Goal: Task Accomplishment & Management: Manage account settings

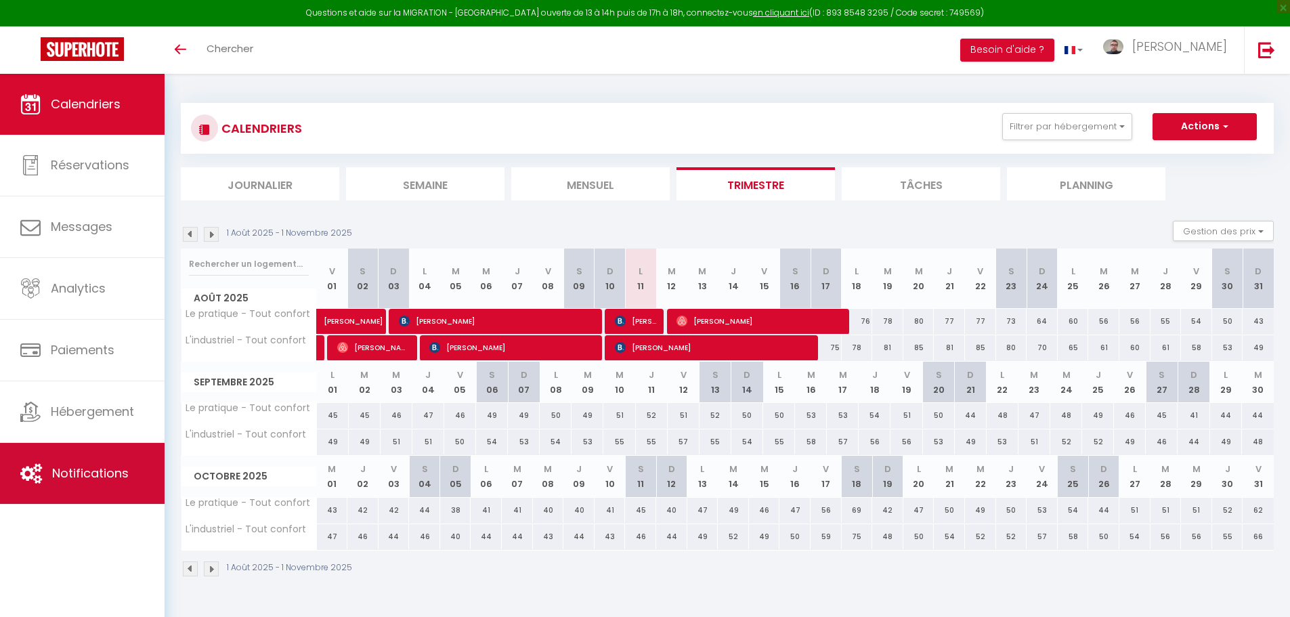
click at [100, 460] on link "Notifications" at bounding box center [82, 473] width 165 height 61
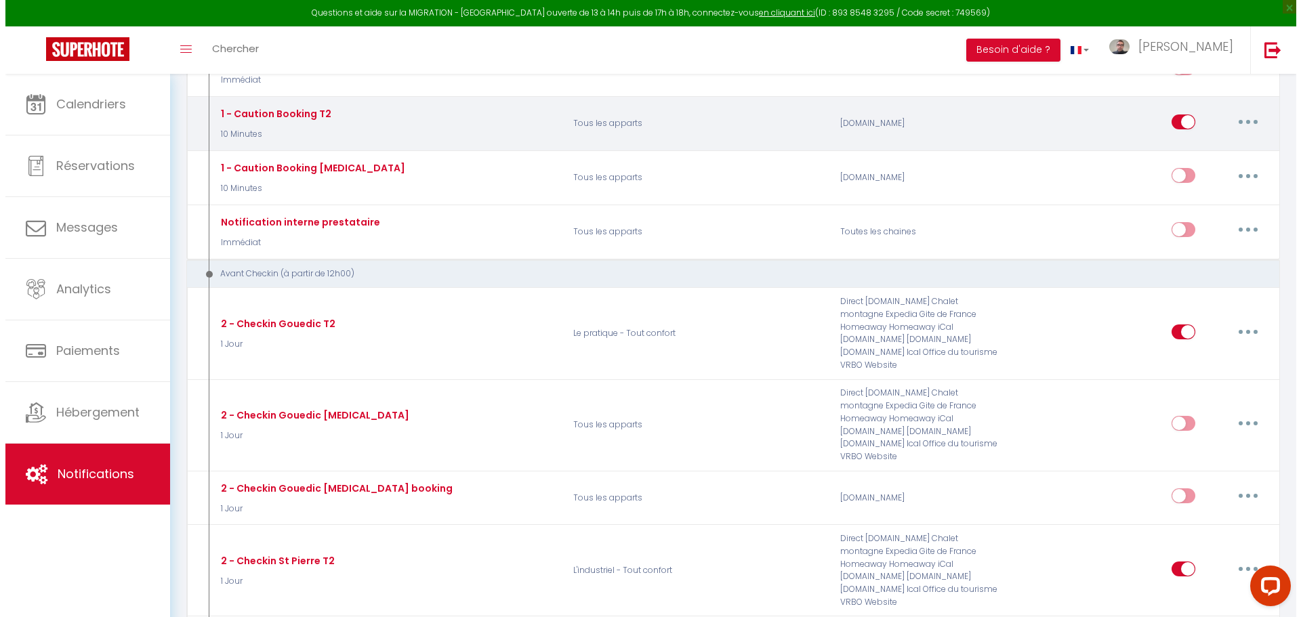
scroll to position [406, 0]
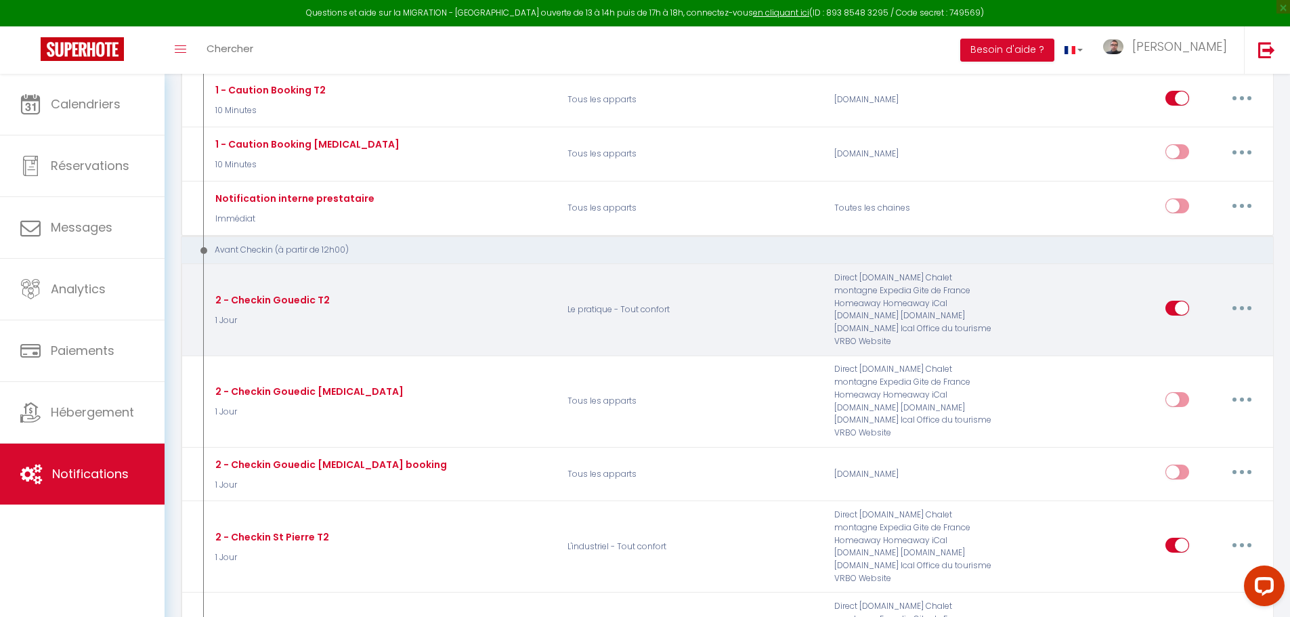
click at [1244, 306] on icon "button" at bounding box center [1242, 308] width 4 height 4
click at [1217, 335] on link "Editer" at bounding box center [1207, 338] width 100 height 23
type input "2 - Checkin Gouedic T2"
select select "1 Jour"
select select "if_booking_is_paid"
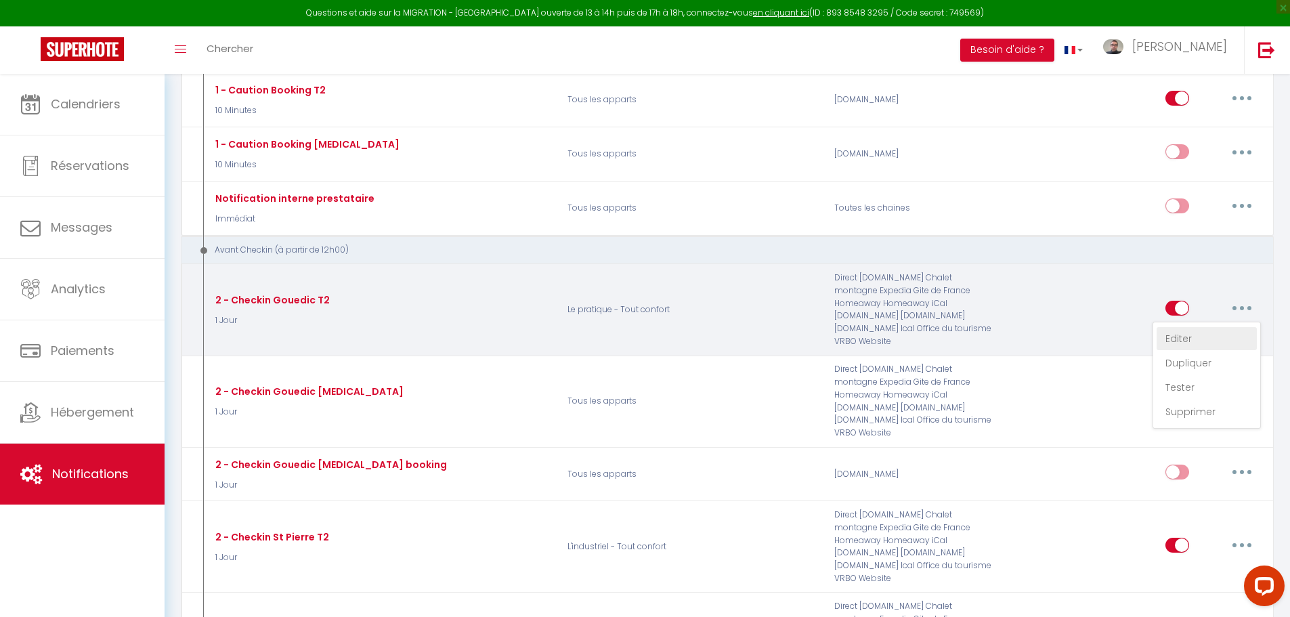
checkbox input "true"
checkbox input "false"
radio input "true"
type input "Procédure pour le checkin - [RENTAL:NAME]"
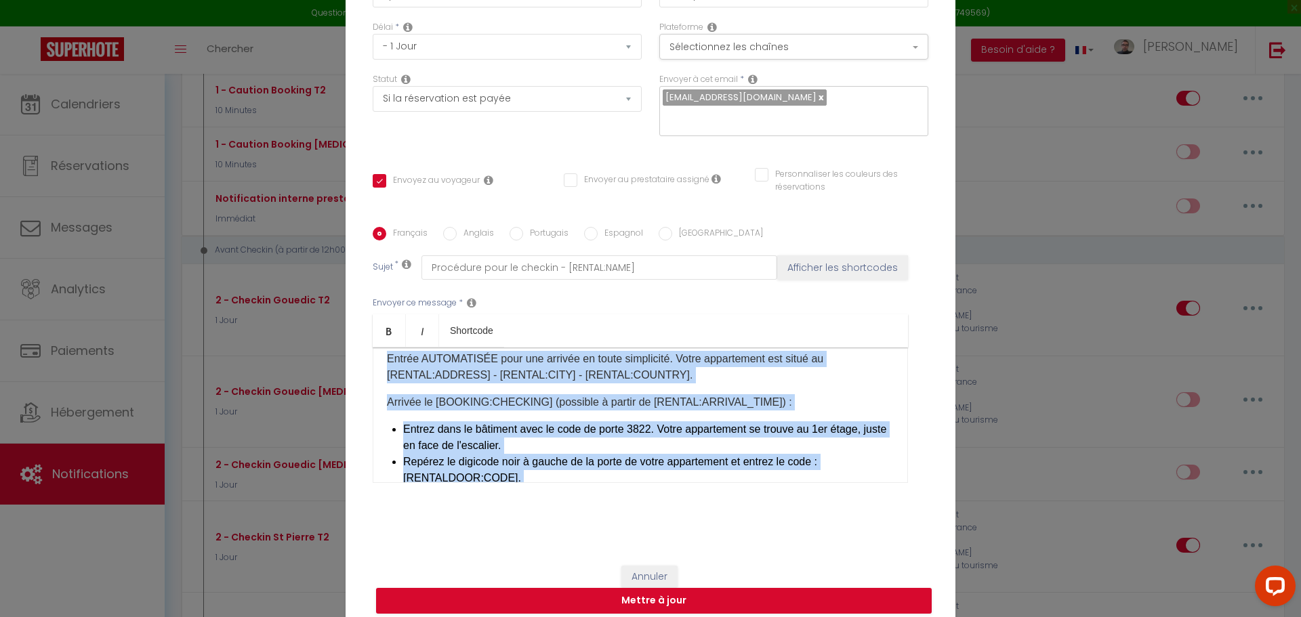
scroll to position [606, 0]
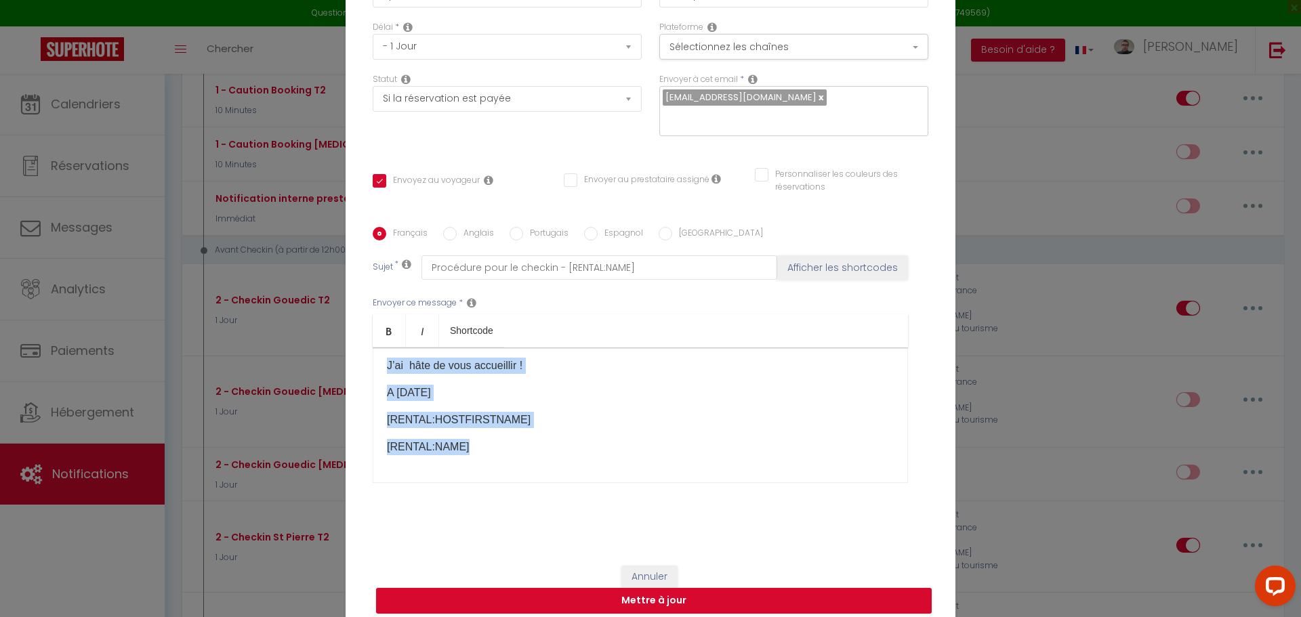
drag, startPoint x: 379, startPoint y: 362, endPoint x: 518, endPoint y: 528, distance: 216.4
click at [518, 528] on div "Titre * 2 - Checkin Gouedic T2 Pour cet hébergement Sélectionner les hébergemen…" at bounding box center [650, 228] width 610 height 648
copy div "[LOREM:IPSU]​​​​​​, dolor sitametcons adip elitse ! Do ei tempori ut labor etdo…"
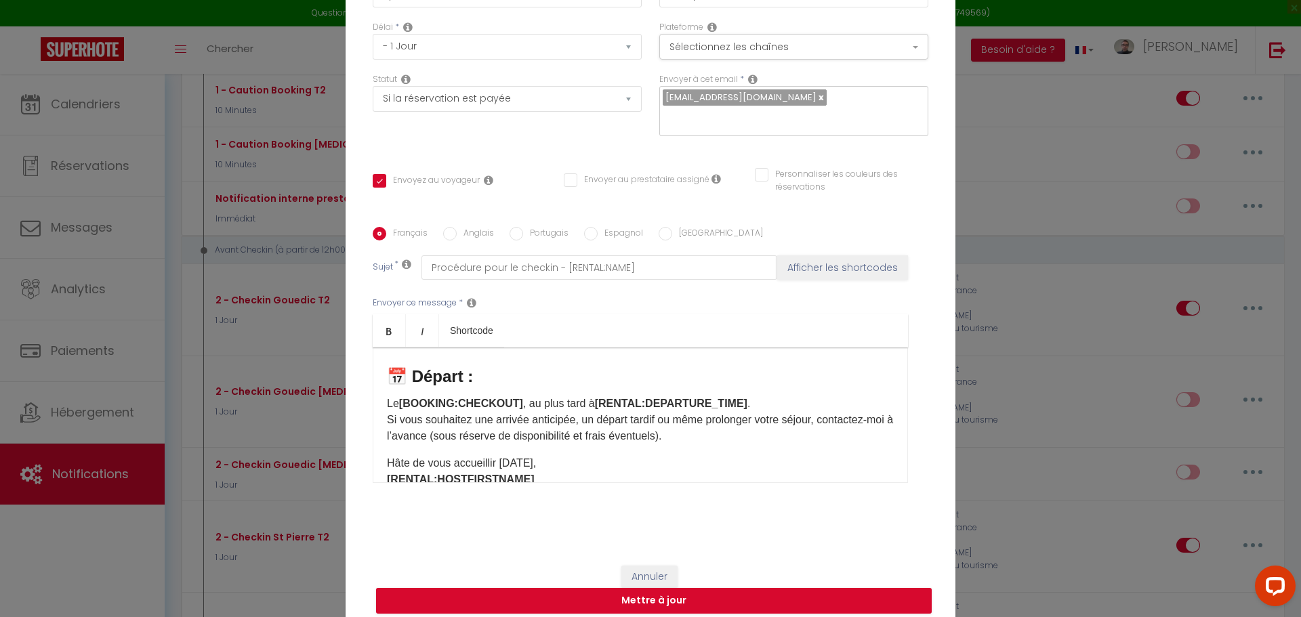
scroll to position [0, 0]
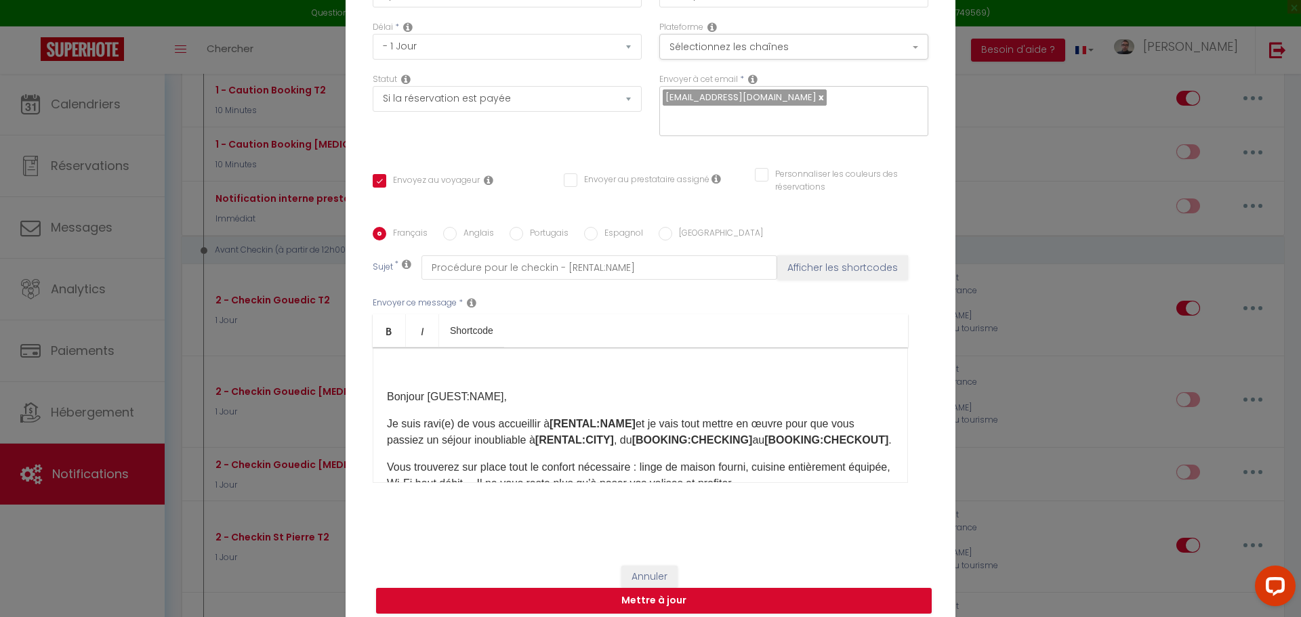
click at [408, 362] on p at bounding box center [640, 370] width 507 height 16
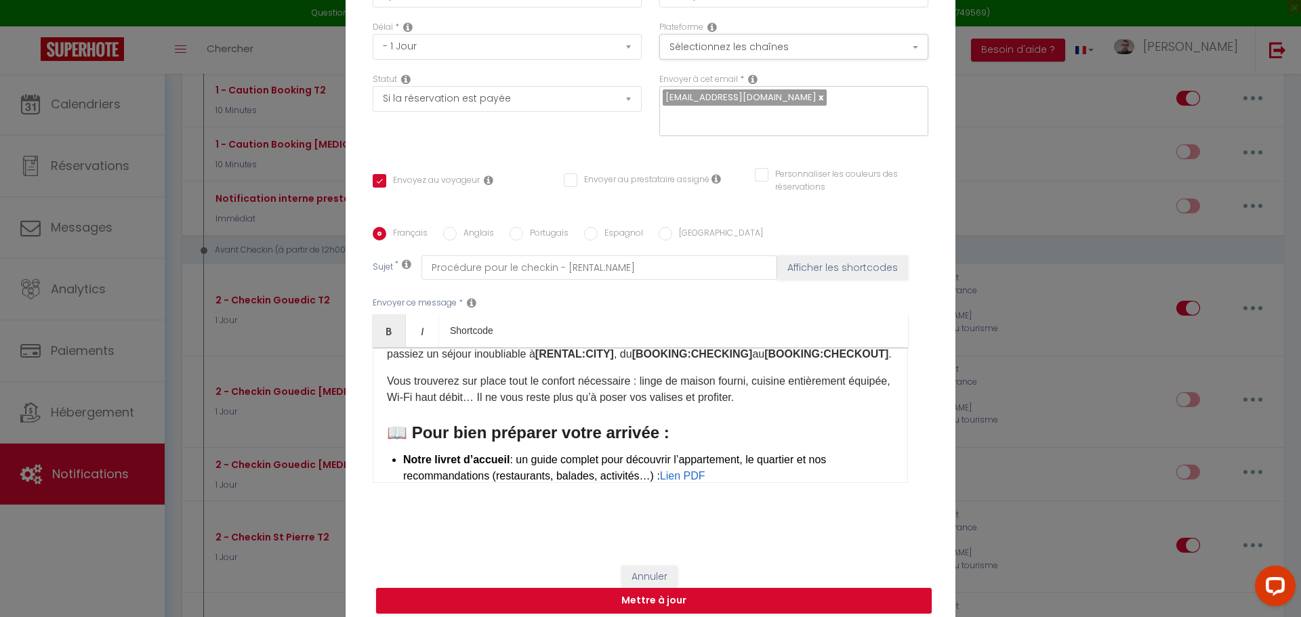
scroll to position [86, 0]
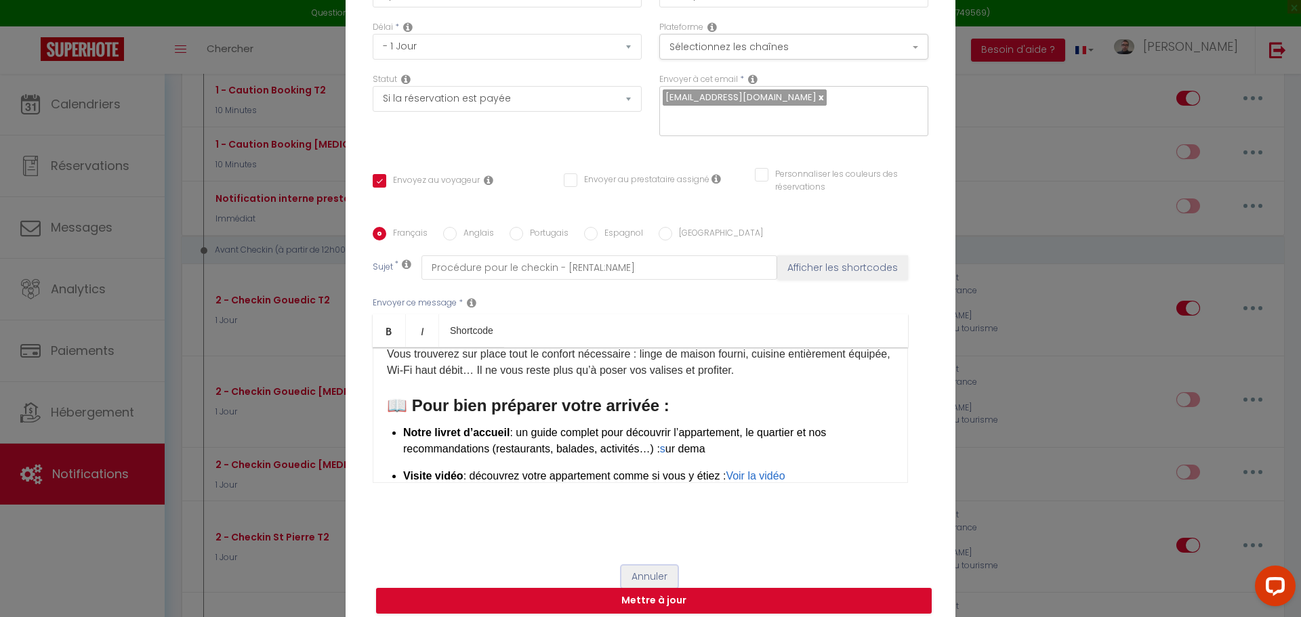
click button "Annuler" at bounding box center [649, 577] width 56 height 23
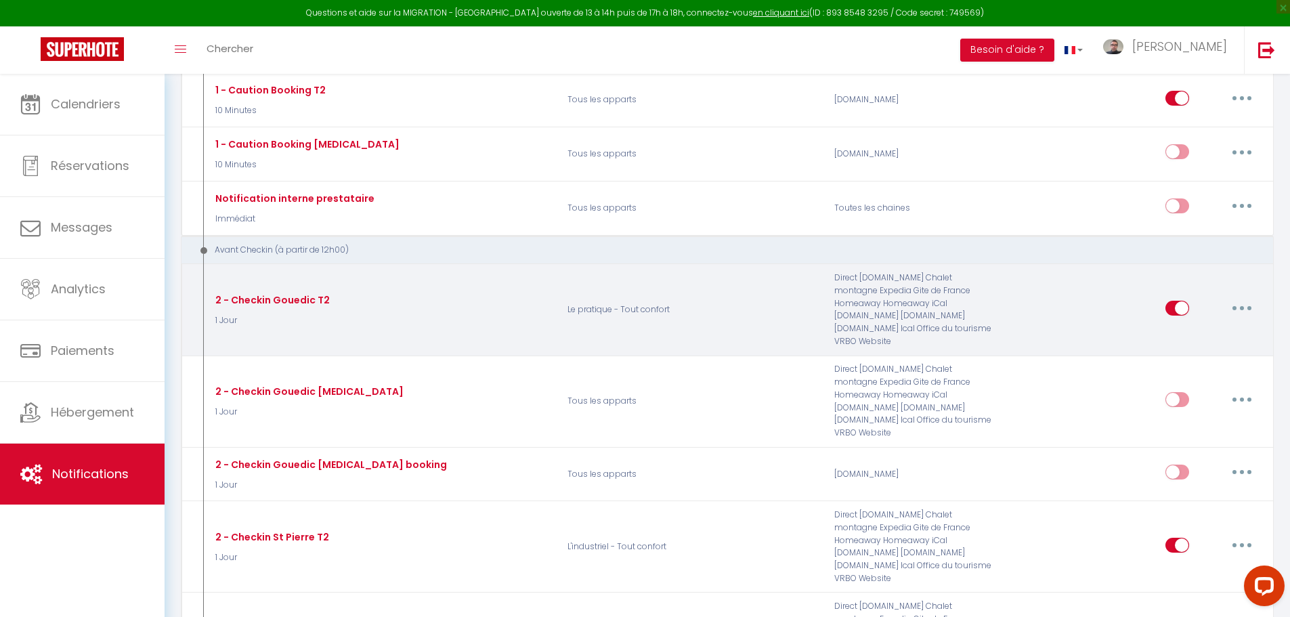
click at [1247, 299] on button "button" at bounding box center [1242, 308] width 38 height 22
click at [1187, 335] on link "Editer" at bounding box center [1207, 338] width 100 height 23
checkbox input "true"
checkbox input "false"
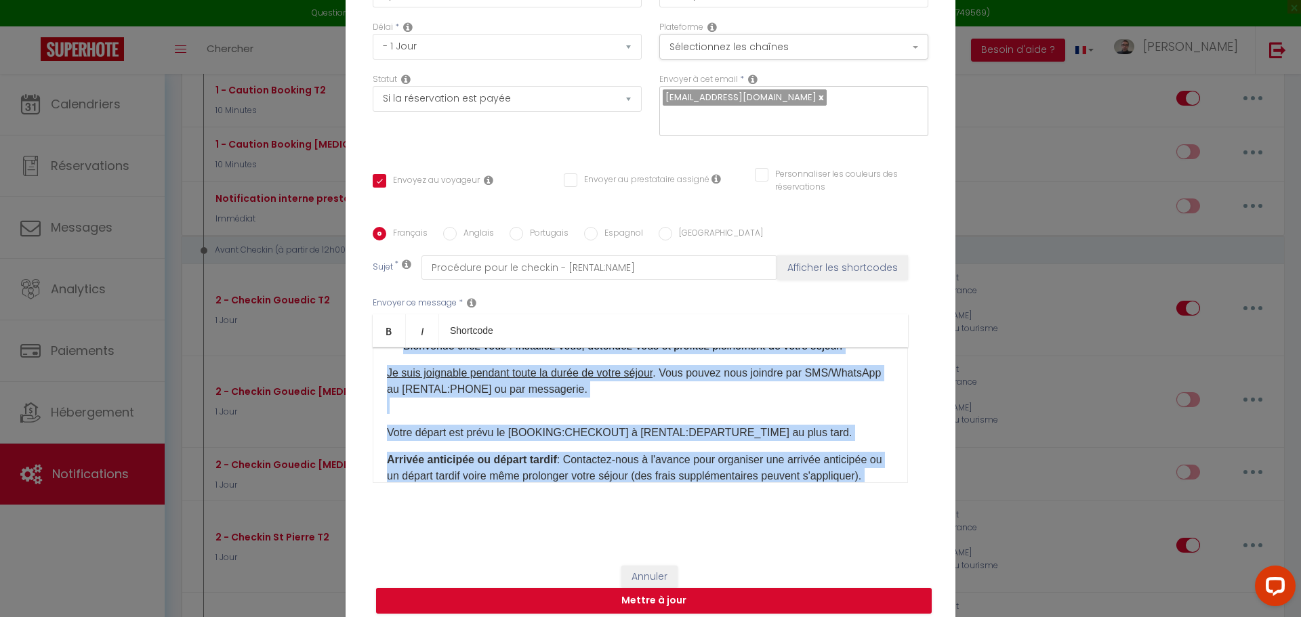
scroll to position [0, 0]
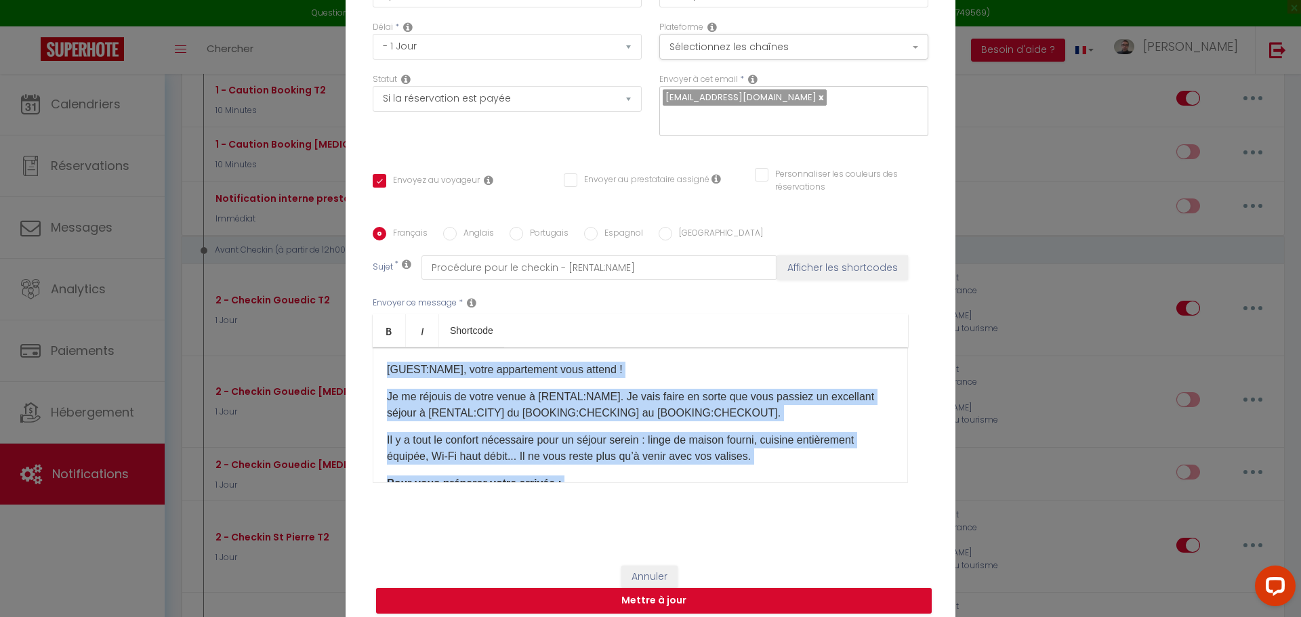
drag, startPoint x: 474, startPoint y: 440, endPoint x: 242, endPoint y: 263, distance: 291.9
click at [242, 263] on div "Modifier la notification × Titre * 2 - Checkin Gouedic T2 Pour cet hébergement …" at bounding box center [650, 308] width 1301 height 617
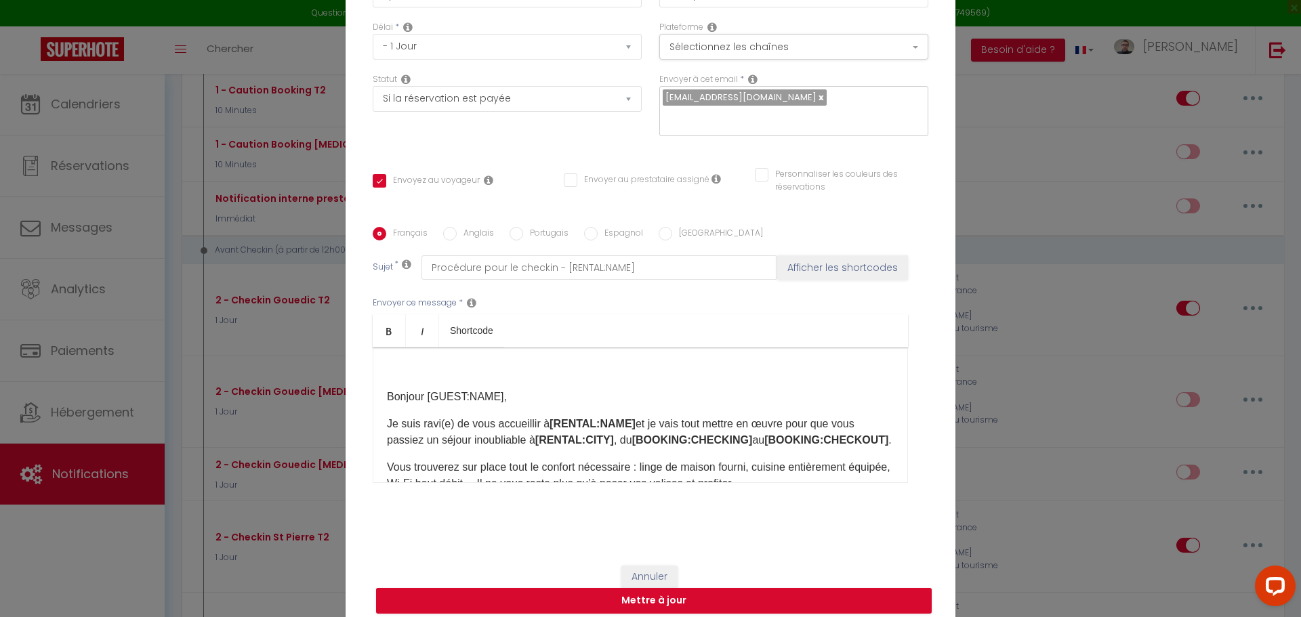
click at [447, 350] on div "Bonjour [GUEST:NAME], Je suis ravi(e) de vous accueillir à [RENTAL:NAME] et je …" at bounding box center [640, 414] width 535 height 135
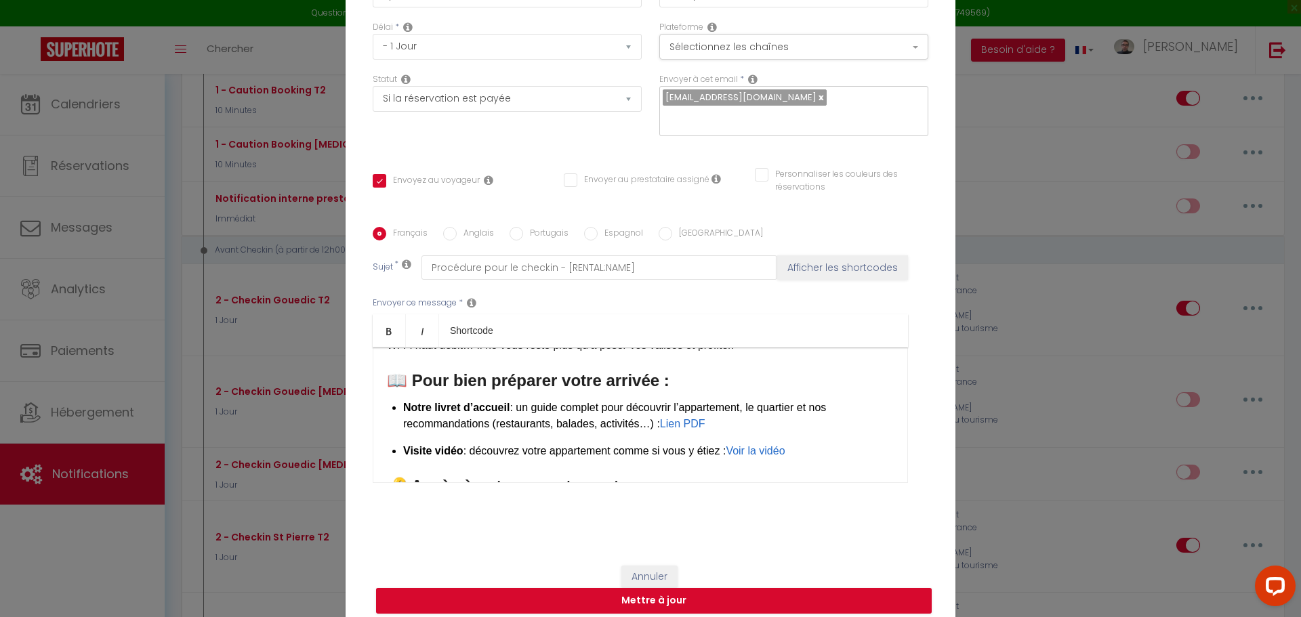
scroll to position [135, 0]
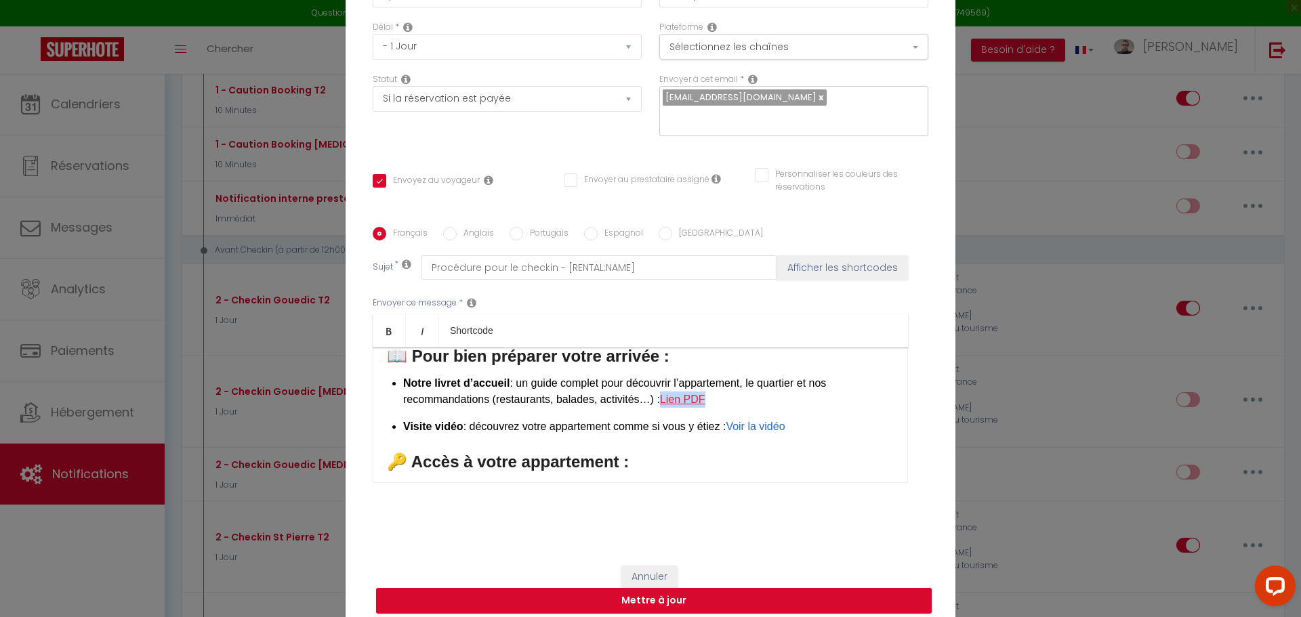
drag, startPoint x: 705, startPoint y: 388, endPoint x: 661, endPoint y: 384, distance: 44.2
click at [661, 384] on p "Notre livret d’accueil : un guide complet pour découvrir l’appartement, le quar…" at bounding box center [648, 391] width 490 height 33
drag, startPoint x: 805, startPoint y: 418, endPoint x: 735, endPoint y: 415, distance: 70.5
click at [735, 419] on p "Visite vidéo : découvrez votre appartement comme si vous y étiez : Voir la vidéo" at bounding box center [648, 427] width 490 height 16
click at [714, 440] on div "Bonjour [GUEST:NAME], Je suis ravi(e) de vous accueillir à [RENTAL:NAME] et je …" at bounding box center [640, 414] width 535 height 135
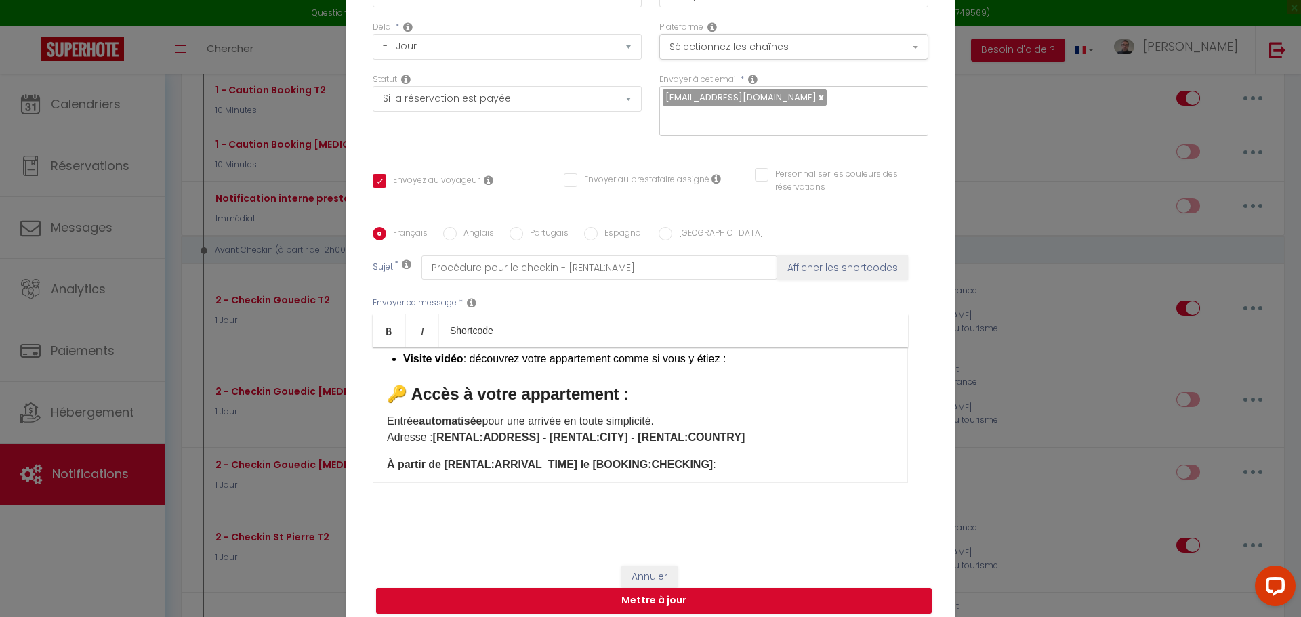
scroll to position [271, 0]
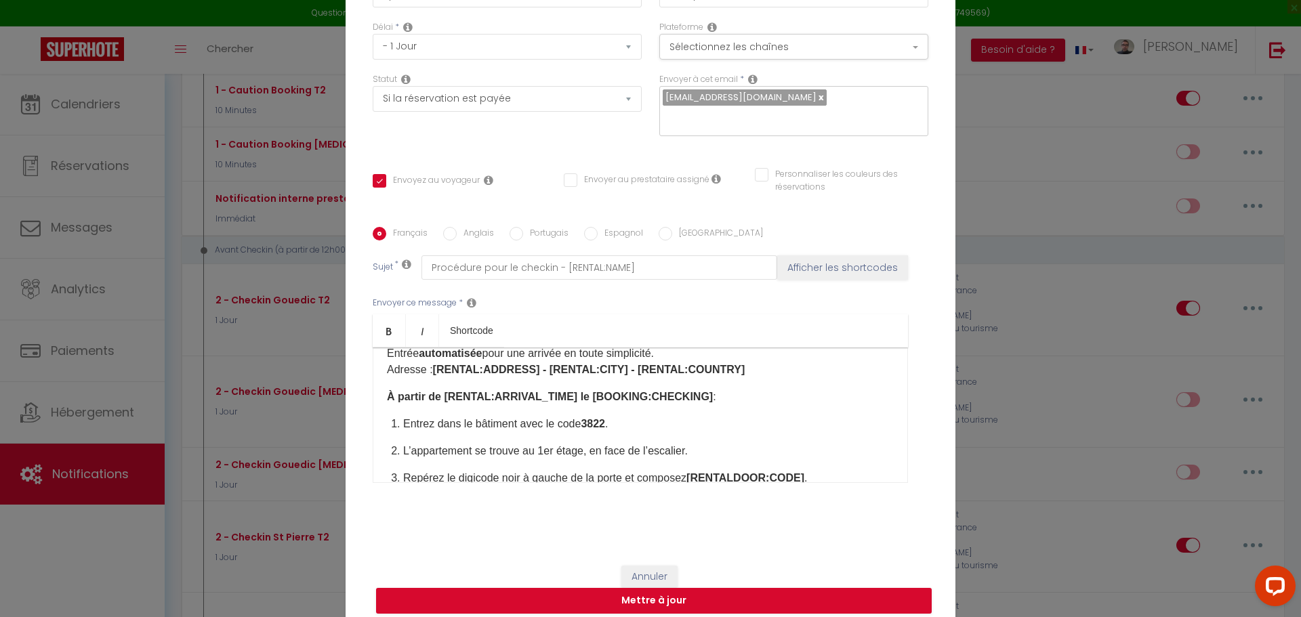
click at [633, 416] on p "Entrez dans le bâtiment avec le code 3822 ." at bounding box center [648, 424] width 490 height 16
click at [608, 416] on p "Entrez dans le bâtiment avec le code 3822 ." at bounding box center [648, 424] width 490 height 16
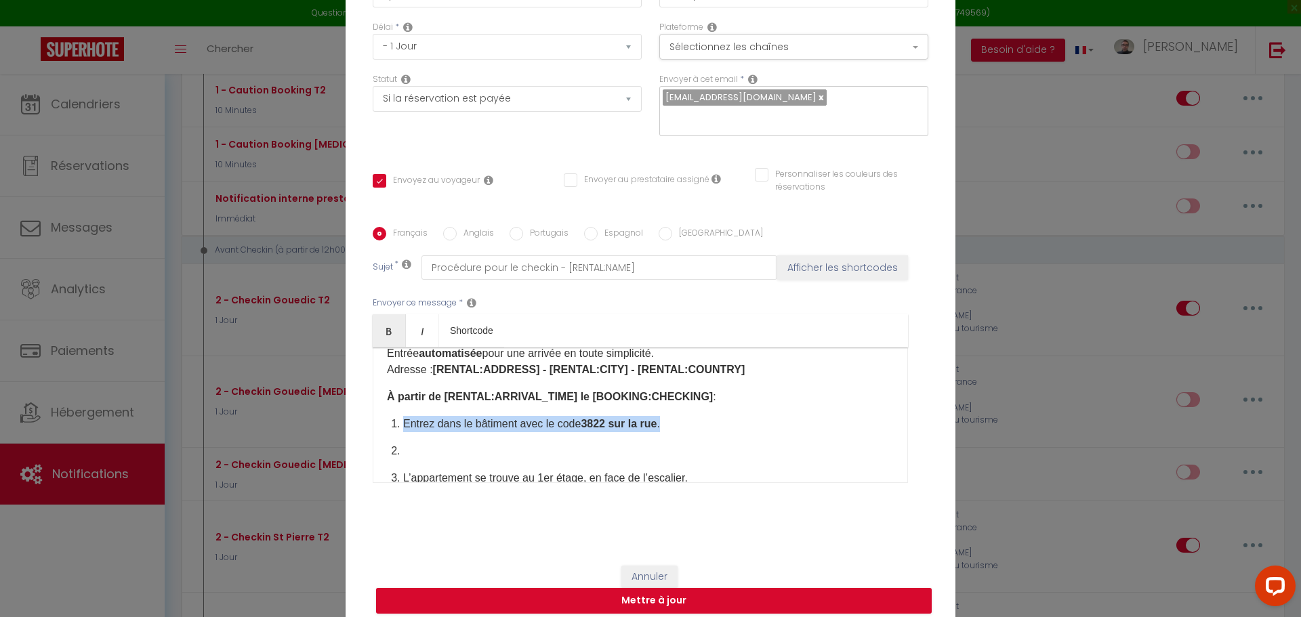
drag, startPoint x: 673, startPoint y: 415, endPoint x: 398, endPoint y: 413, distance: 274.3
click at [403, 416] on p "Entrez dans le bâtiment avec le code 3822 sur la rue ." at bounding box center [648, 424] width 490 height 16
copy p "Entrez dans le bâtiment avec le code 3822 sur la rue ."
click at [403, 443] on p at bounding box center [648, 451] width 490 height 16
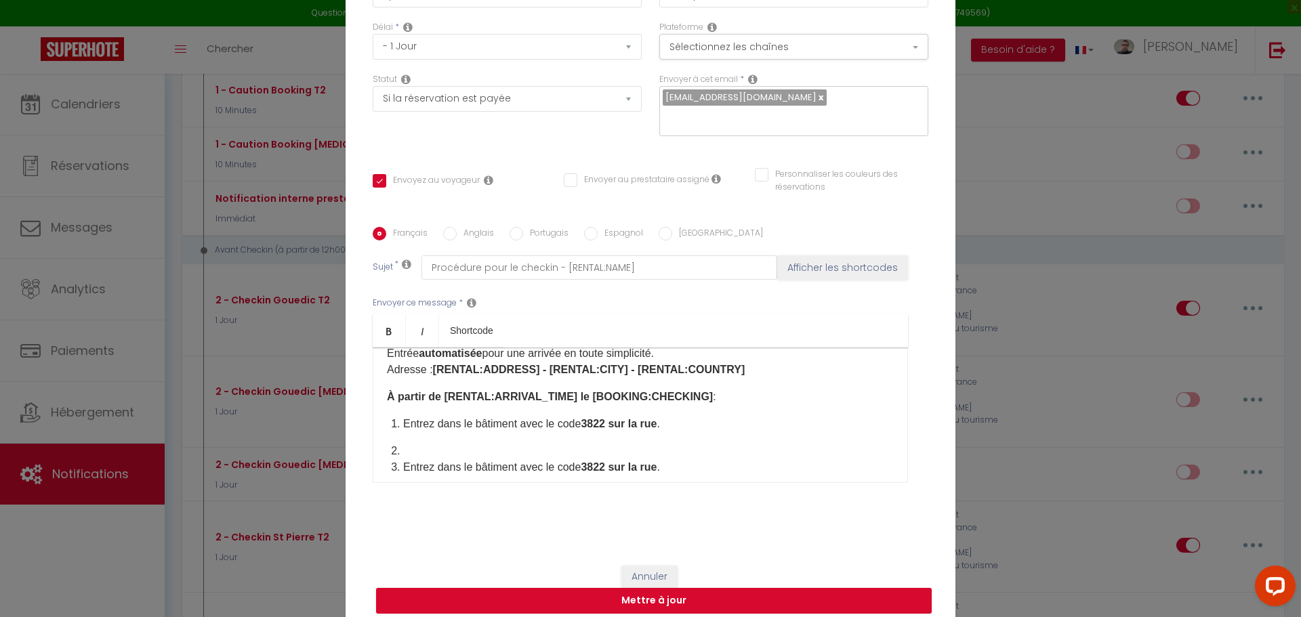
click at [506, 443] on li at bounding box center [648, 451] width 490 height 16
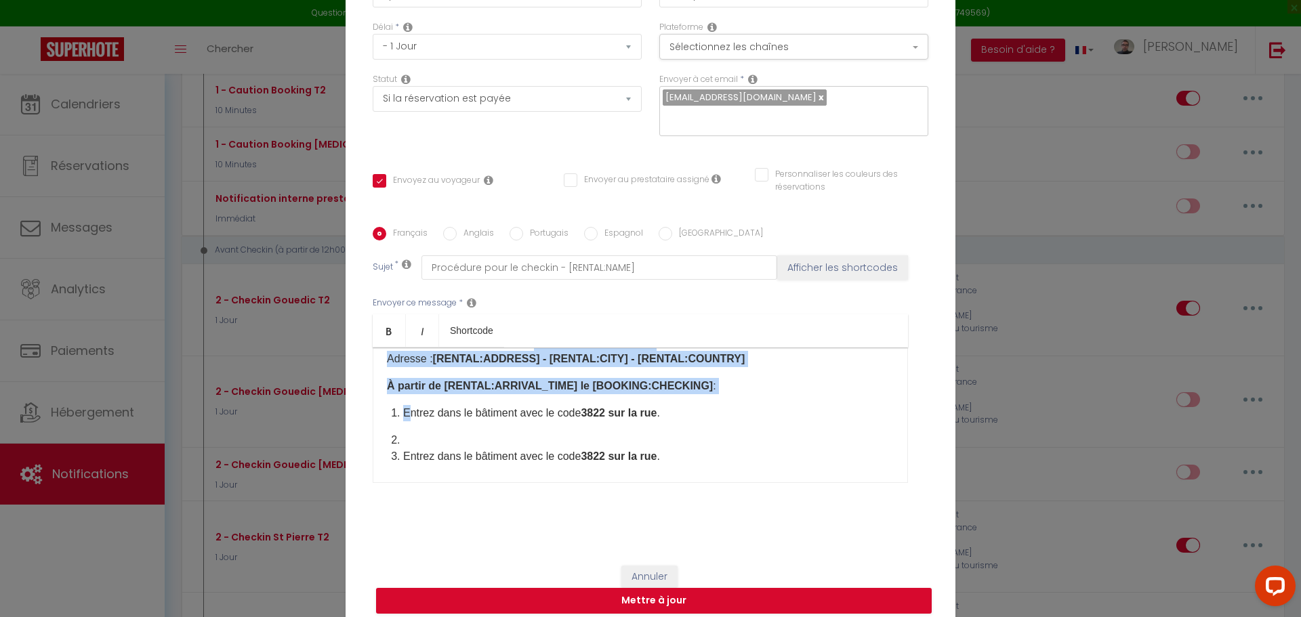
scroll to position [256, 0]
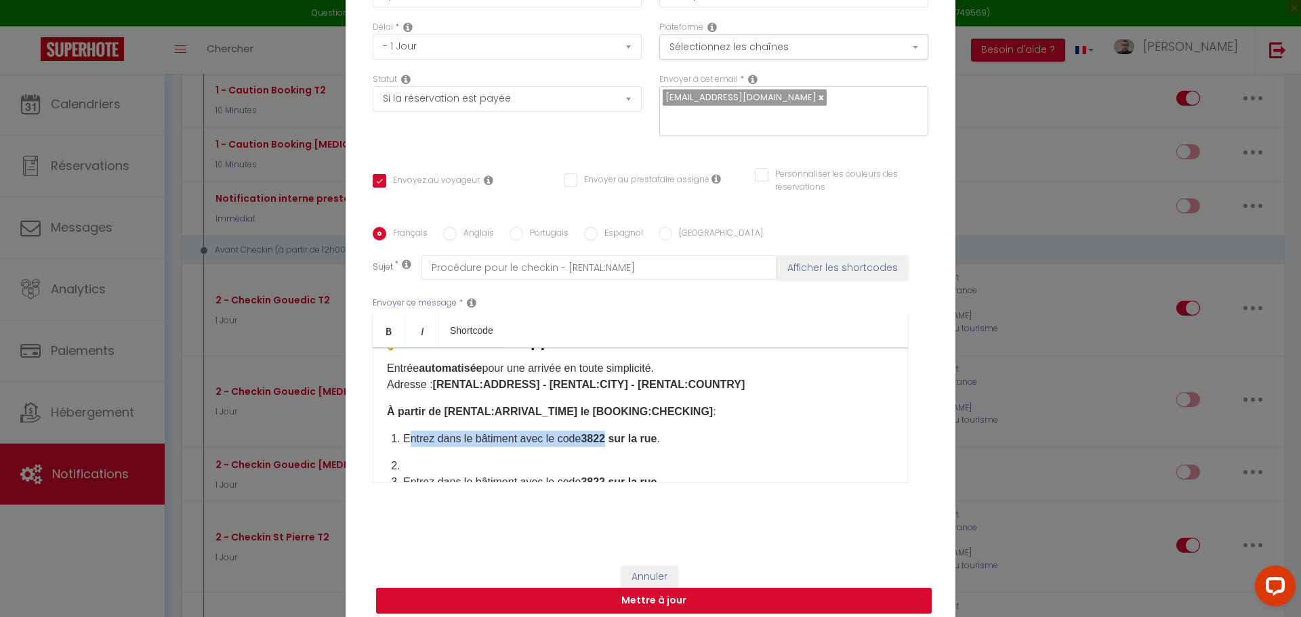
drag, startPoint x: 401, startPoint y: 348, endPoint x: 606, endPoint y: 427, distance: 219.4
click at [606, 431] on p "Entrez dans le bâtiment avec le code 3822 sur la rue ." at bounding box center [648, 439] width 490 height 16
copy p "ntrez dans le bâtiment avec le code 3822"
click at [433, 458] on li at bounding box center [648, 466] width 490 height 16
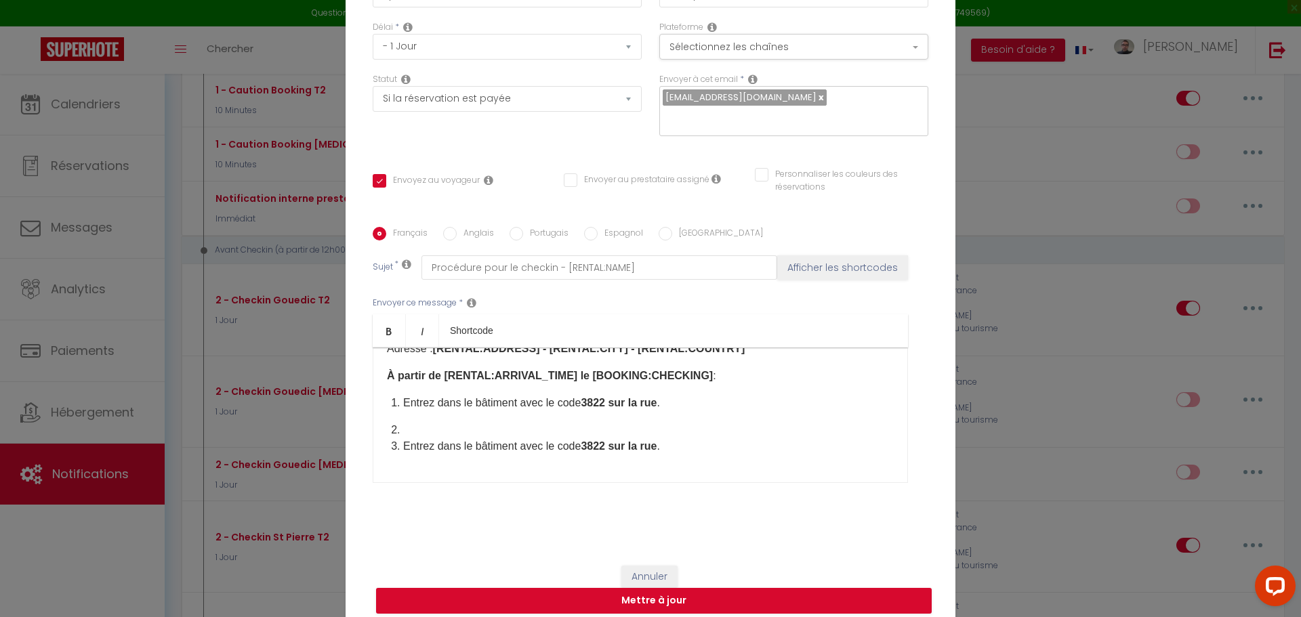
scroll to position [324, 0]
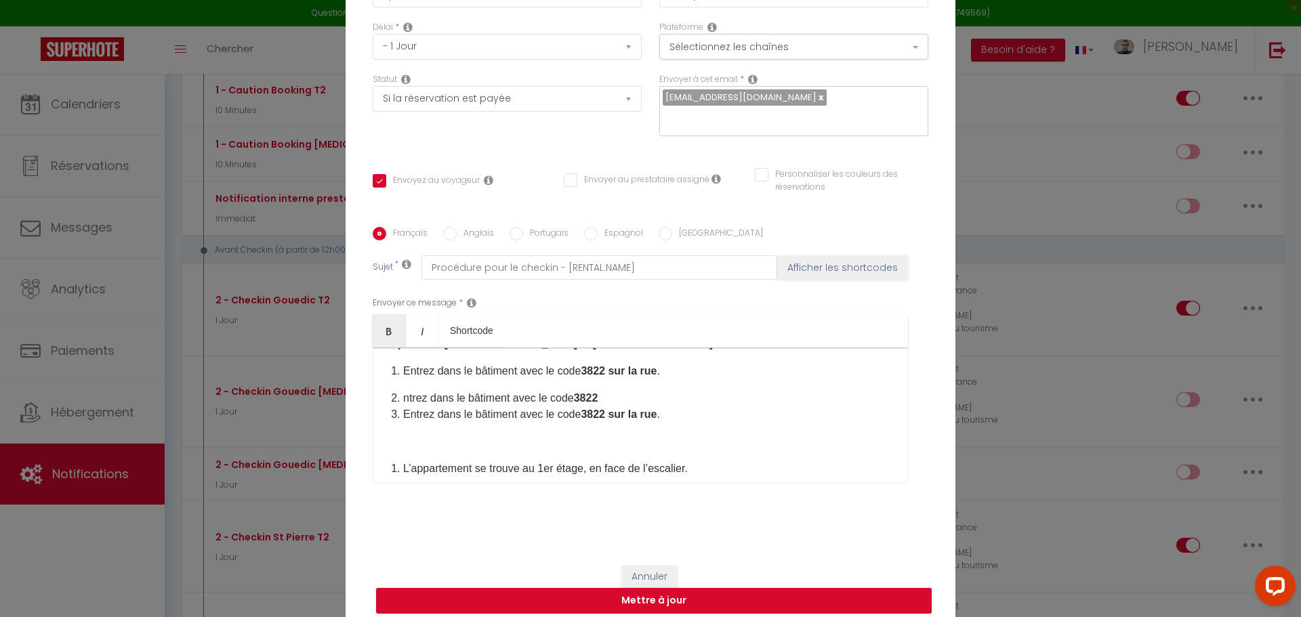
click at [403, 391] on li "ntrez dans le bâtiment avec le code 3822 ​" at bounding box center [648, 398] width 490 height 16
click at [431, 434] on p at bounding box center [640, 442] width 507 height 16
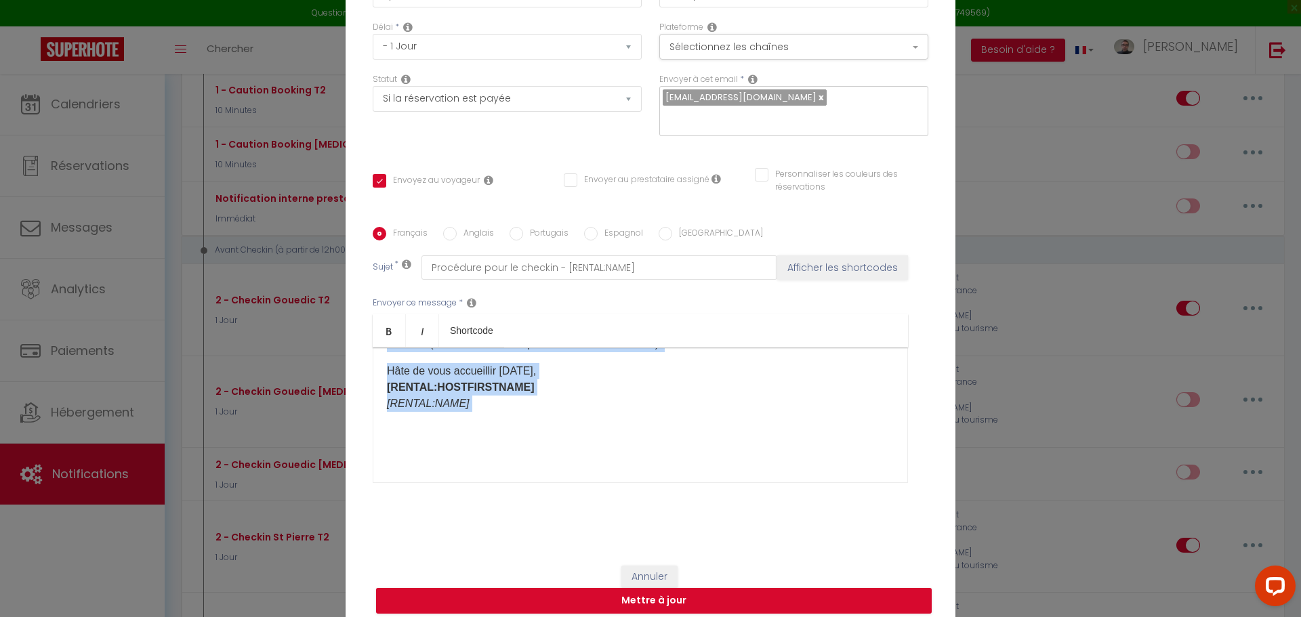
scroll to position [0, 0]
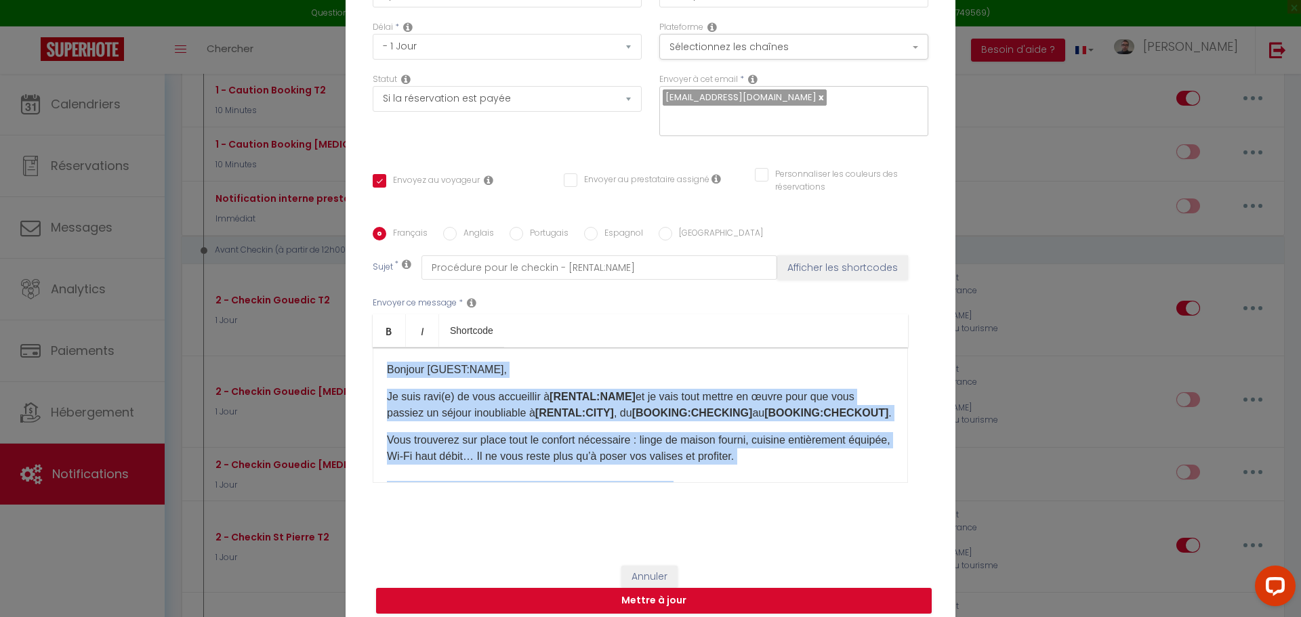
drag, startPoint x: 448, startPoint y: 416, endPoint x: 324, endPoint y: 215, distance: 236.1
click at [324, 215] on div "Modifier la notification × Titre * 2 - Checkin Gouedic T2 Pour cet hébergement …" at bounding box center [650, 308] width 1301 height 617
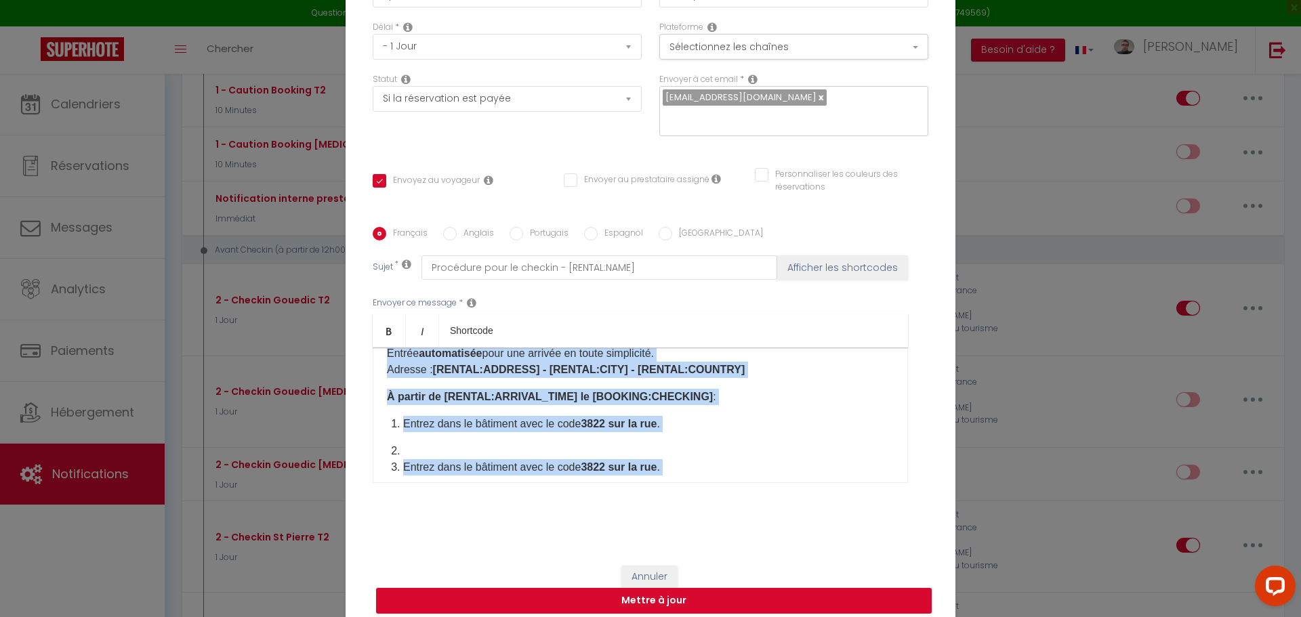
scroll to position [752, 0]
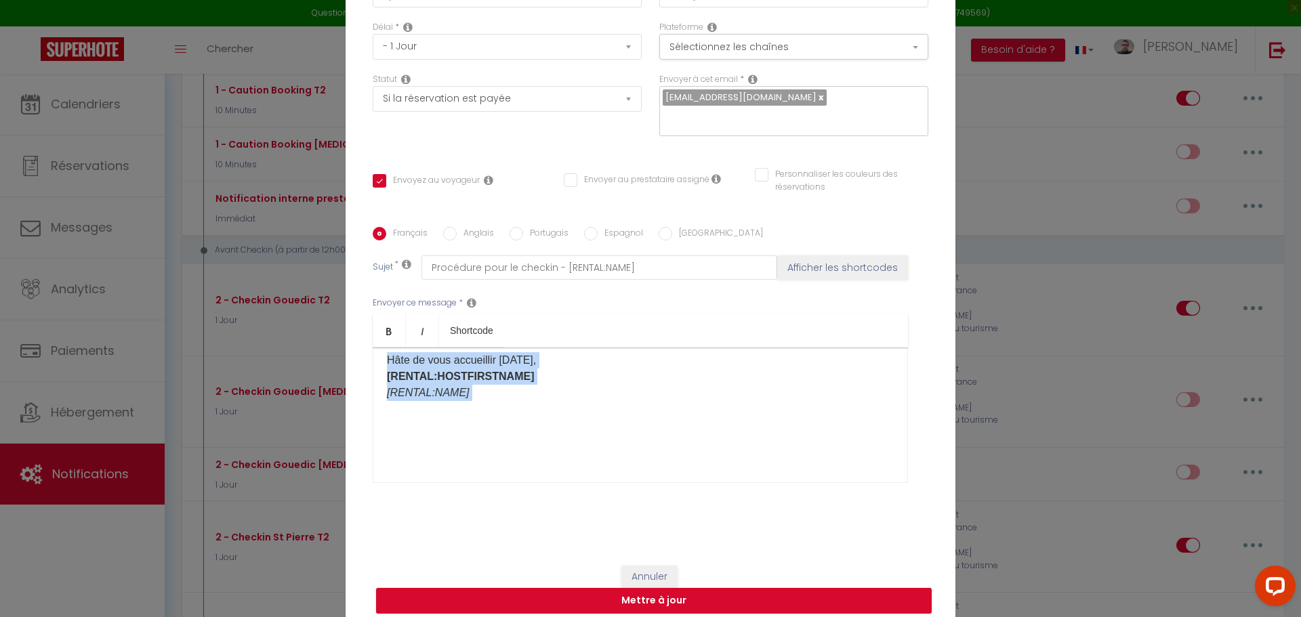
drag, startPoint x: 382, startPoint y: 359, endPoint x: 676, endPoint y: 577, distance: 366.0
click at [676, 577] on form "Modifier la notification × Titre * 2 - Checkin Gouedic T2 Pour cet hébergement …" at bounding box center [650, 240] width 610 height 774
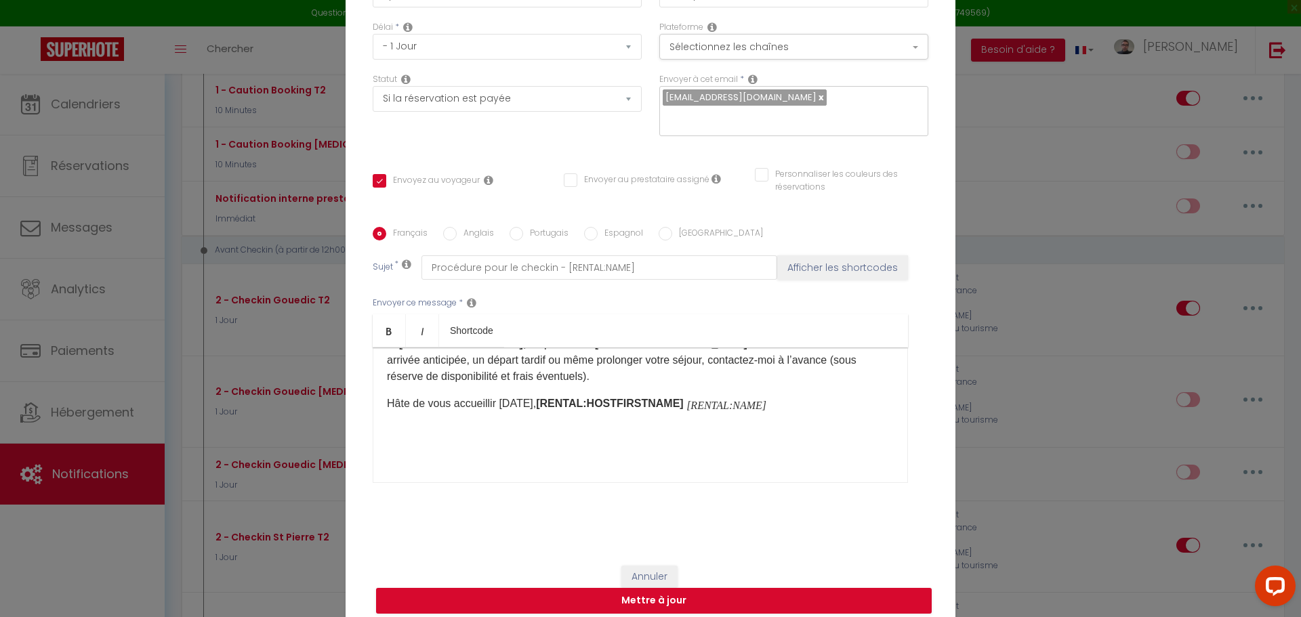
scroll to position [0, 0]
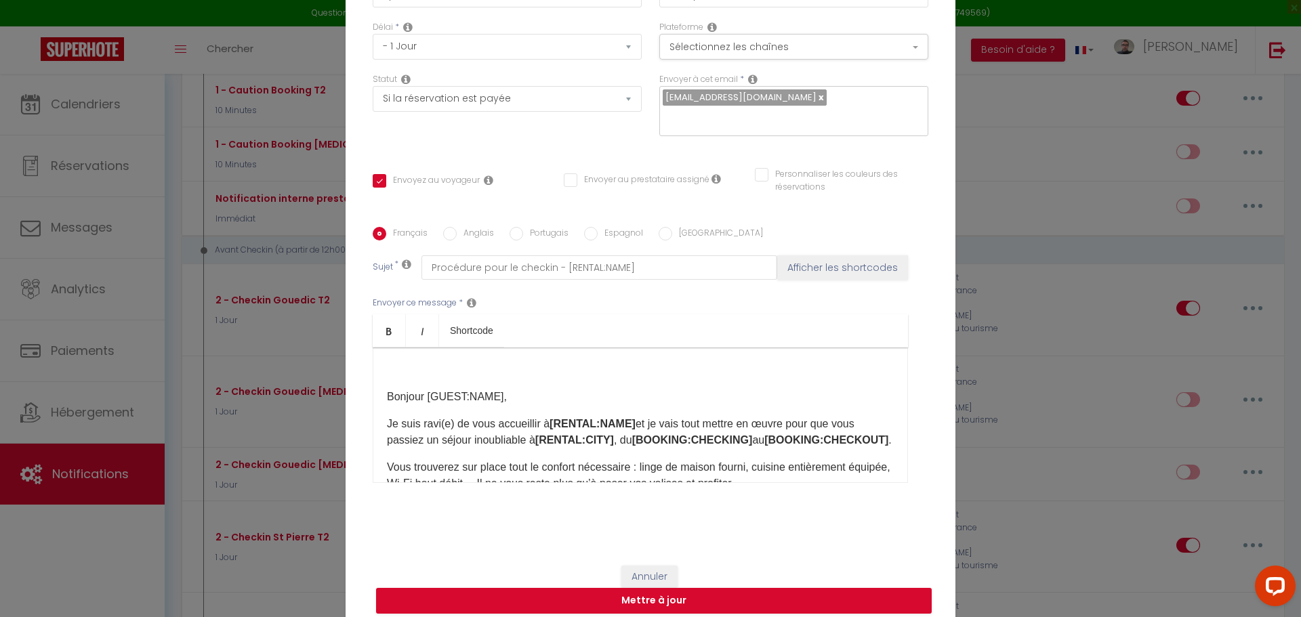
click at [463, 362] on p at bounding box center [640, 370] width 507 height 16
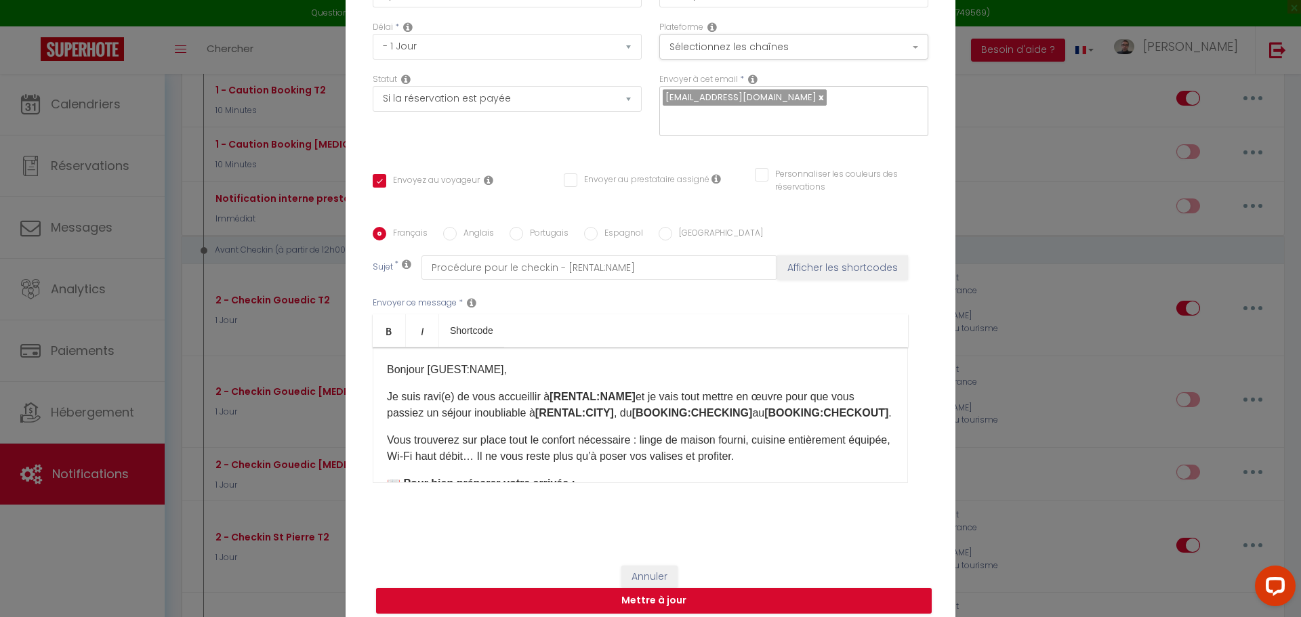
click at [482, 362] on p "Bonjour [GUEST:NAME]," at bounding box center [640, 370] width 507 height 16
click at [492, 363] on p "Bonjour [GUEST:NAME]," at bounding box center [640, 370] width 507 height 16
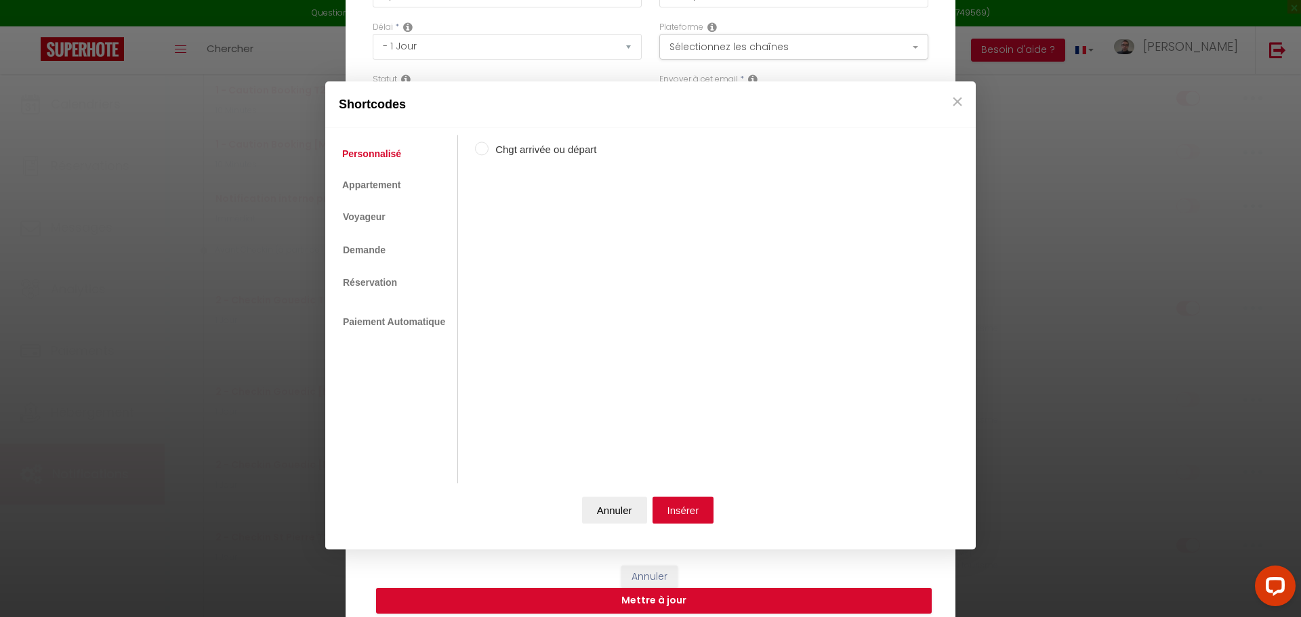
click at [389, 154] on link "Personnalisé" at bounding box center [371, 154] width 72 height 24
click at [386, 182] on link "Appartement" at bounding box center [371, 185] width 72 height 24
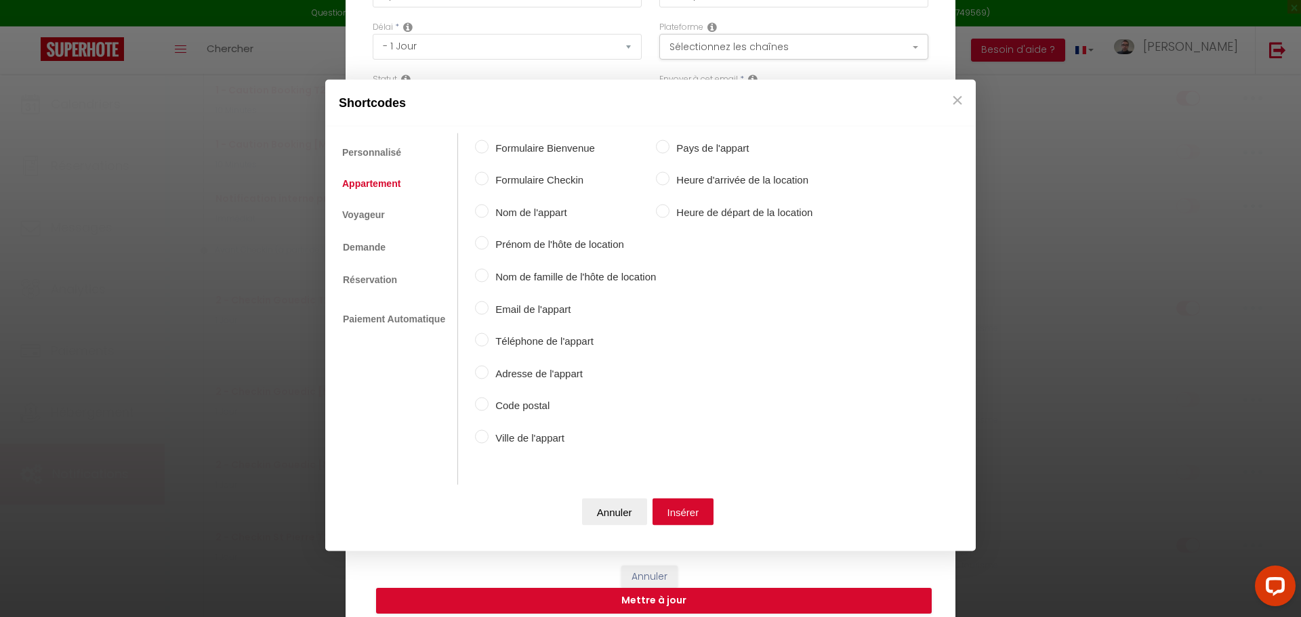
click at [391, 210] on ul "Personnalisé Appartement Voyageur Demande Réservation Lien De Paiement Paiement…" at bounding box center [395, 309] width 126 height 352
click at [379, 213] on link "Voyageur" at bounding box center [363, 215] width 56 height 24
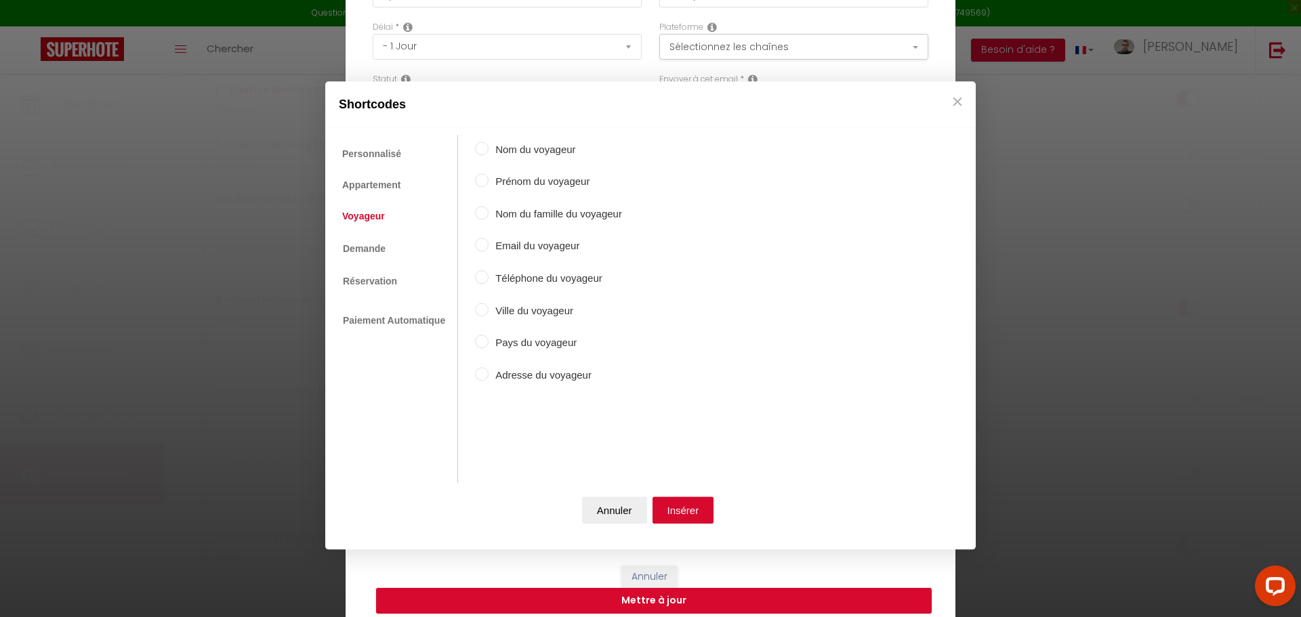
click at [518, 148] on label "Nom du voyageur" at bounding box center [554, 150] width 133 height 16
click at [488, 148] on input "Nom du voyageur" at bounding box center [482, 149] width 14 height 14
radio input "true"
click at [678, 515] on button "Insérer" at bounding box center [683, 510] width 62 height 27
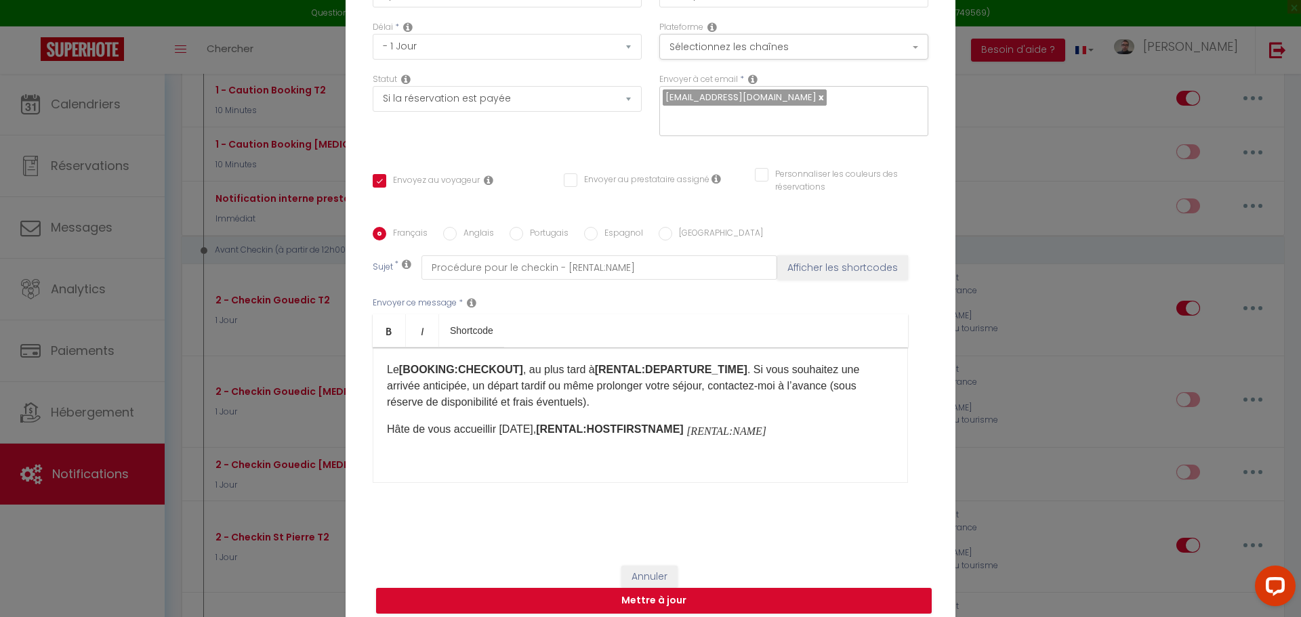
scroll to position [568, 0]
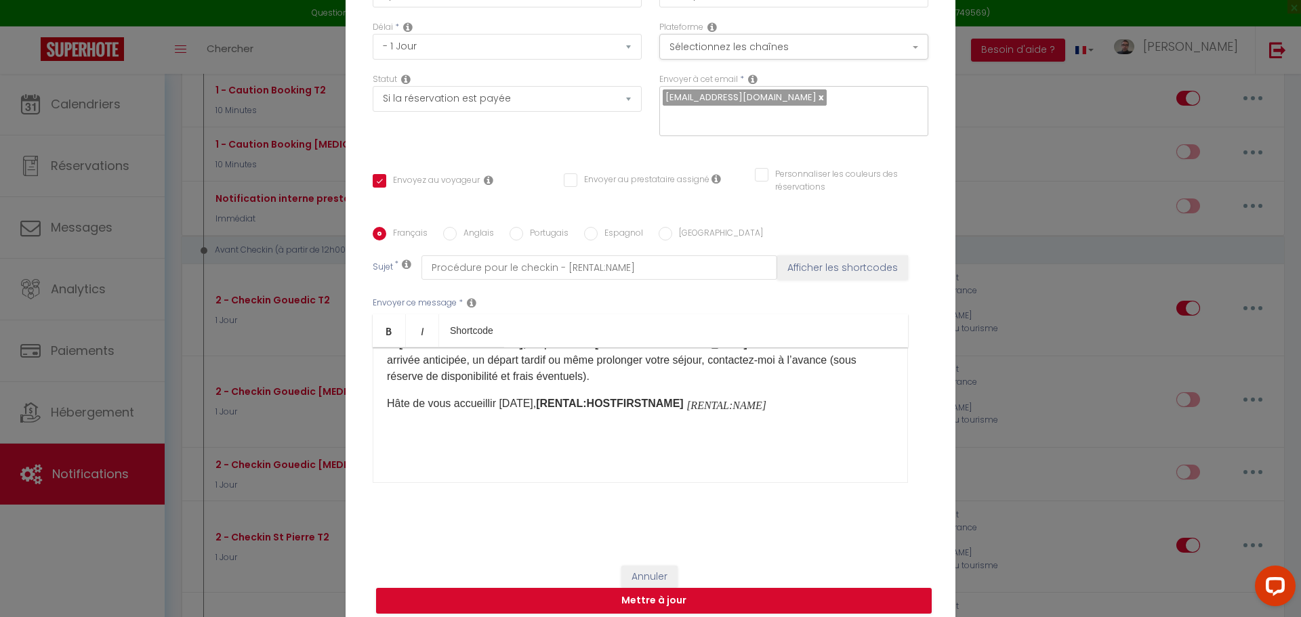
click at [686, 399] on icon "[RENTAL:NAME]" at bounding box center [726, 404] width 80 height 11
click at [517, 396] on p "Hâte de vous accueillir [DATE], [RENTAL:HOSTFIRSTNAME]" at bounding box center [640, 404] width 507 height 16
click at [499, 398] on b "[RENTAL:HOSTFIRSTNAME]" at bounding box center [572, 404] width 147 height 12
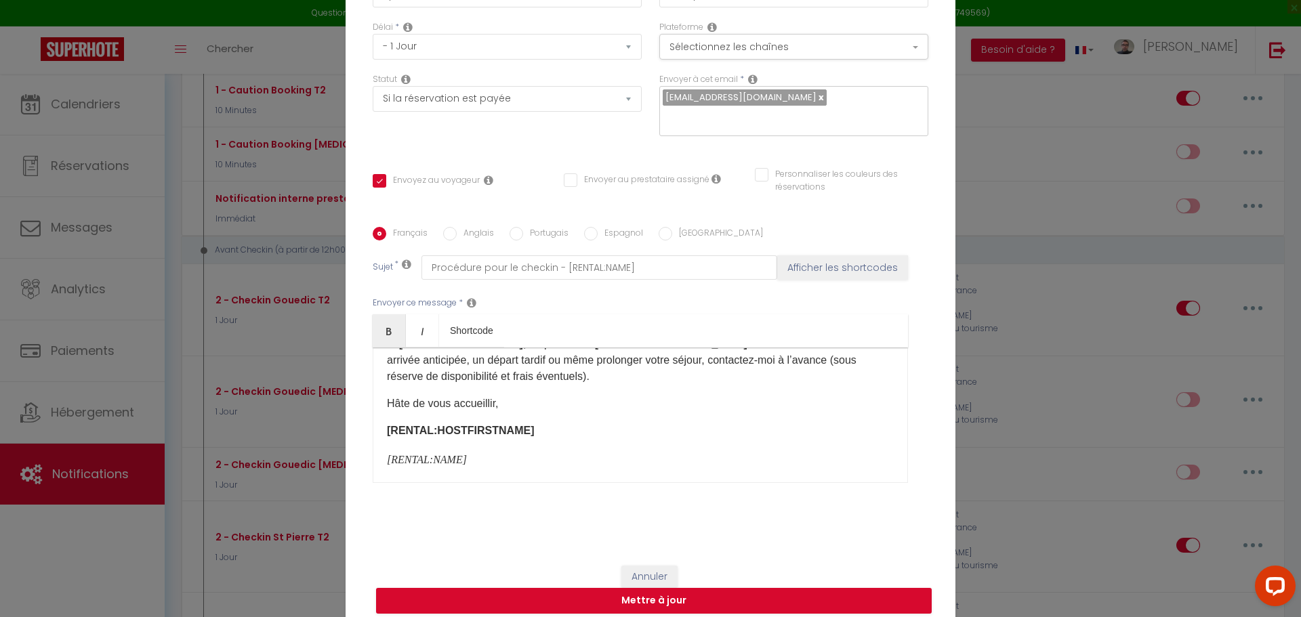
click at [551, 461] on div "Bonjour [GUEST:NAME], Je suis ravi(e) de vous accueillir à [RENTAL:NAME] et je …" at bounding box center [640, 414] width 535 height 135
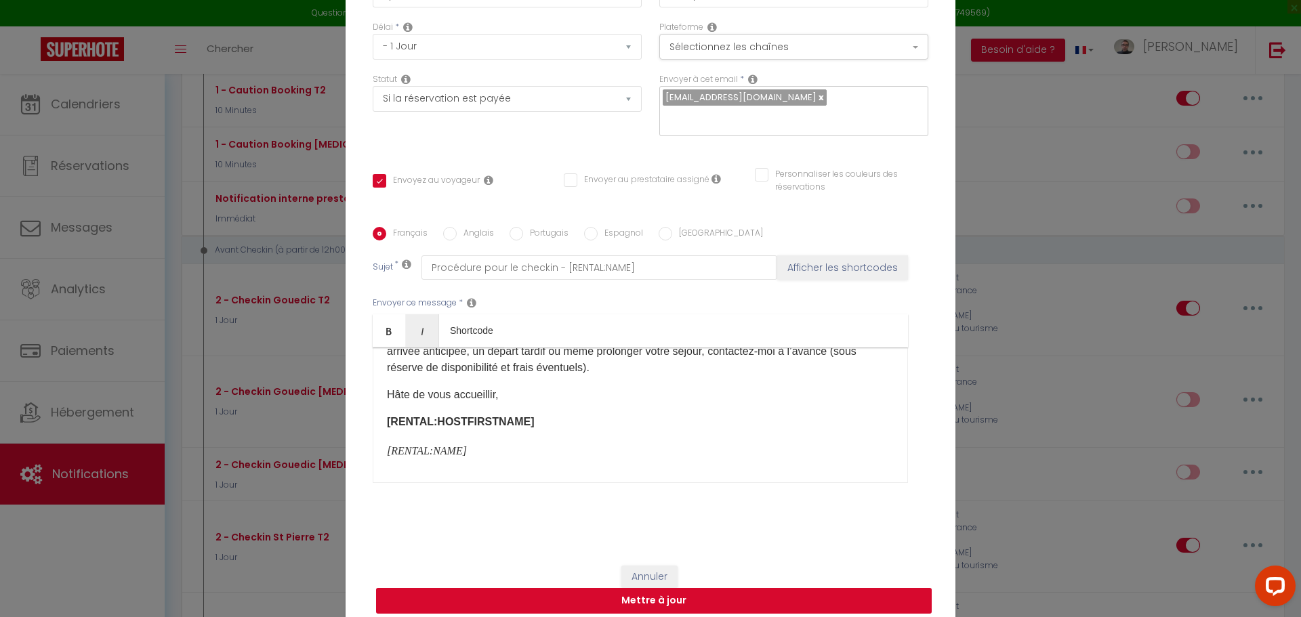
click at [618, 589] on button "Mettre à jour" at bounding box center [653, 601] width 555 height 26
checkbox input "true"
checkbox input "false"
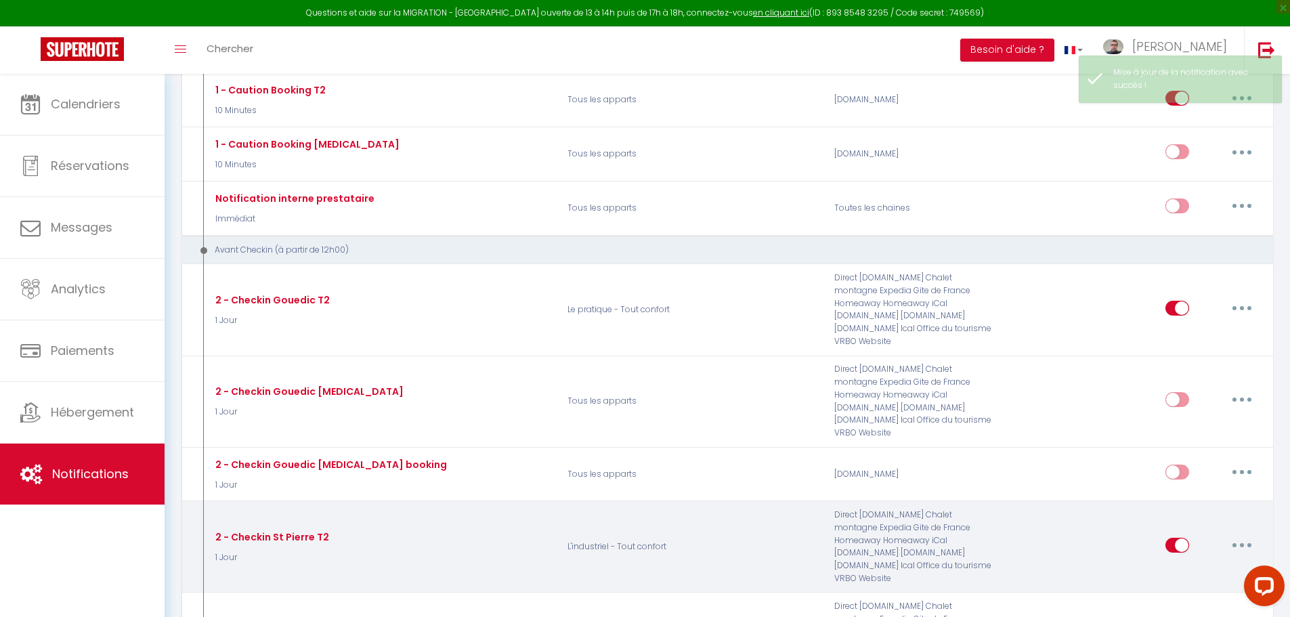
click at [1245, 534] on button "button" at bounding box center [1242, 545] width 38 height 22
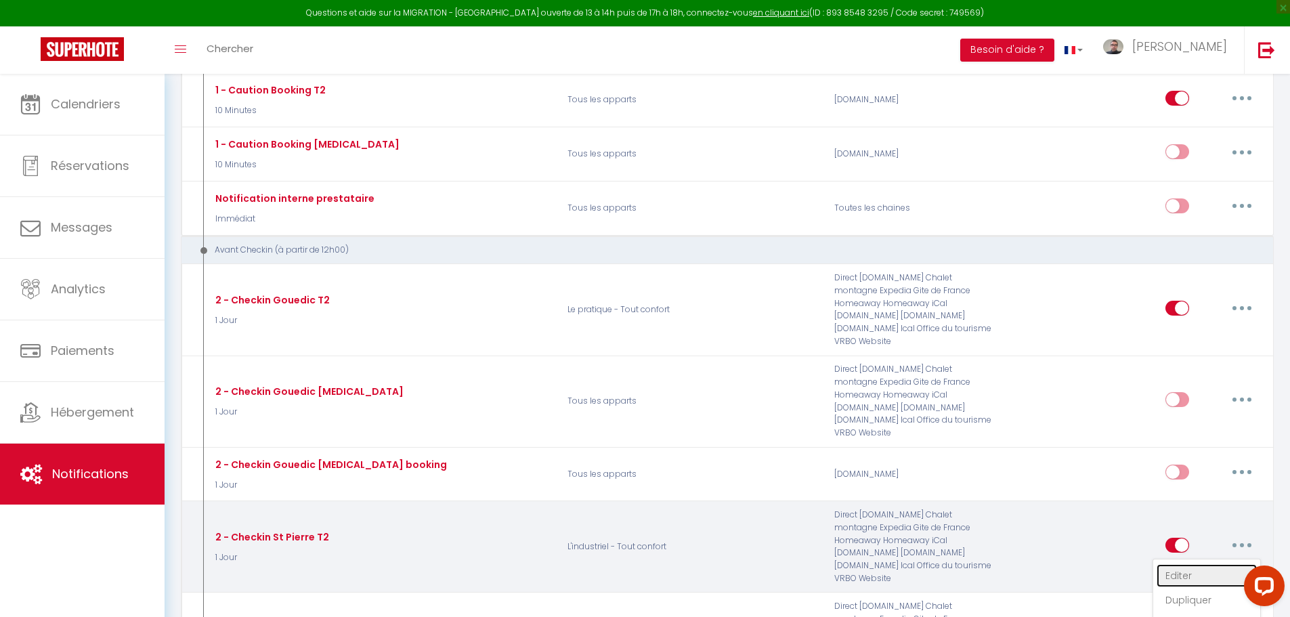
click at [1223, 564] on link "Editer" at bounding box center [1207, 575] width 100 height 23
type input "2 - Checkin St Pierre T2"
select select "1 Jour"
select select "if_booking_is_paid"
checkbox input "true"
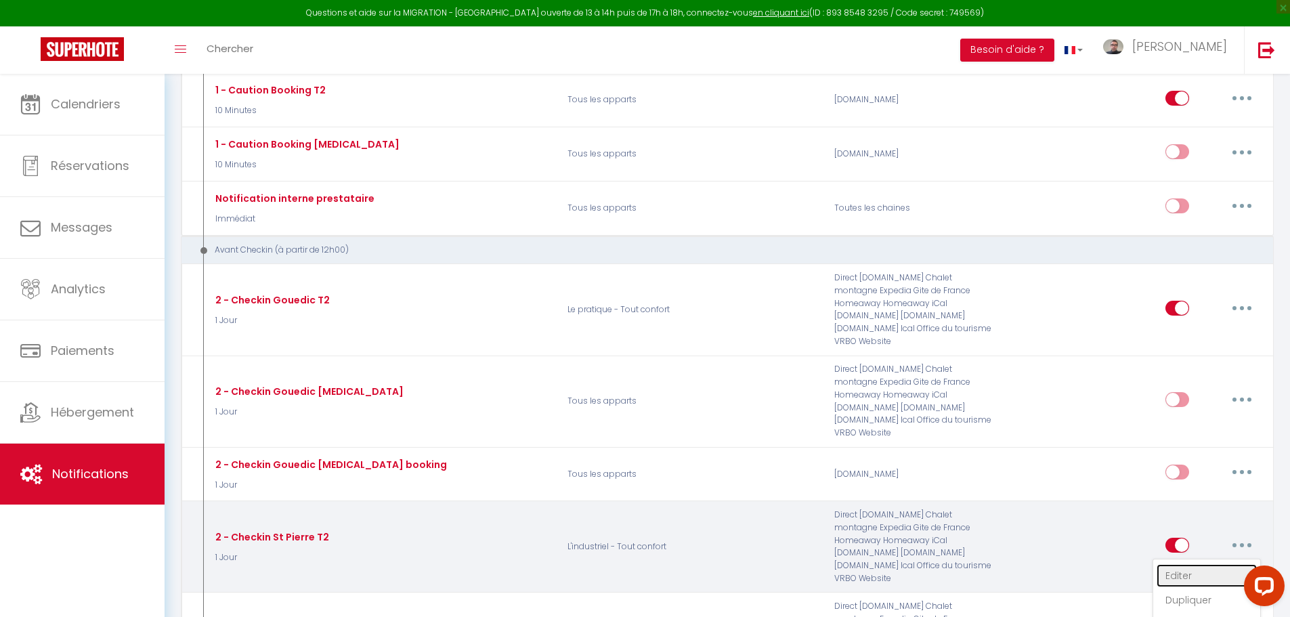
checkbox input "false"
radio input "true"
type input "Procédure pour le checkin - [RENTAL:NAME]"
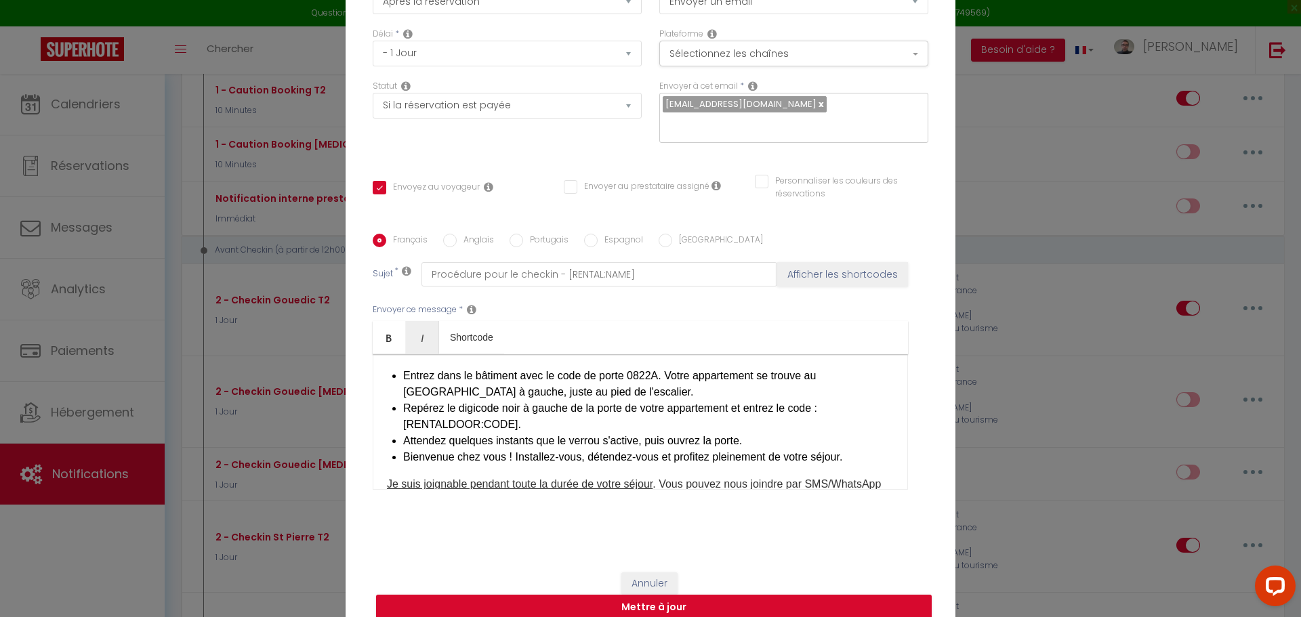
scroll to position [339, 0]
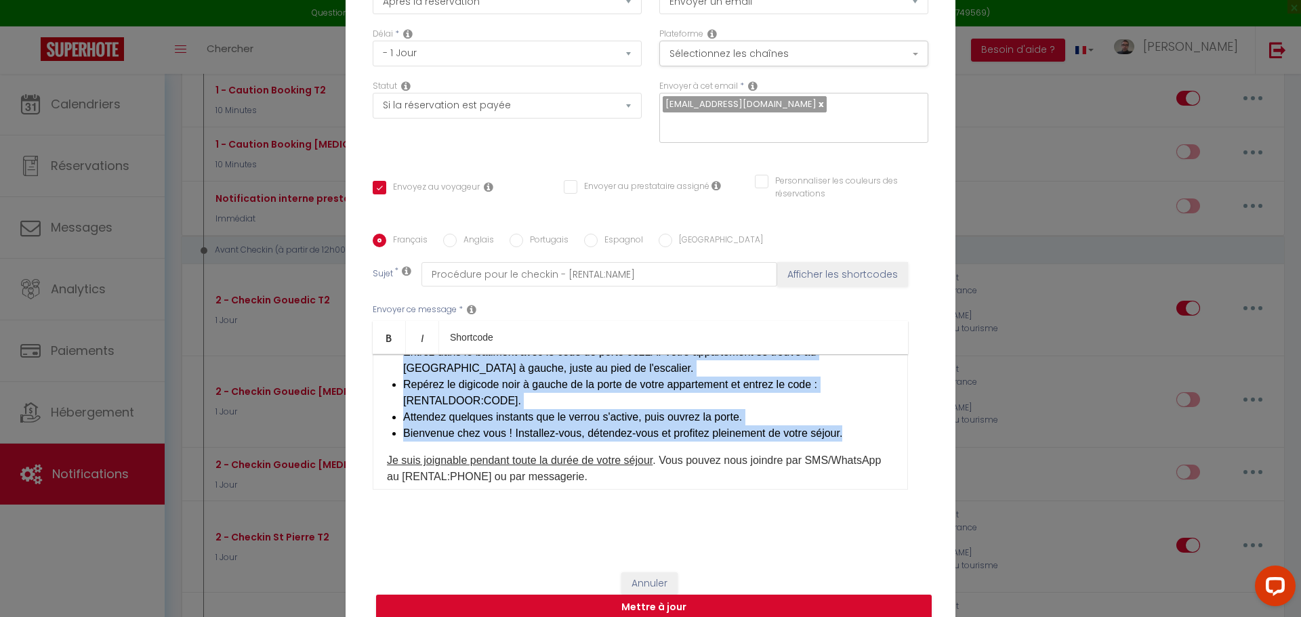
drag, startPoint x: 400, startPoint y: 374, endPoint x: 849, endPoint y: 461, distance: 457.5
click at [849, 442] on ul "Entrez dans le bâtiment avec le code de porte 0822A. Votre appartement se trouv…" at bounding box center [648, 393] width 490 height 98
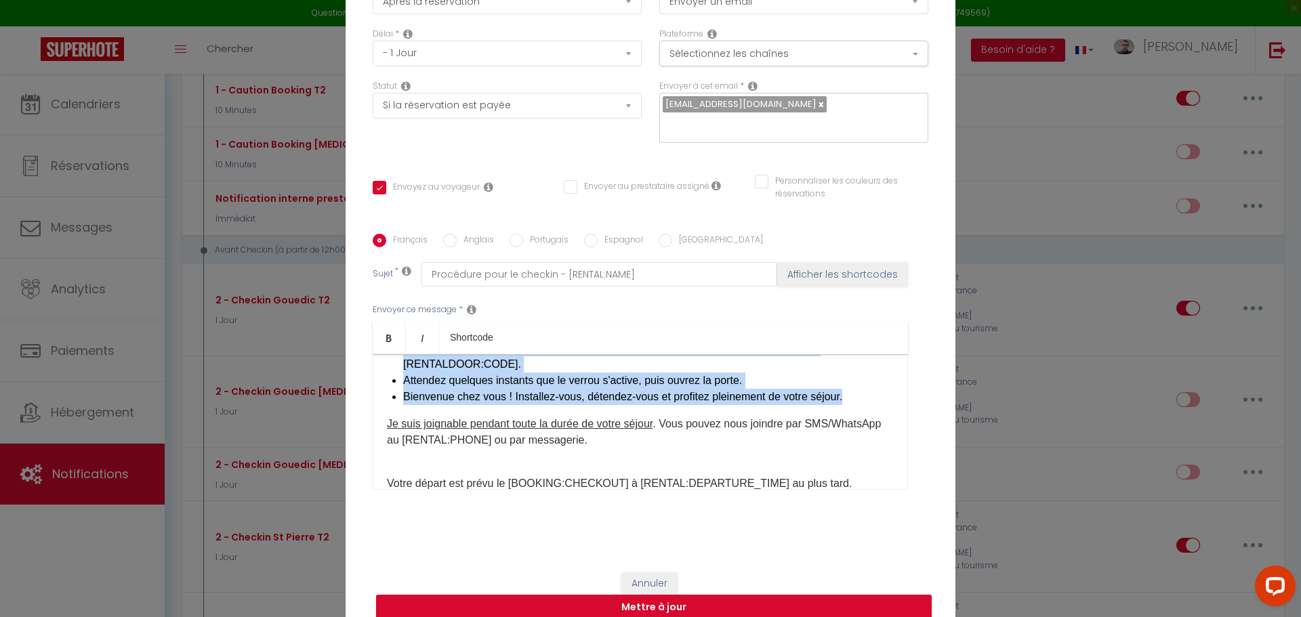
scroll to position [406, 0]
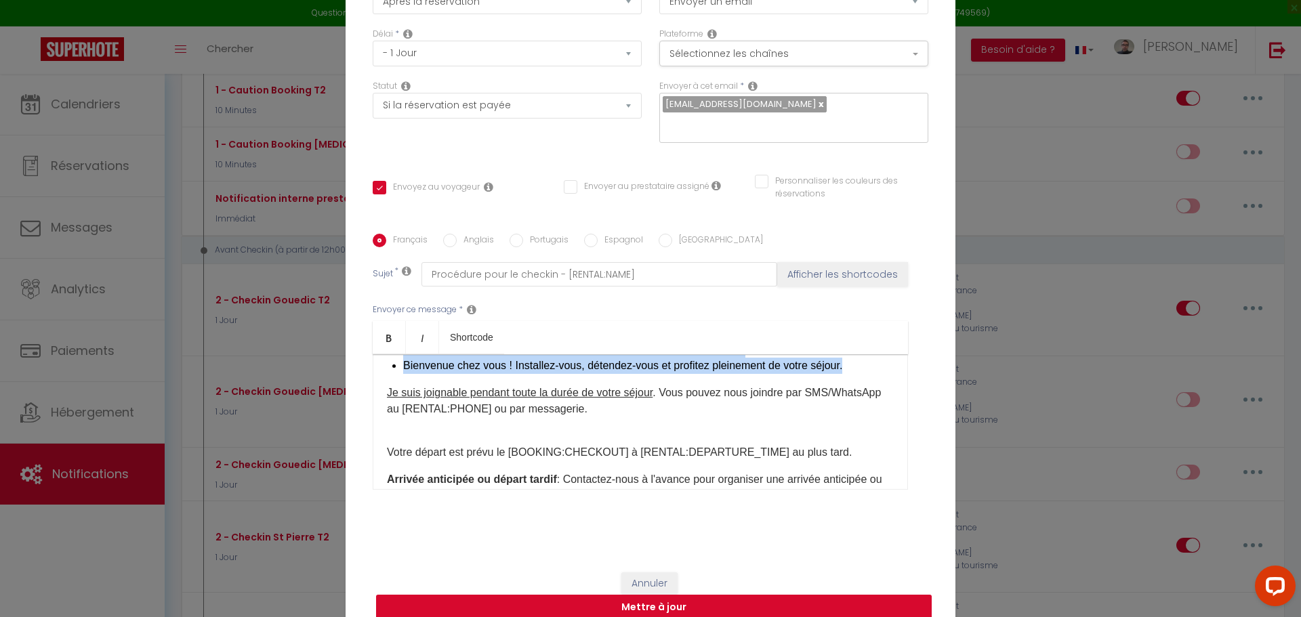
copy ul "Entrez dans le bâtiment avec le code de porte 0822A. Votre appartement se trouv…"
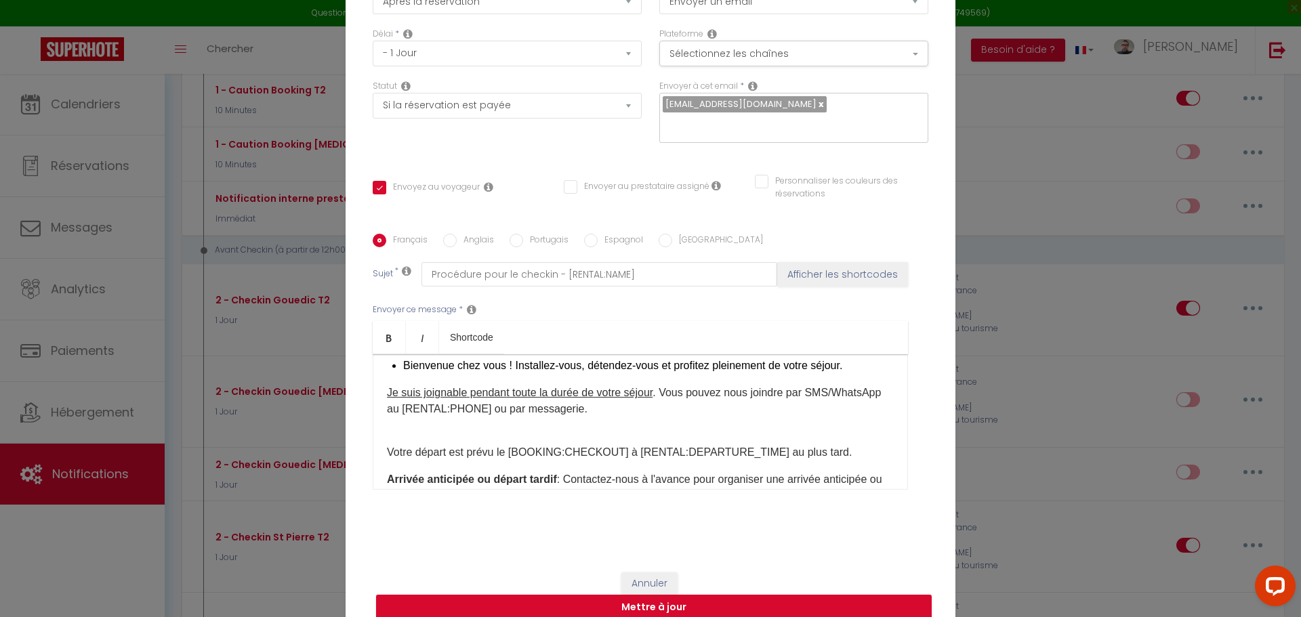
click at [585, 434] on p "​​​ Je suis joignable pendant toute la durée de votre séjour . Vous pouvez nous…" at bounding box center [640, 409] width 507 height 49
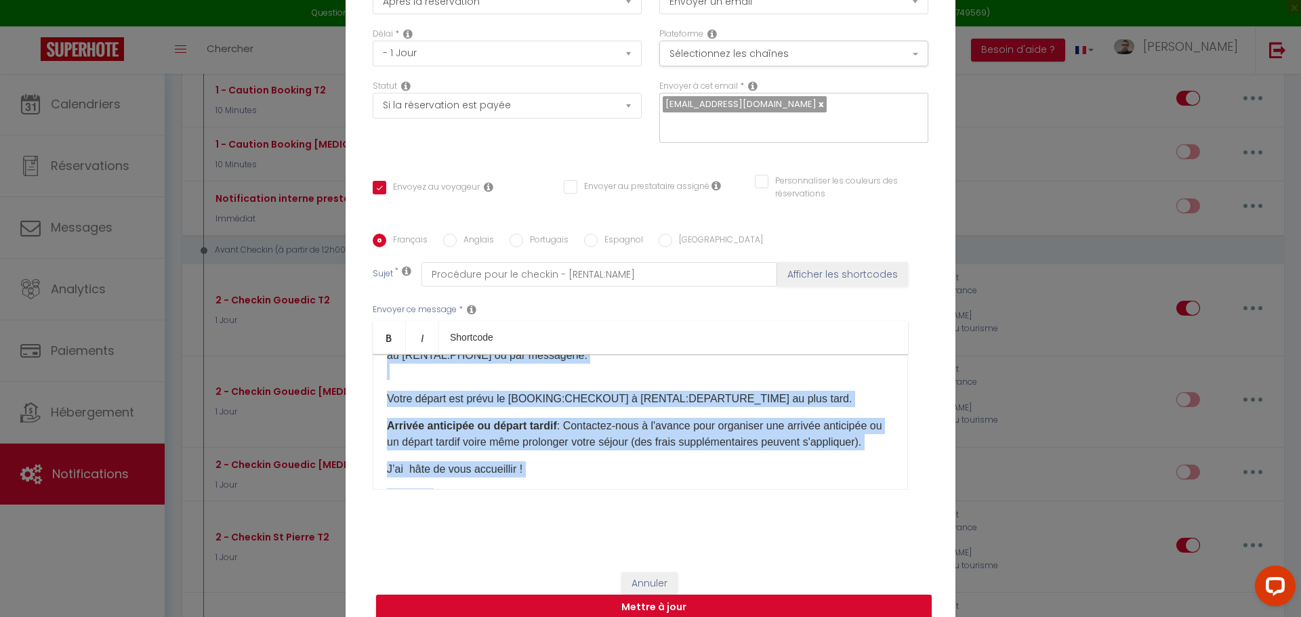
scroll to position [0, 0]
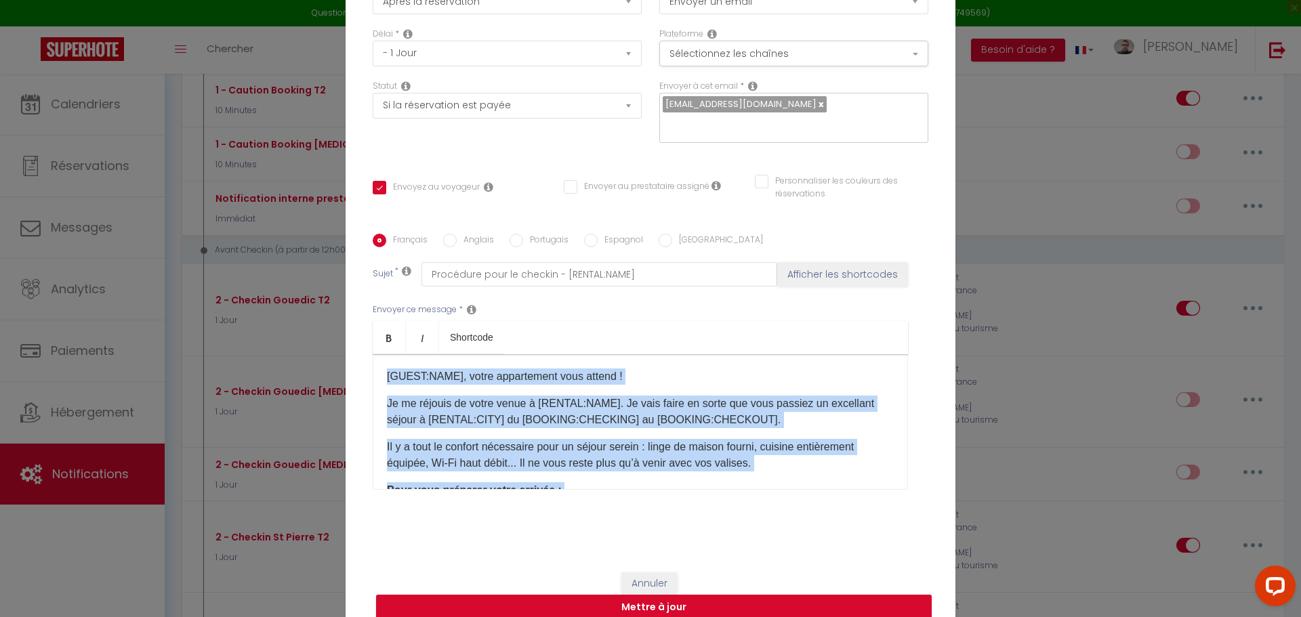
drag, startPoint x: 414, startPoint y: 444, endPoint x: 268, endPoint y: 243, distance: 248.8
click at [268, 243] on div "Modifier la notification × Titre * 2 - Checkin St Pierre T2 Pour cet hébergemen…" at bounding box center [650, 308] width 1301 height 617
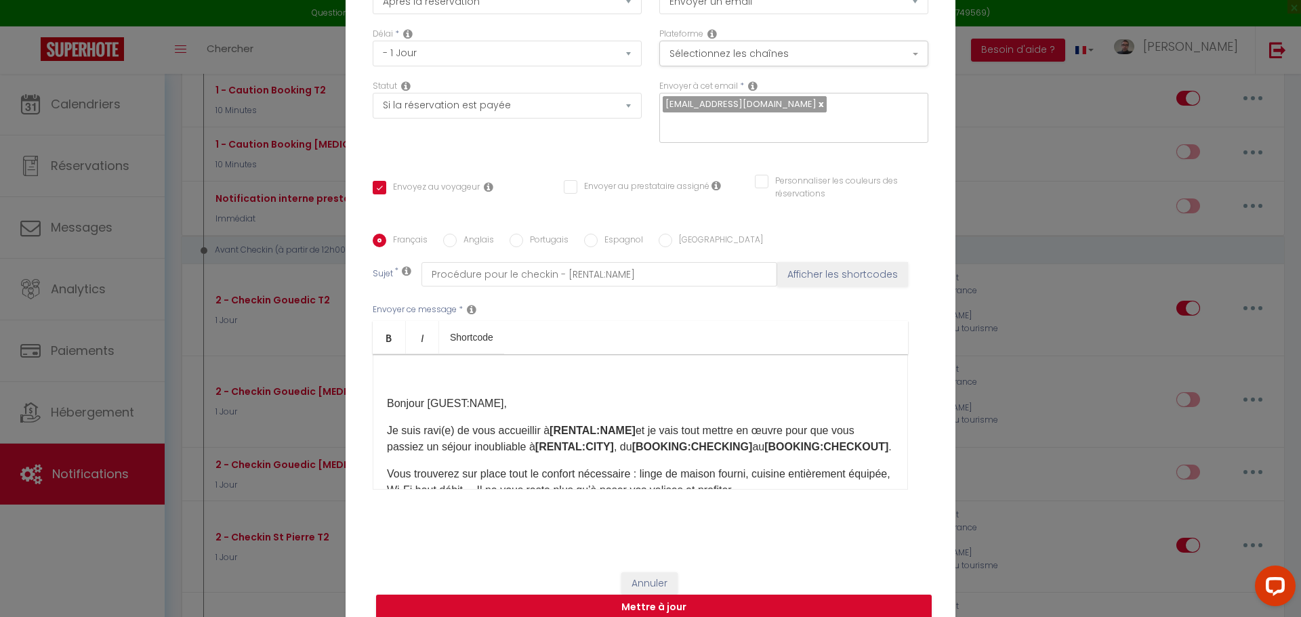
click at [440, 368] on p at bounding box center [640, 376] width 507 height 16
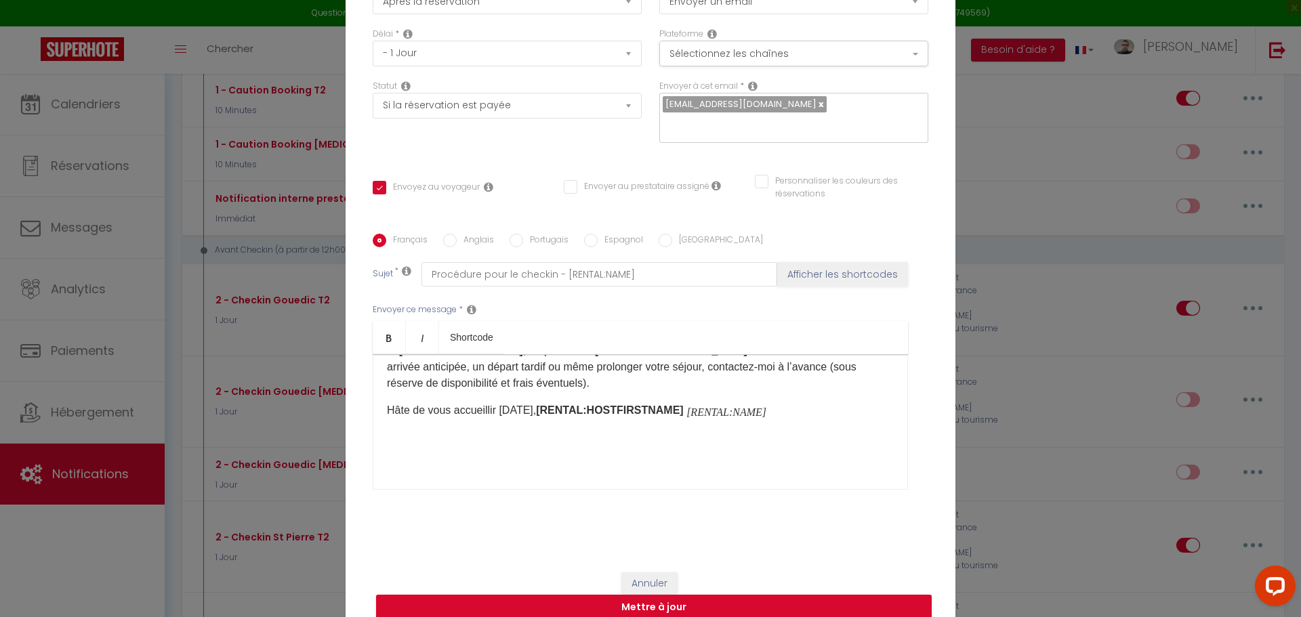
scroll to position [108, 0]
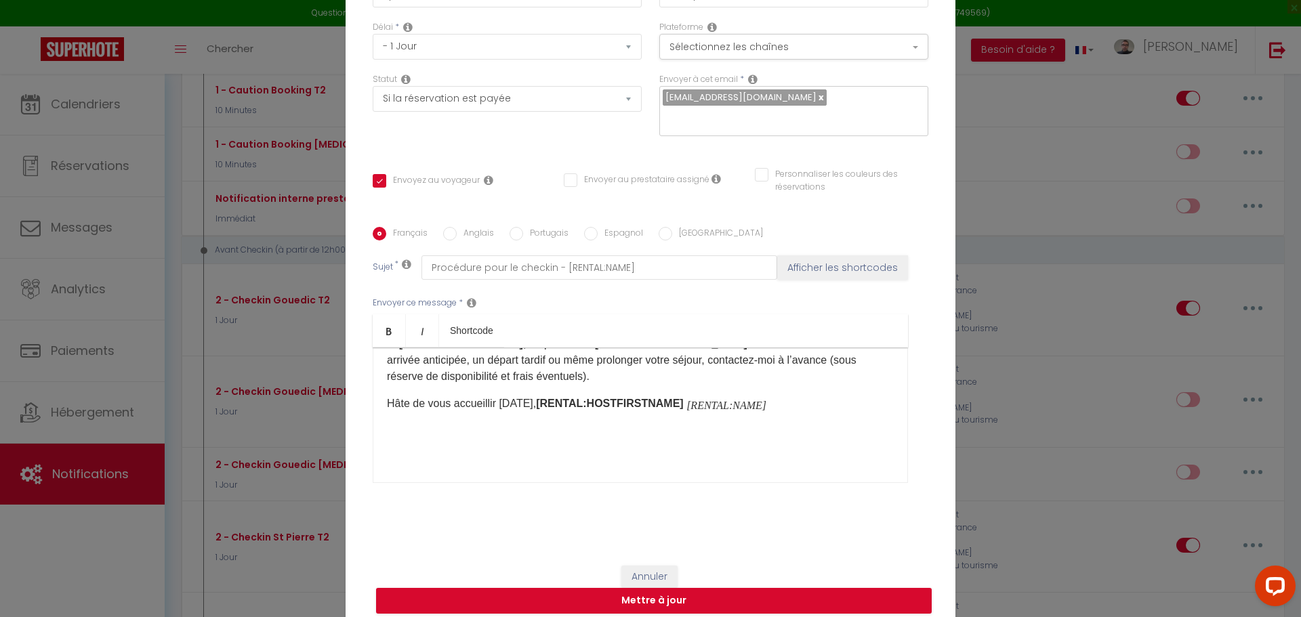
click at [455, 439] on p at bounding box center [640, 447] width 507 height 16
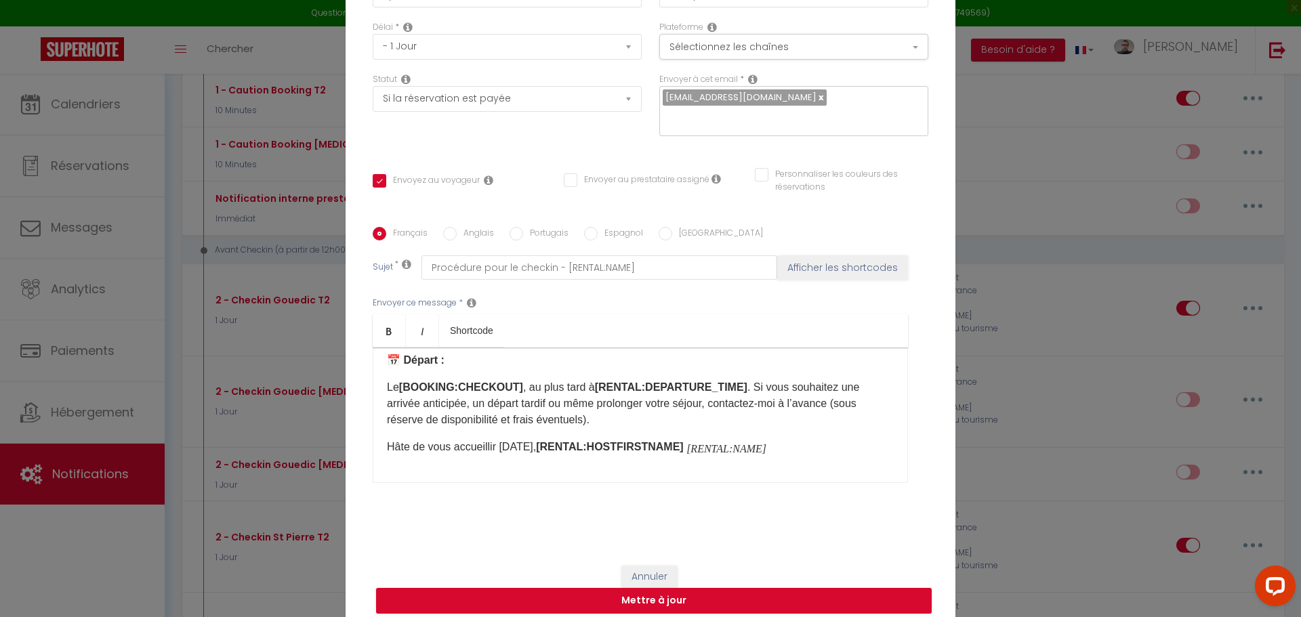
scroll to position [508, 0]
click at [578, 590] on button "Mettre à jour" at bounding box center [653, 601] width 555 height 26
checkbox input "true"
checkbox input "false"
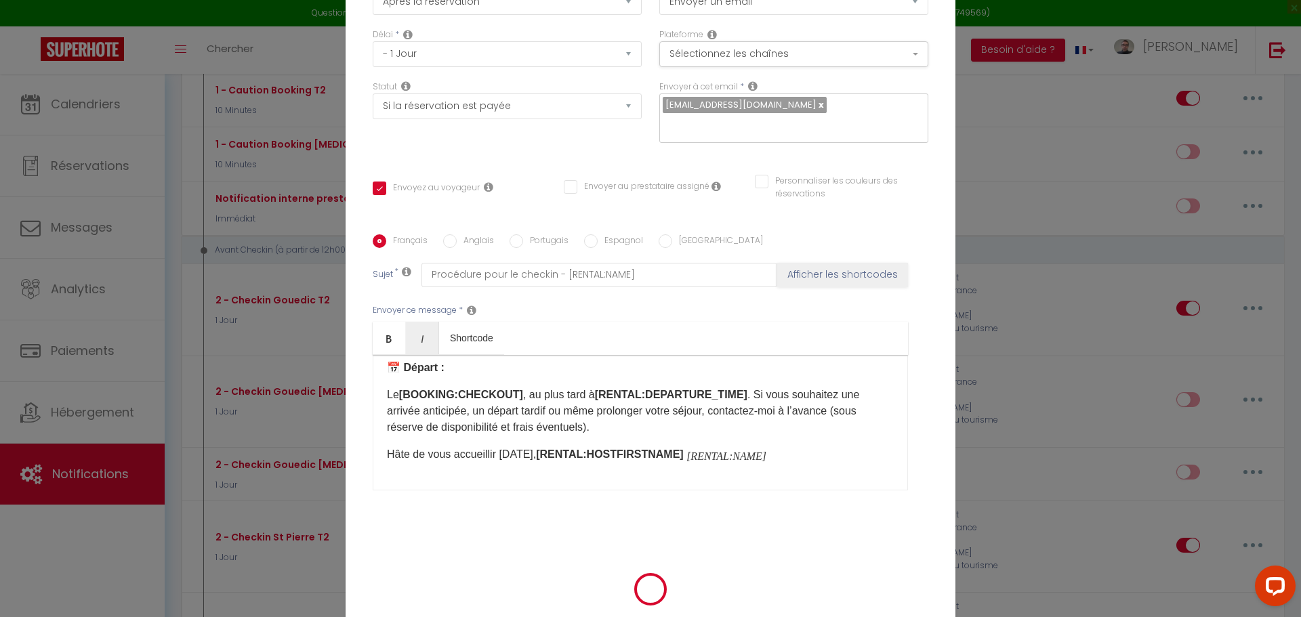
scroll to position [101, 0]
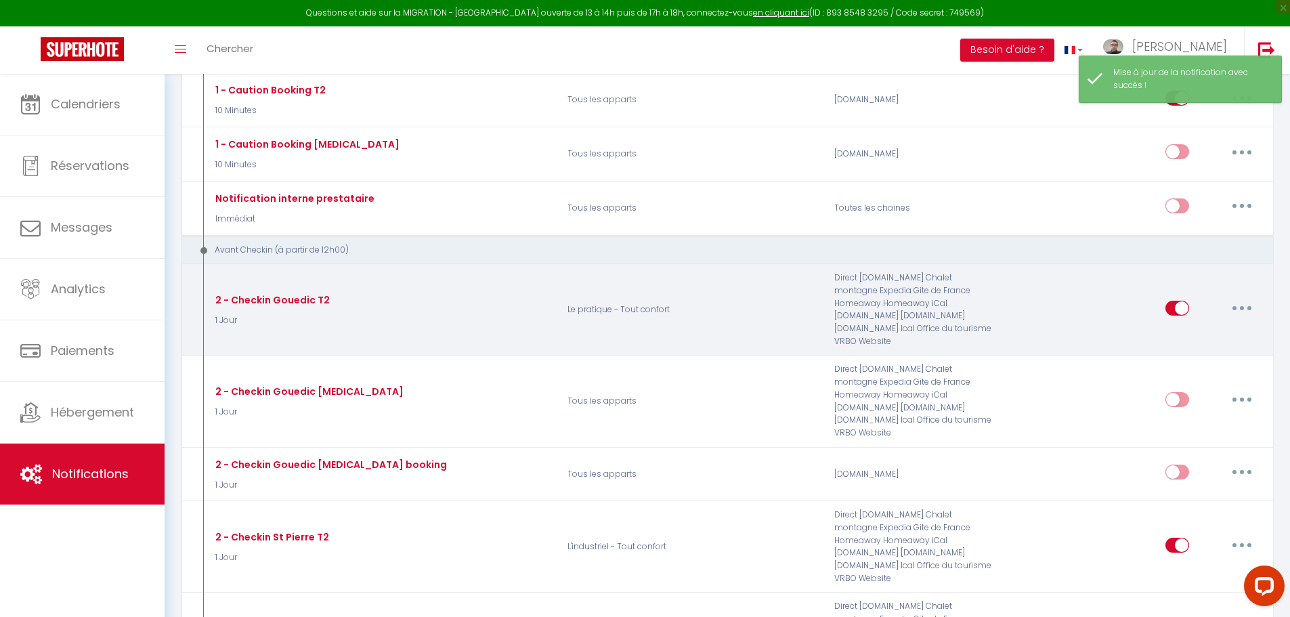
click at [1246, 299] on button "button" at bounding box center [1242, 308] width 38 height 22
click at [1204, 328] on link "Editer" at bounding box center [1207, 338] width 100 height 23
type input "2 - Checkin Gouedic T2"
select select "1 Jour"
select select "if_booking_is_paid"
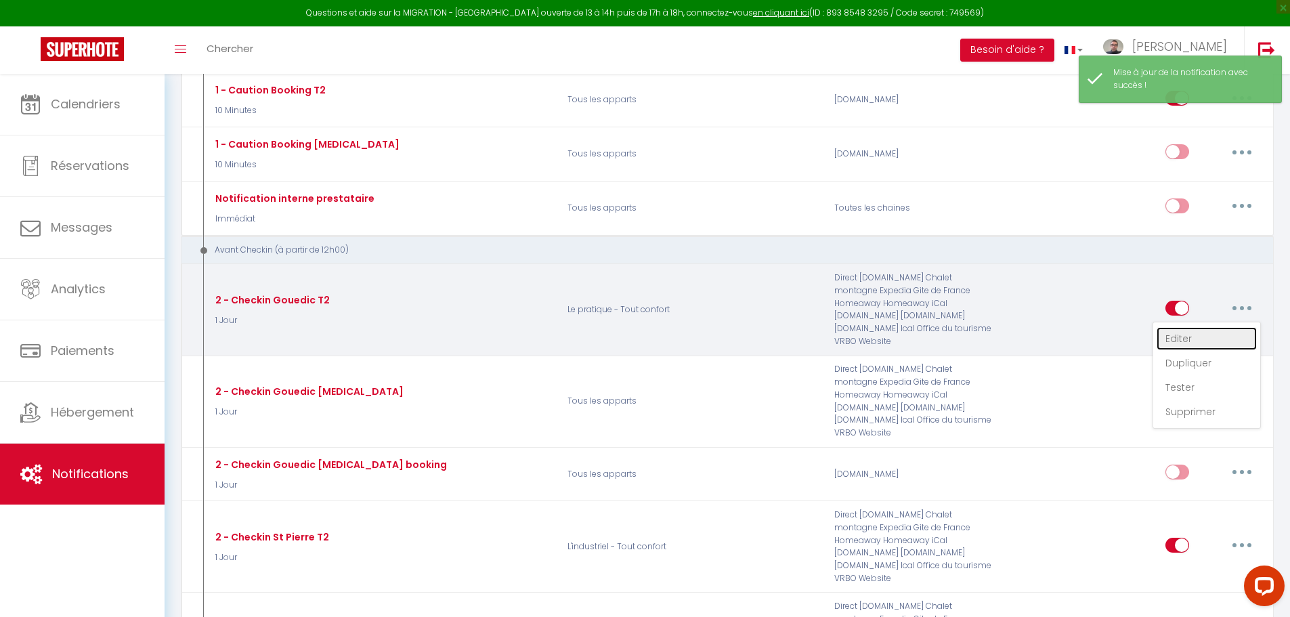
checkbox input "true"
checkbox input "false"
radio input "true"
type input "Procédure pour le checkin - [RENTAL:NAME]"
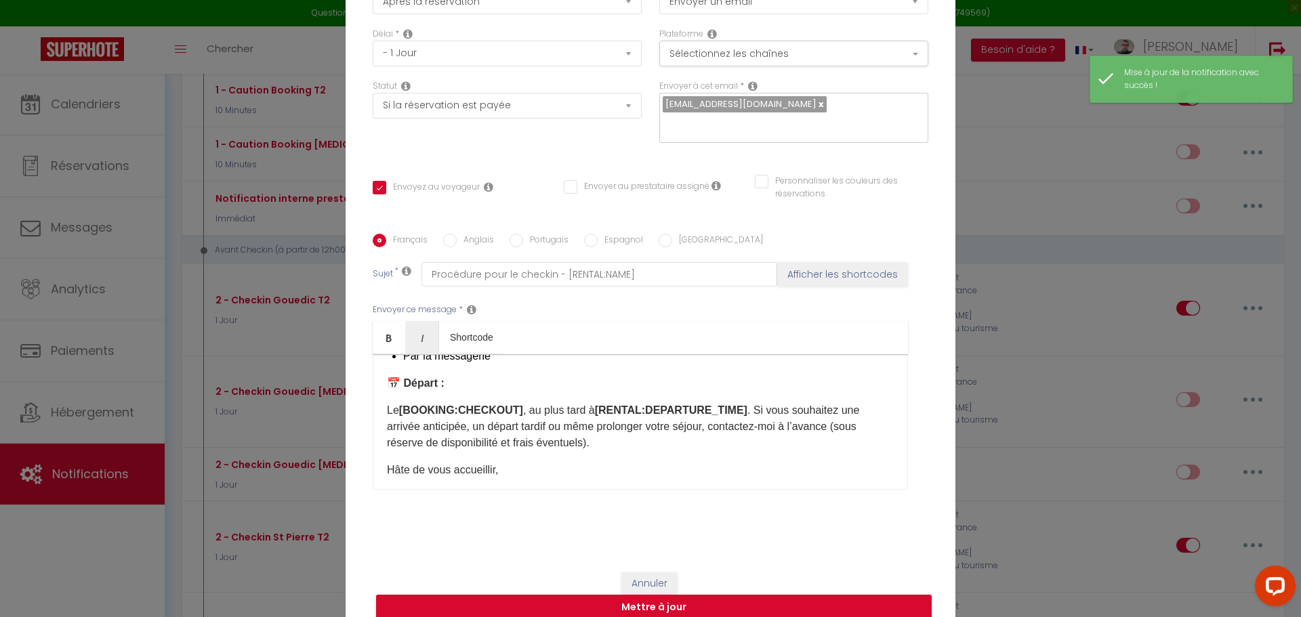
click at [513, 234] on input "Portugais" at bounding box center [516, 241] width 14 height 14
radio input "true"
checkbox input "true"
checkbox input "false"
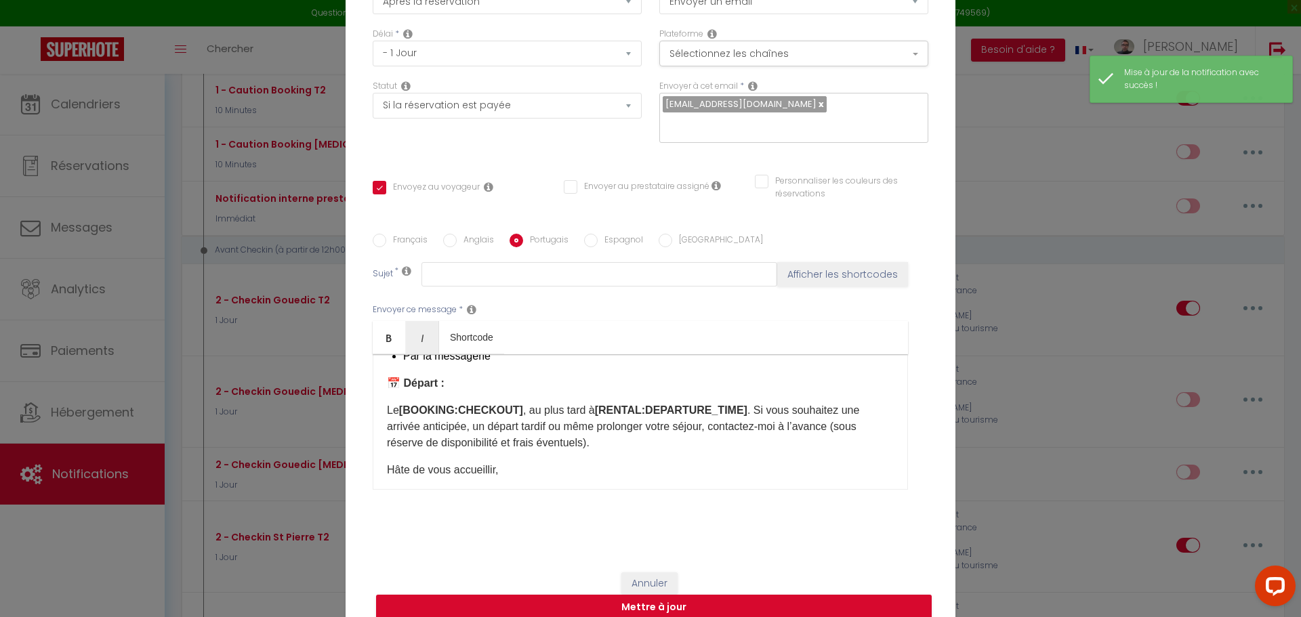
scroll to position [0, 0]
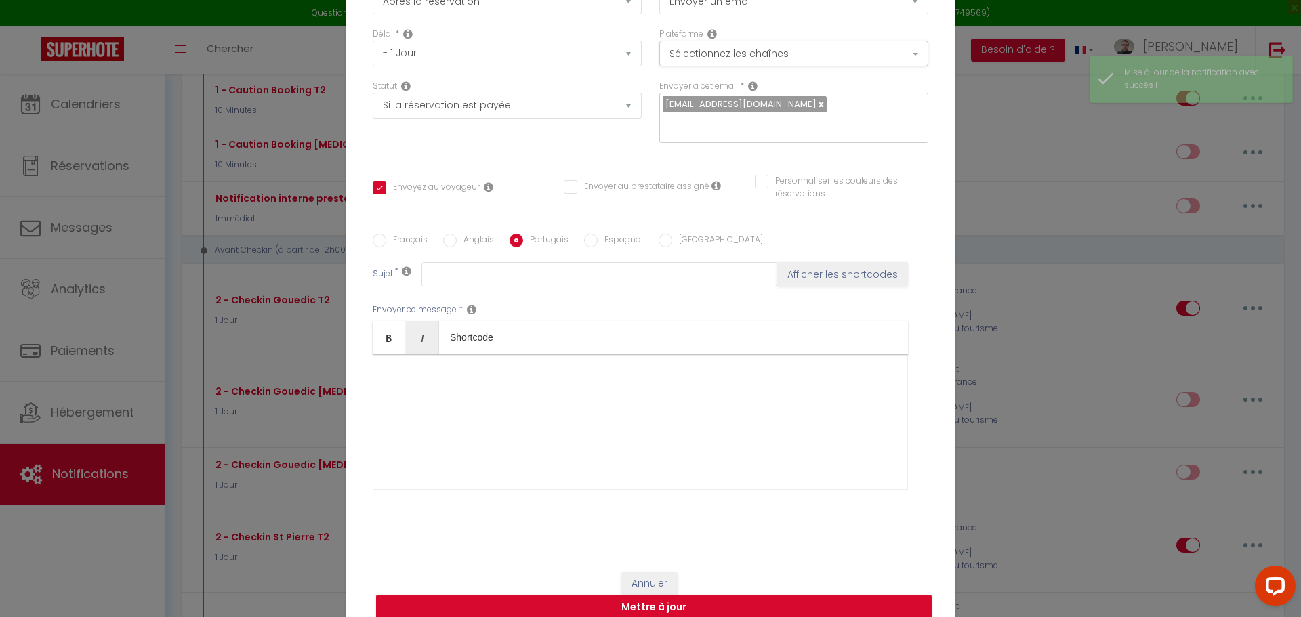
click at [597, 234] on label "Espagnol" at bounding box center [619, 241] width 45 height 15
click at [595, 234] on input "Espagnol" at bounding box center [591, 241] width 14 height 14
radio input "true"
checkbox input "true"
checkbox input "false"
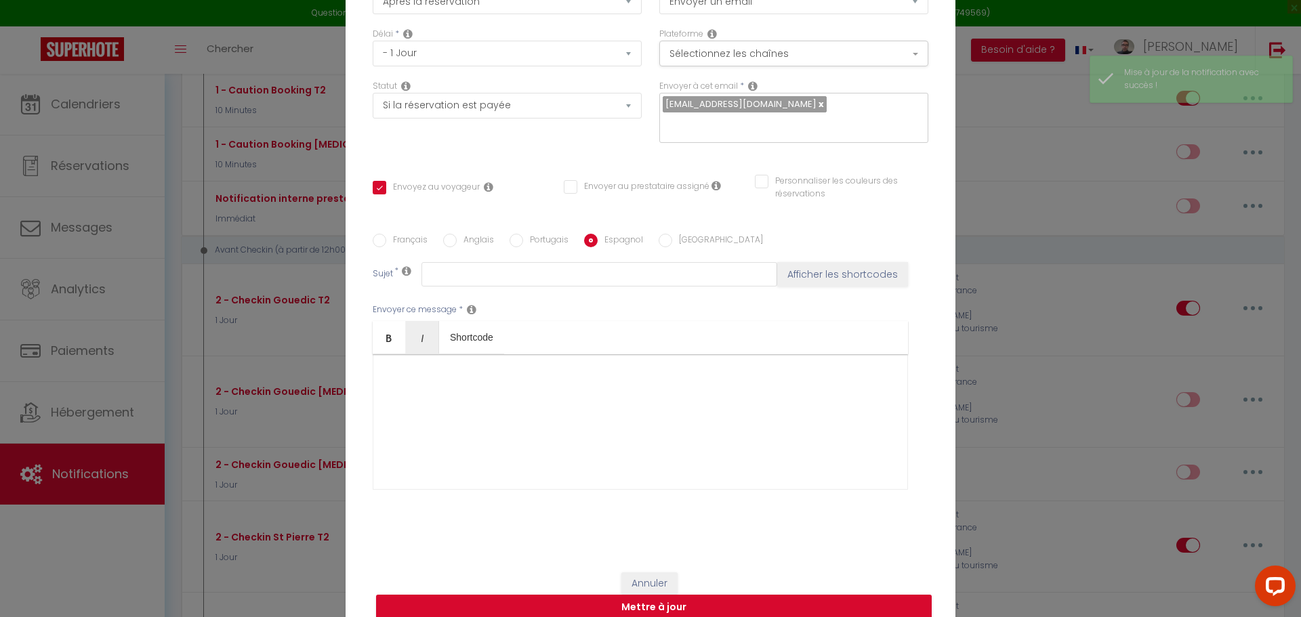
checkbox input "false"
click at [672, 234] on label "[GEOGRAPHIC_DATA]" at bounding box center [717, 241] width 91 height 15
click at [671, 234] on input "[GEOGRAPHIC_DATA]" at bounding box center [665, 241] width 14 height 14
radio input "true"
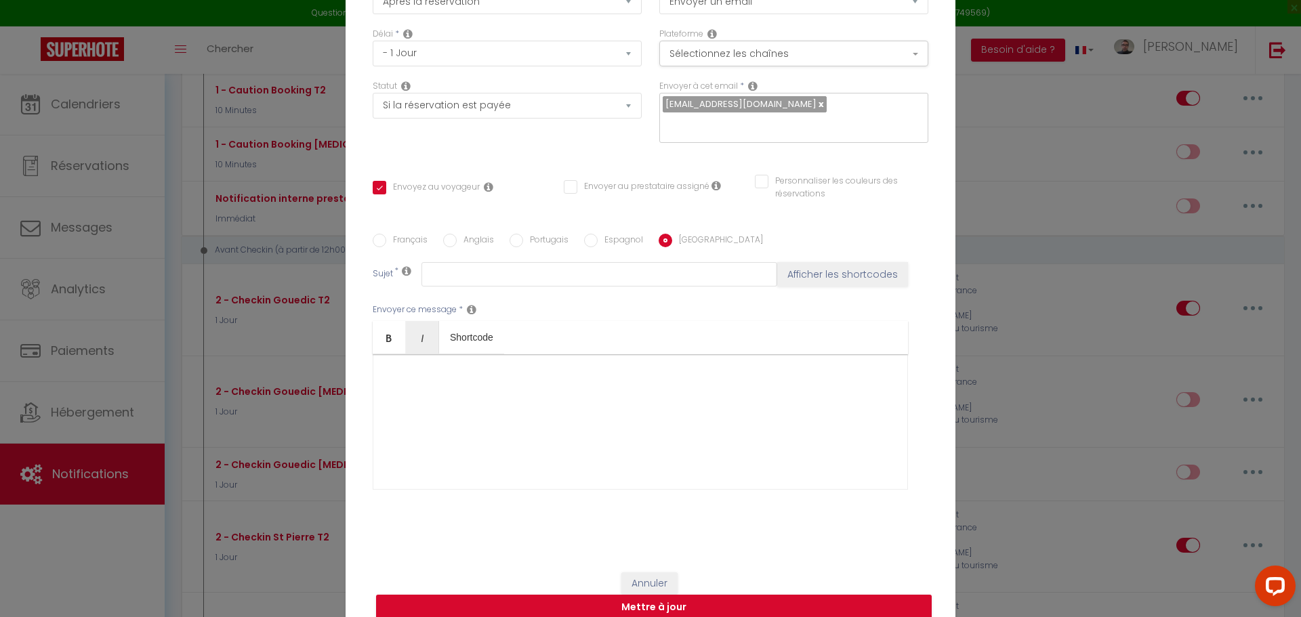
checkbox input "true"
checkbox input "false"
click at [448, 234] on input "Anglais" at bounding box center [450, 241] width 14 height 14
radio input "true"
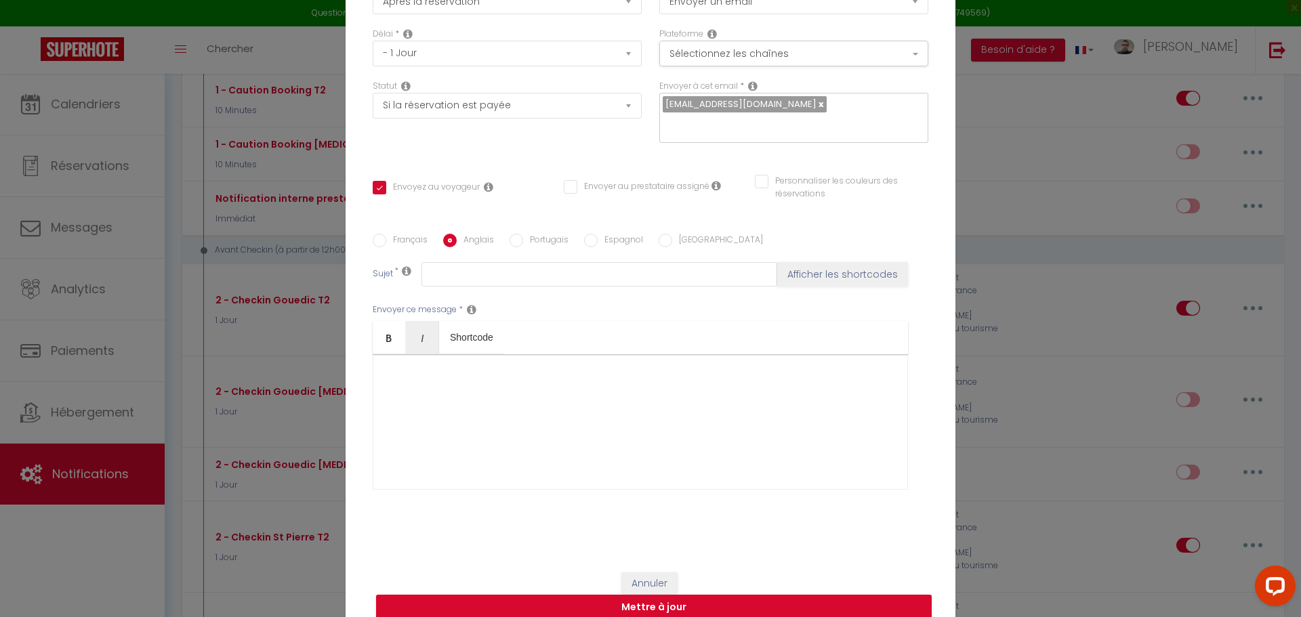
checkbox input "true"
checkbox input "false"
type input "Cheak-in process - [BOOKING:ID] - [RENTAL:NAME]"
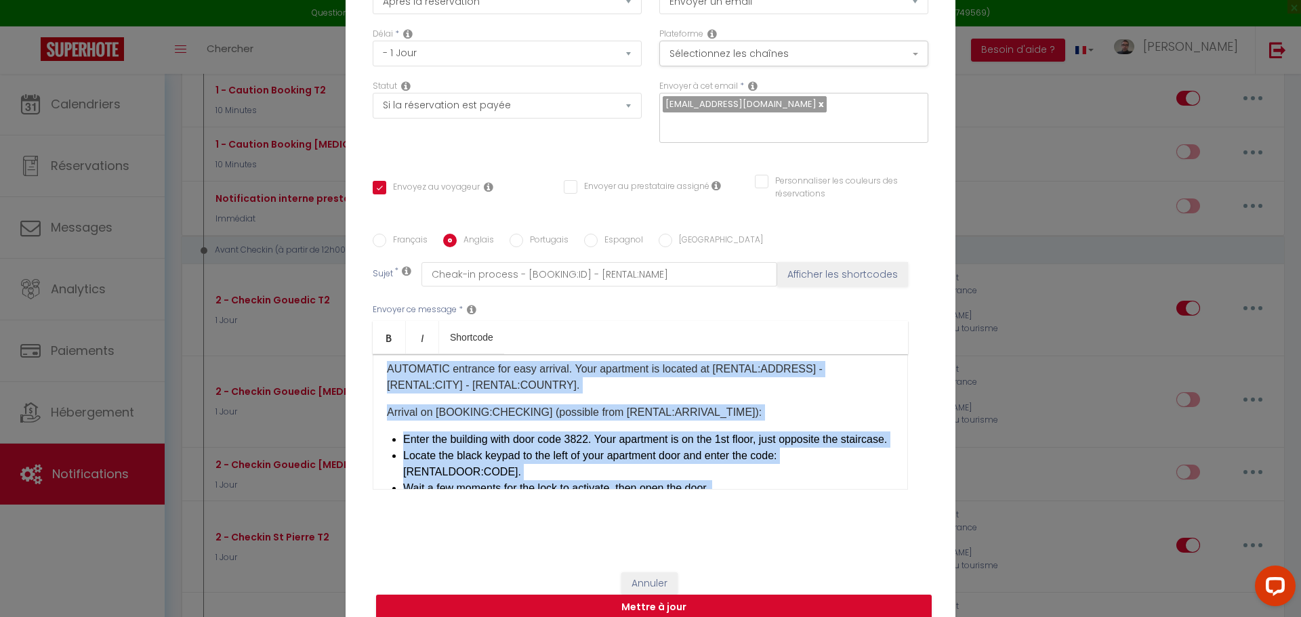
scroll to position [638, 0]
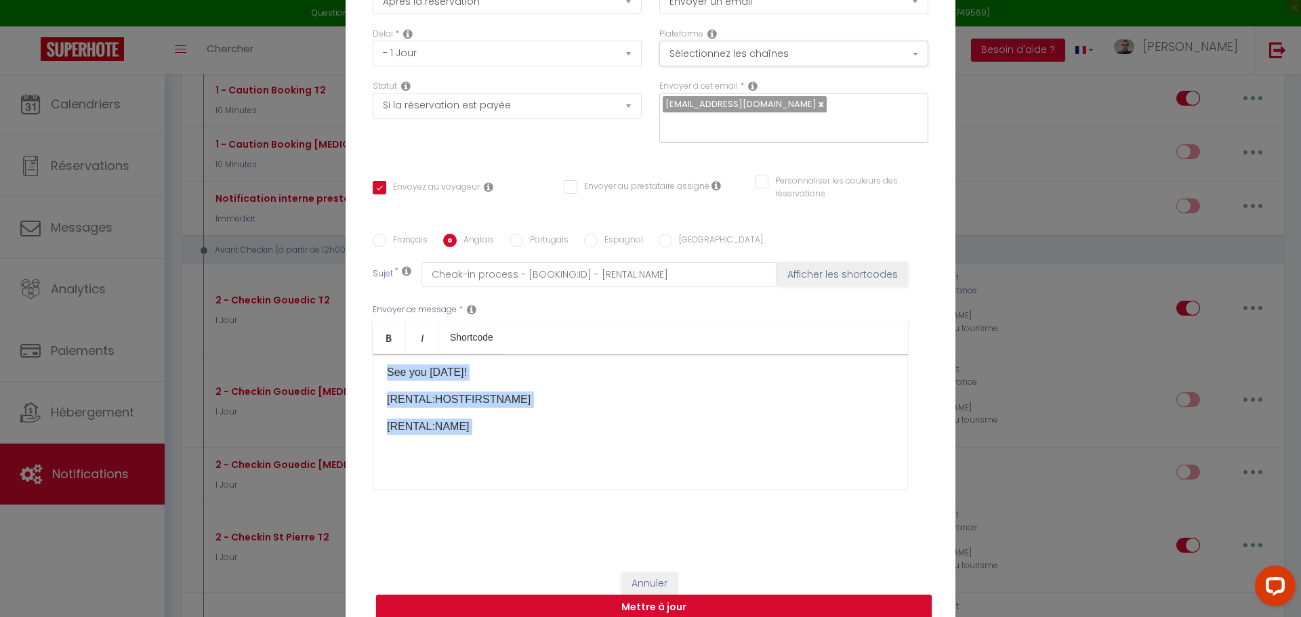
drag, startPoint x: 380, startPoint y: 368, endPoint x: 693, endPoint y: 581, distance: 378.8
click at [693, 581] on form "Modifier la notification × Titre * 2 - Checkin Gouedic T2 Pour cet hébergement …" at bounding box center [650, 247] width 610 height 774
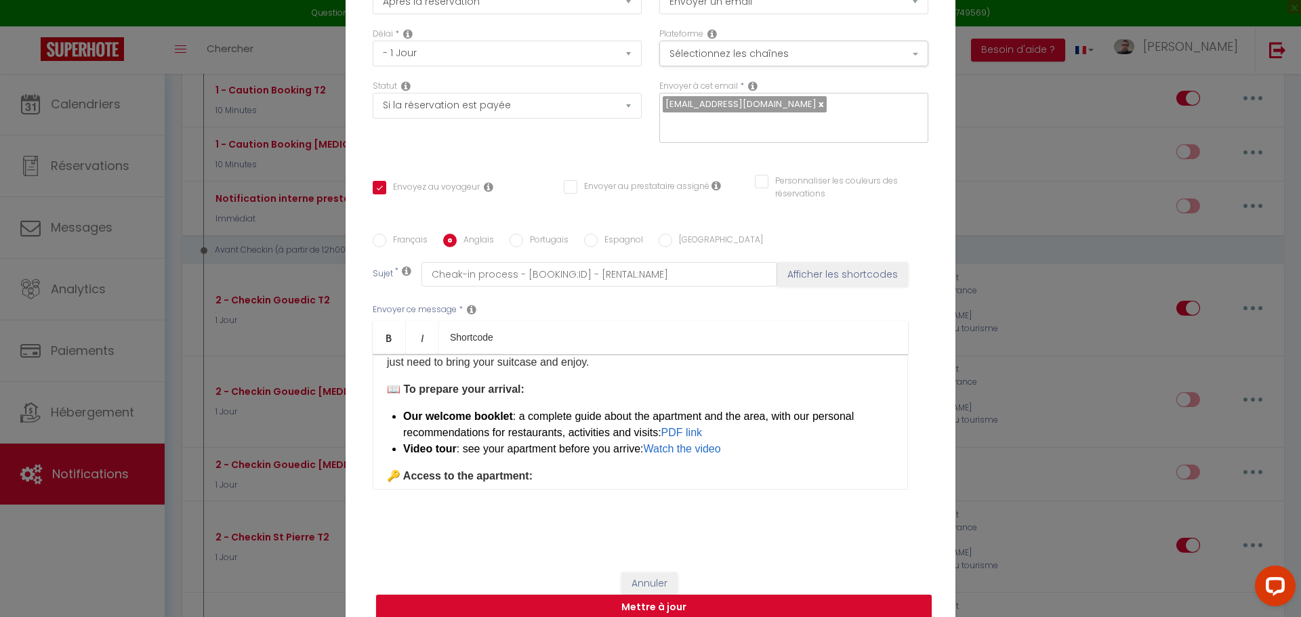
scroll to position [135, 0]
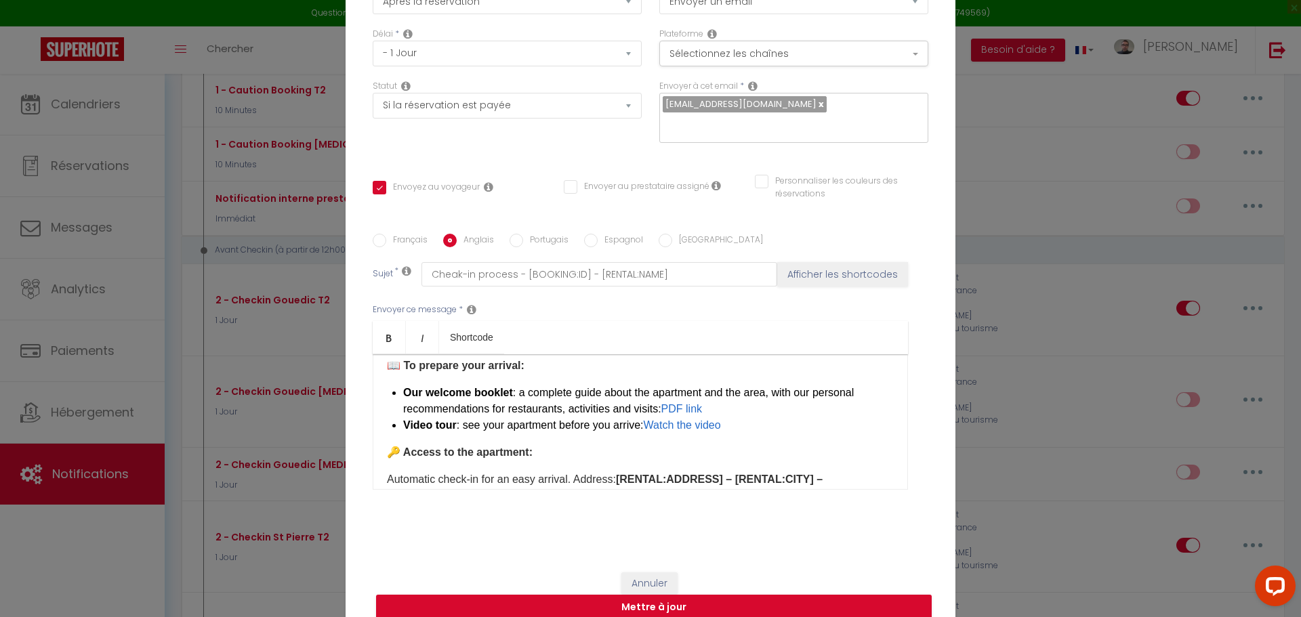
click at [761, 400] on li "Our welcome booklet : a complete guide about the apartment and the area, with o…" at bounding box center [648, 401] width 490 height 33
click at [742, 417] on li "Video tour : see your apartment before you arrive: Watch the video" at bounding box center [648, 425] width 490 height 16
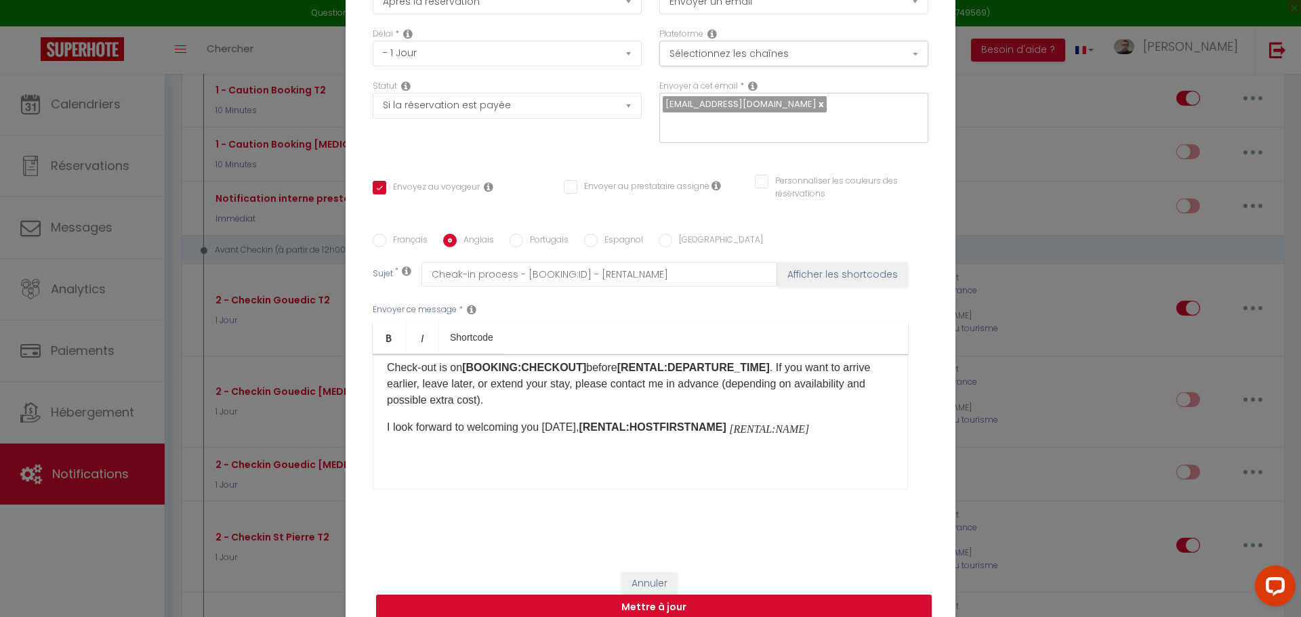
scroll to position [578, 0]
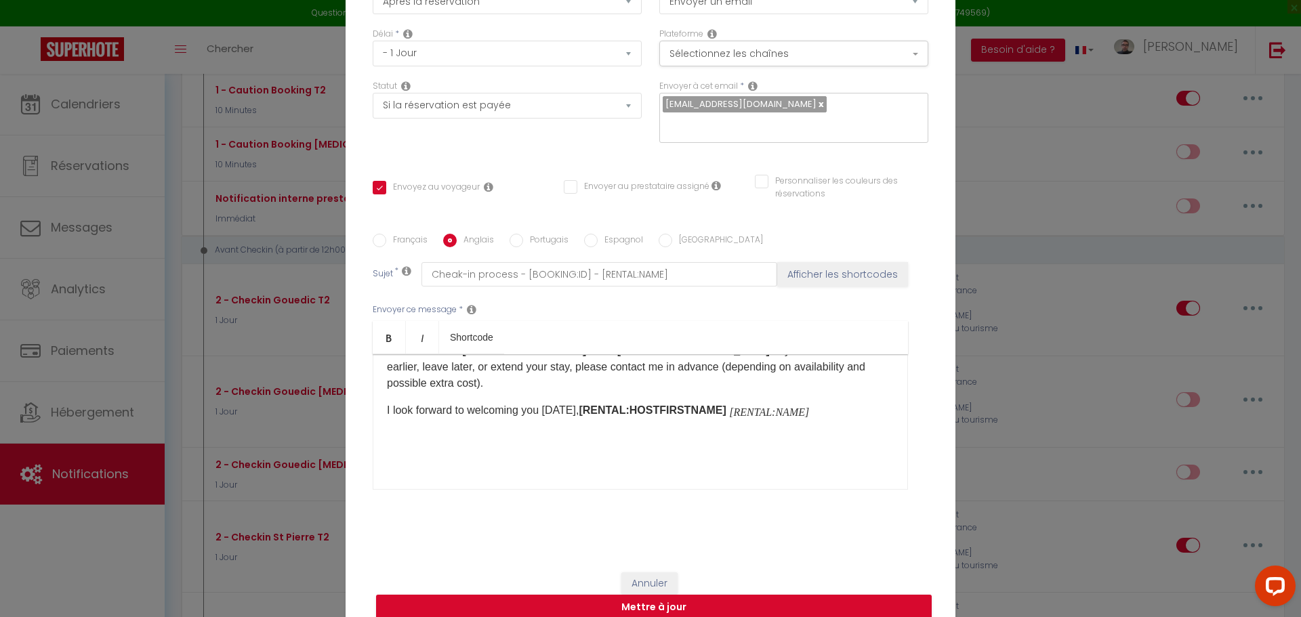
click at [595, 404] on b "[RENTAL:HOSTFIRSTNAME]" at bounding box center [651, 410] width 147 height 12
click at [543, 433] on icon "[RENTAL:NAME]" at bounding box center [583, 438] width 80 height 11
click at [605, 601] on button "Mettre à jour" at bounding box center [653, 608] width 555 height 26
checkbox input "true"
checkbox input "false"
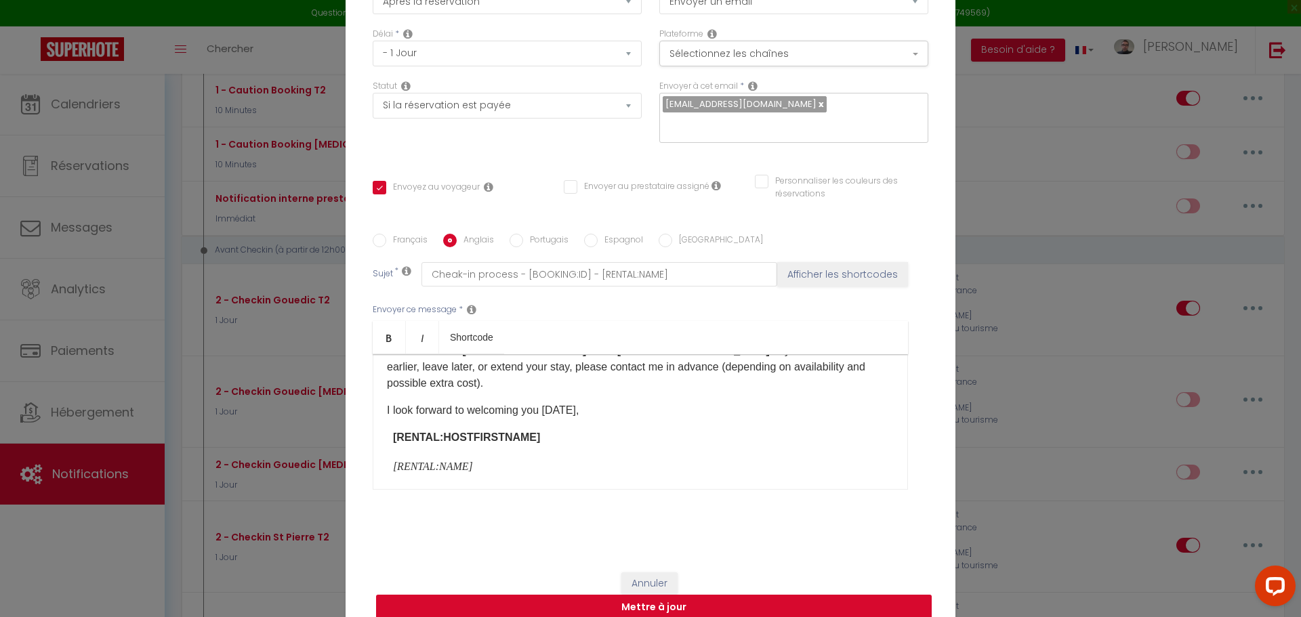
checkbox input "false"
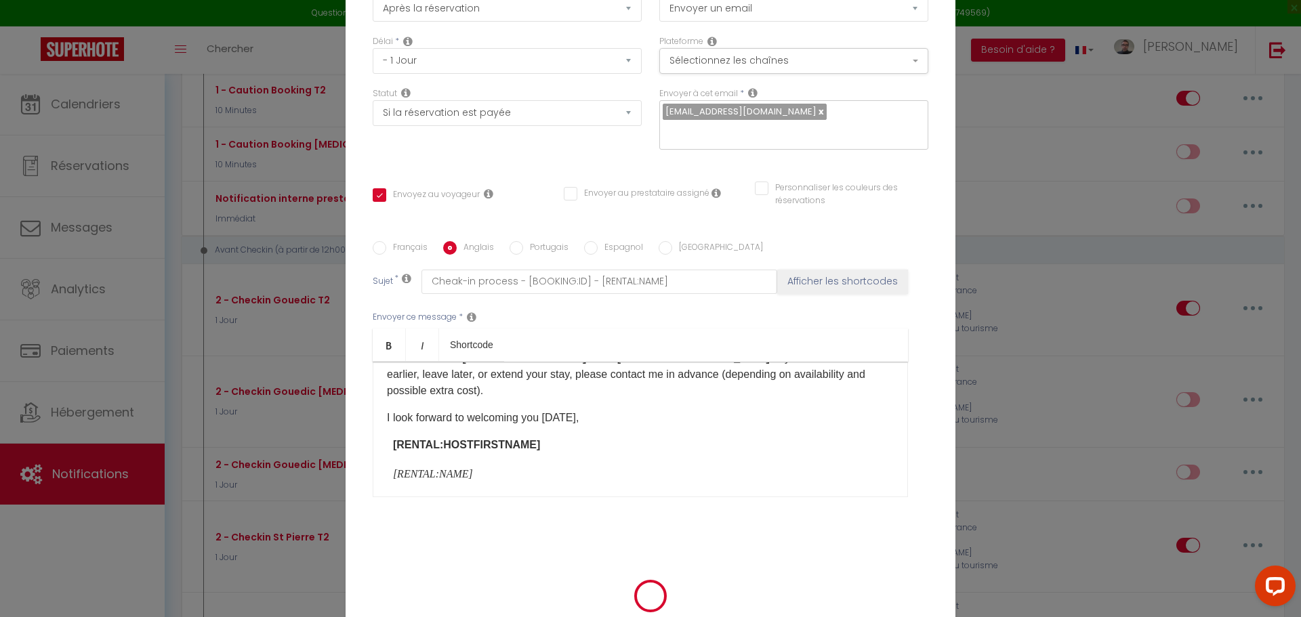
scroll to position [101, 0]
select select "1"
select select
checkbox input "false"
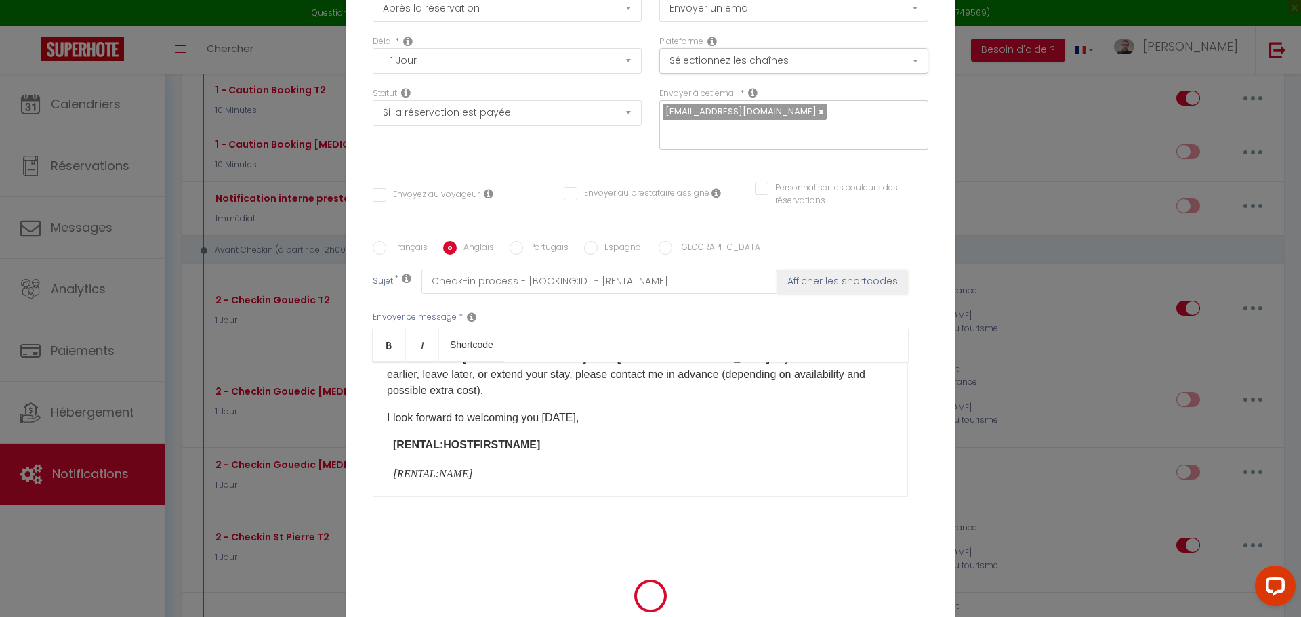
checkbox input "false"
radio input "false"
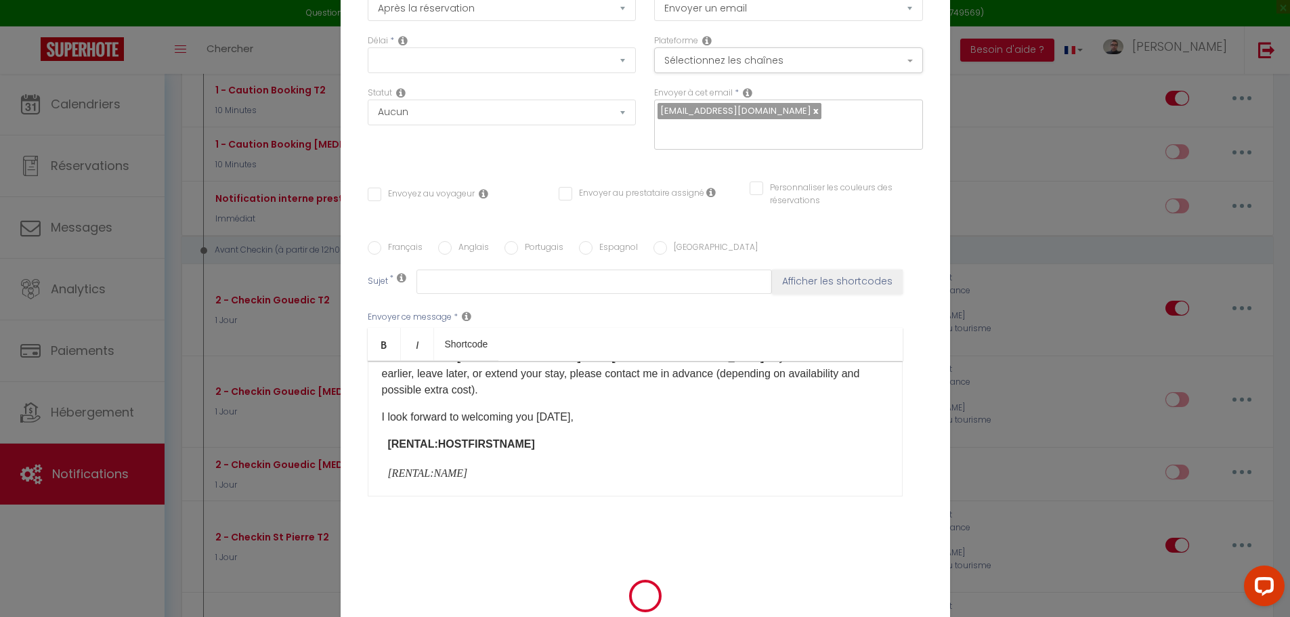
select select
checkbox input "false"
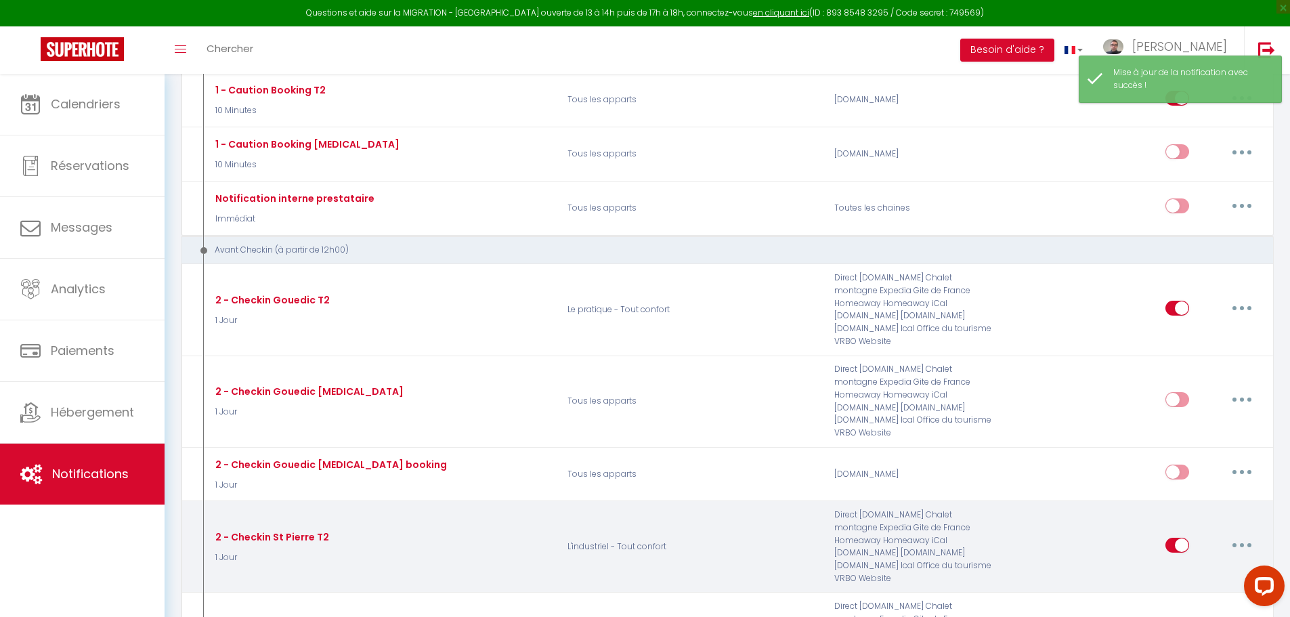
click at [1236, 534] on button "button" at bounding box center [1242, 545] width 38 height 22
click at [1200, 564] on link "Editer" at bounding box center [1207, 575] width 100 height 23
type input "2 - Checkin St Pierre T2"
select select "1 Jour"
select select "if_booking_is_paid"
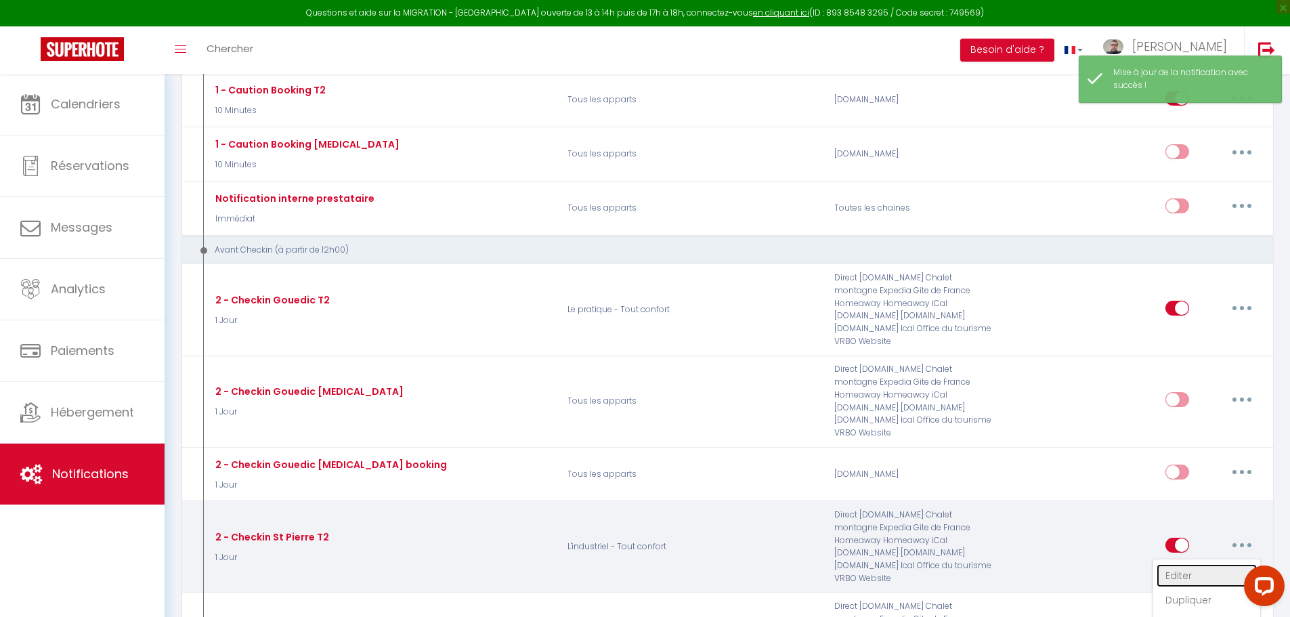
checkbox input "true"
checkbox input "false"
radio input "true"
type input "Procédure pour le checkin - [RENTAL:NAME]"
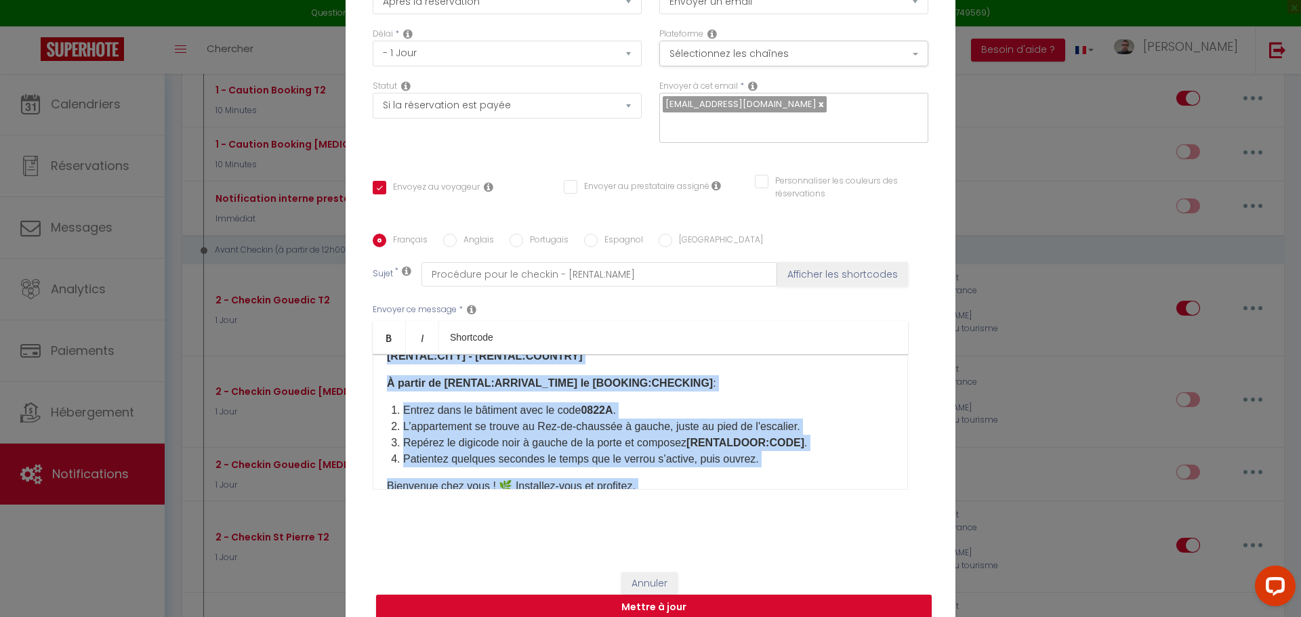
scroll to position [508, 0]
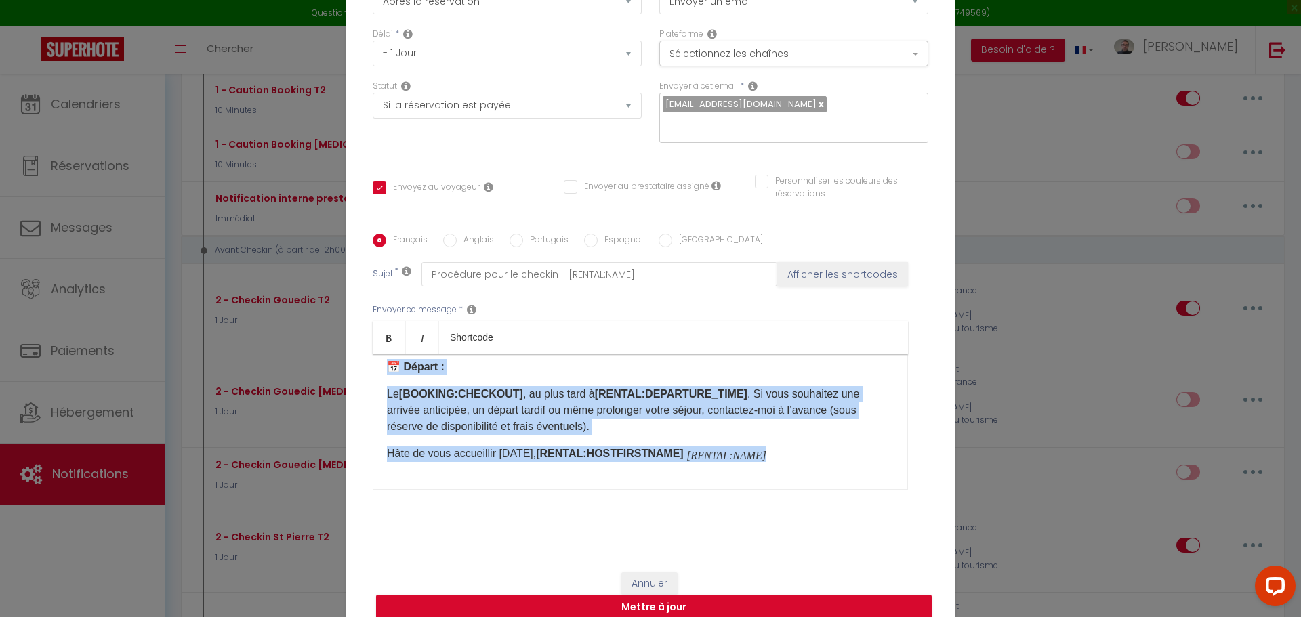
drag, startPoint x: 381, startPoint y: 368, endPoint x: 836, endPoint y: 541, distance: 487.1
click at [836, 541] on div "Titre * 2 - Checkin St Pierre T2 Pour cet hébergement Sélectionner les hébergem…" at bounding box center [650, 235] width 610 height 648
click at [537, 447] on p "Hâte de vous accueillir [DATE], [RENTAL:HOSTFIRSTNAME] [RENTAL:NAME]" at bounding box center [640, 454] width 507 height 16
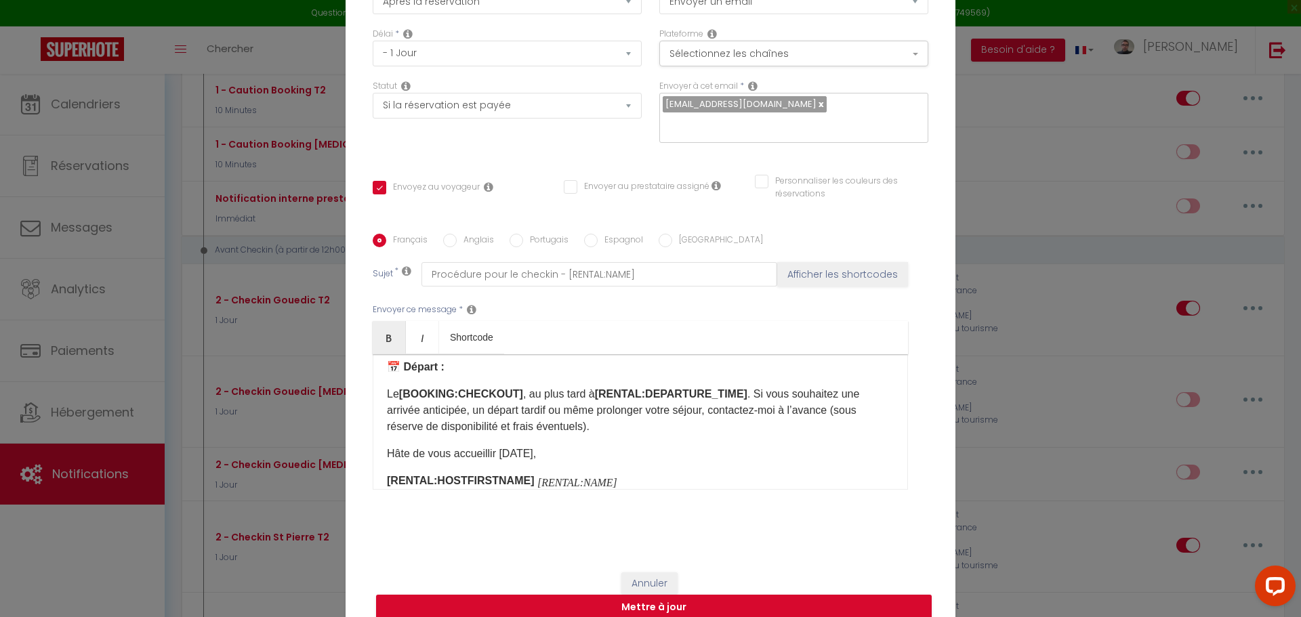
click at [537, 476] on icon "[RENTAL:NAME]" at bounding box center [577, 481] width 80 height 11
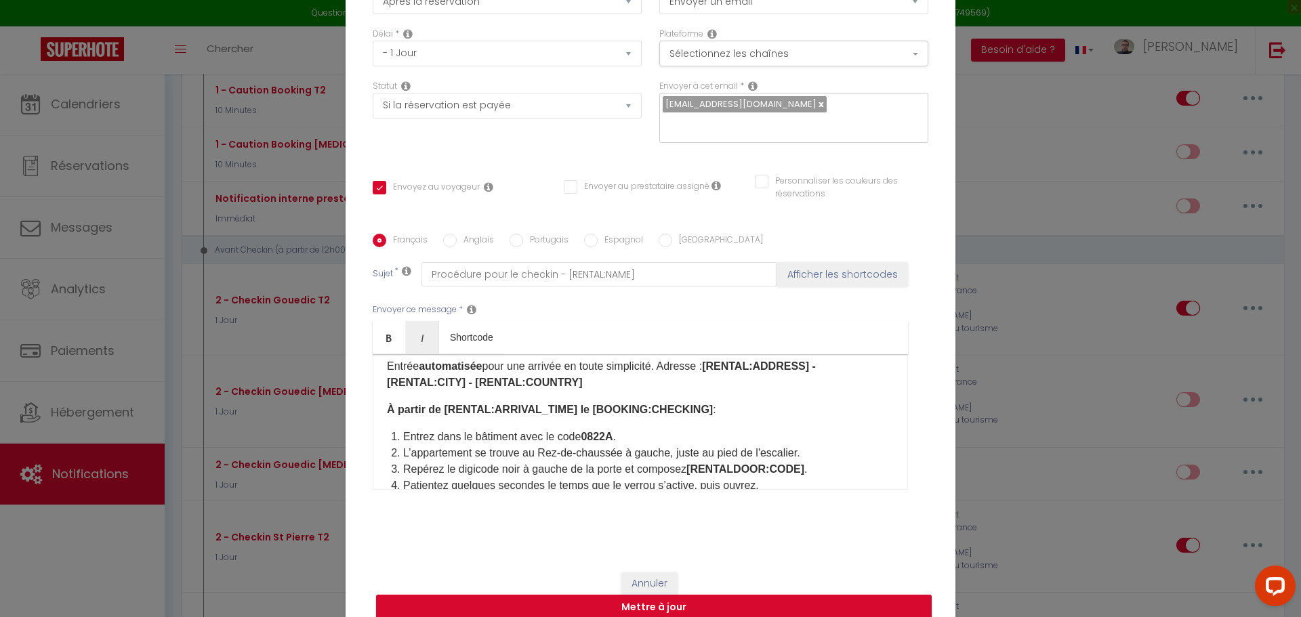
scroll to position [262, 0]
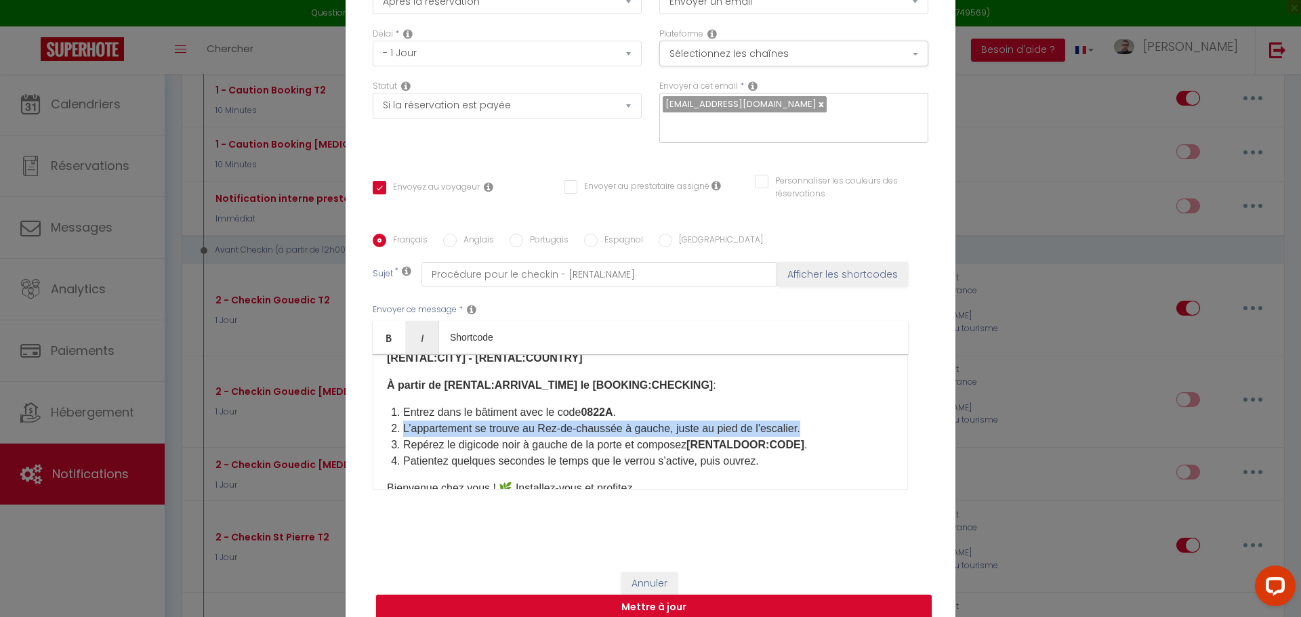
drag, startPoint x: 803, startPoint y: 417, endPoint x: 398, endPoint y: 416, distance: 405.1
click at [403, 421] on li "L’appartement se trouve au Rez-de-chaussée à gauche, juste au pied de l'escalie…" at bounding box center [648, 429] width 490 height 16
copy li "L’appartement se trouve au Rez-de-chaussée à gauche, juste au pied de l'escalie…"
click at [457, 234] on label "Anglais" at bounding box center [475, 241] width 37 height 15
click at [452, 234] on input "Anglais" at bounding box center [450, 241] width 14 height 14
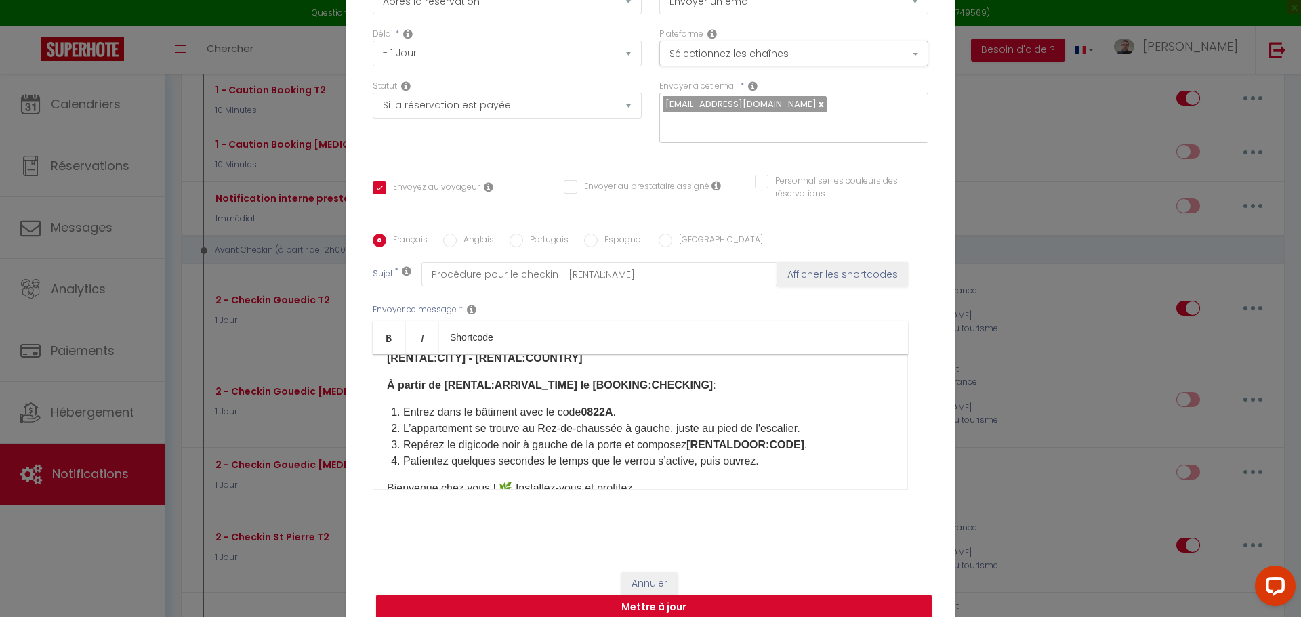
radio input "true"
checkbox input "true"
checkbox input "false"
type input "Cheak-in process - [BOOKING:ID] - [RENTAL:NAME]"
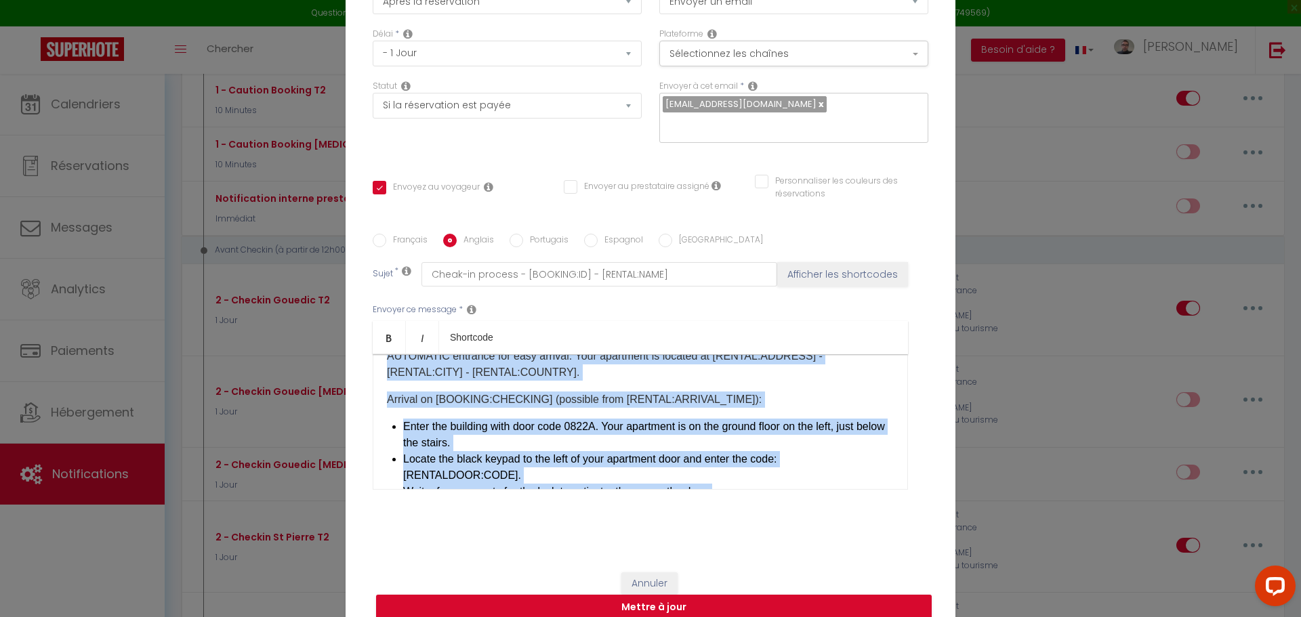
scroll to position [654, 0]
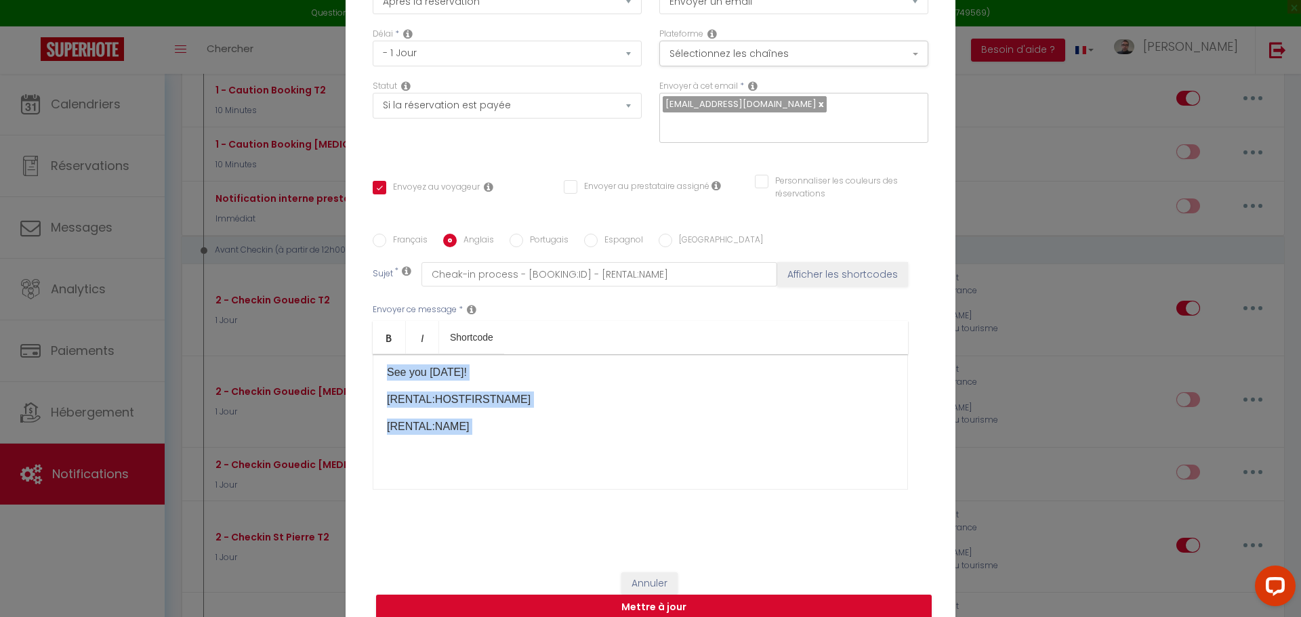
drag, startPoint x: 381, startPoint y: 368, endPoint x: 597, endPoint y: 572, distance: 297.5
click at [597, 572] on form "Modifier la notification × Titre * 2 - Checkin St Pierre T2 Pour cet hébergemen…" at bounding box center [650, 247] width 610 height 774
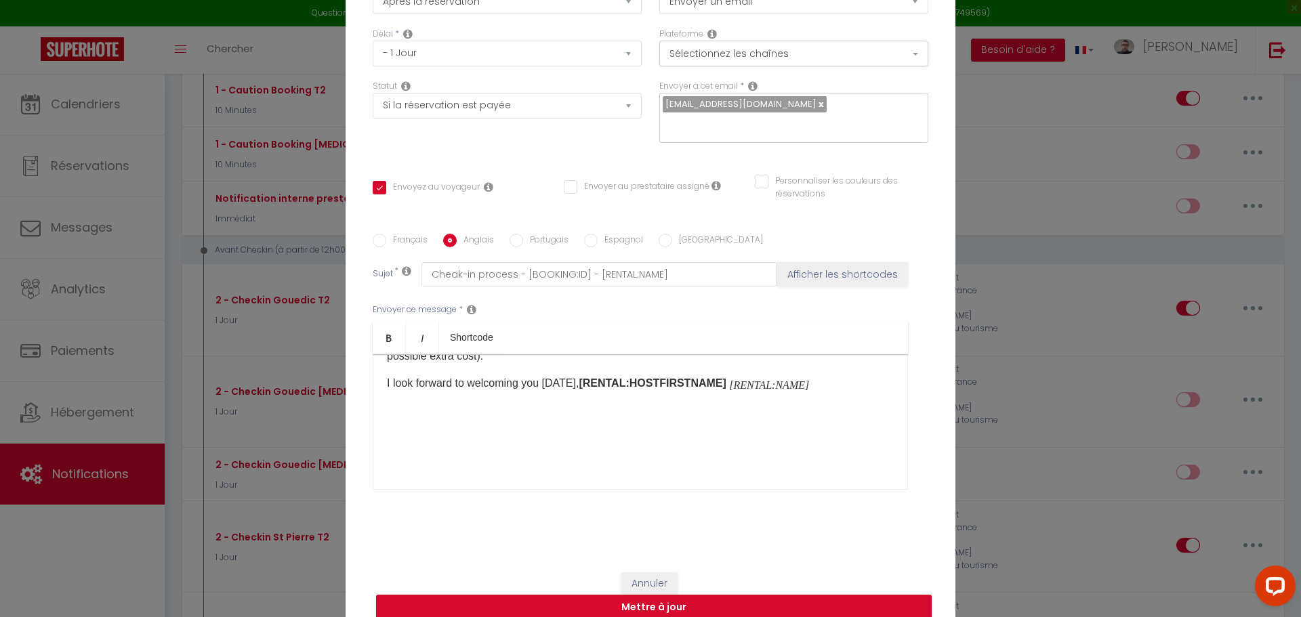
scroll to position [522, 0]
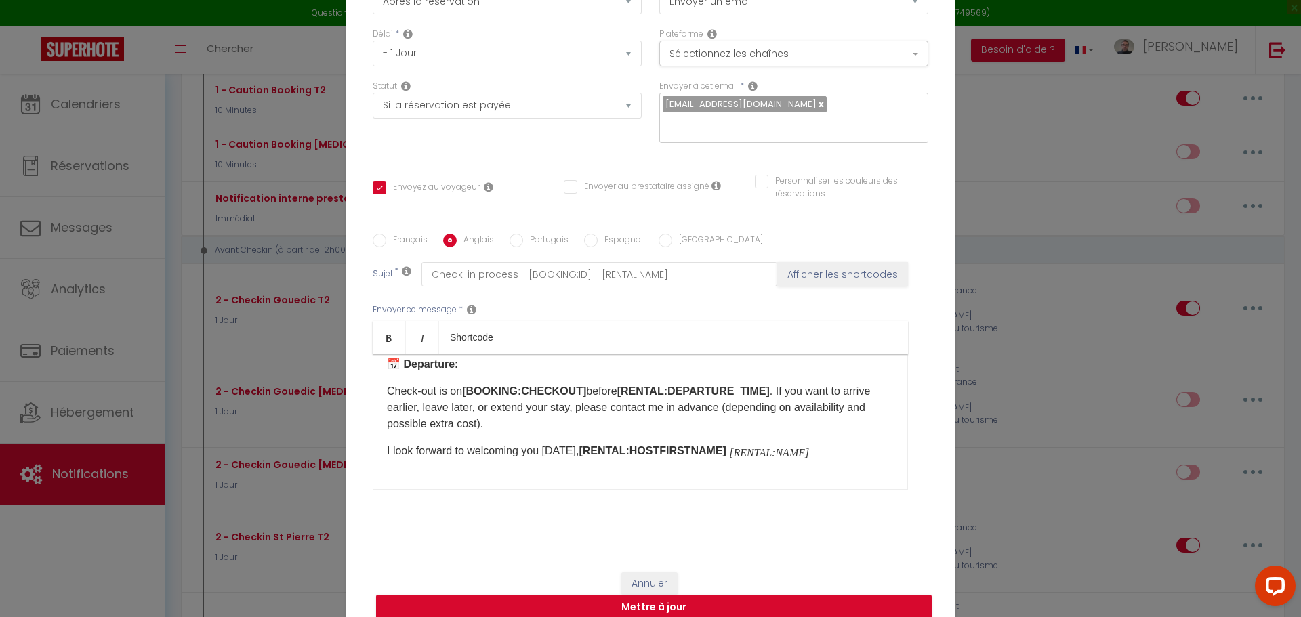
click at [597, 451] on div "Hello [GUEST:NAME], I am happy to welcome you to [RENTAL:NAME] . I will do my b…" at bounding box center [640, 421] width 535 height 135
click at [595, 446] on b "[RENTAL:HOSTFIRSTNAME]" at bounding box center [651, 451] width 147 height 12
click at [526, 471] on p "[RENTAL:HOSTFIRSTNAME] [RENTAL:NAME]" at bounding box center [640, 478] width 507 height 16
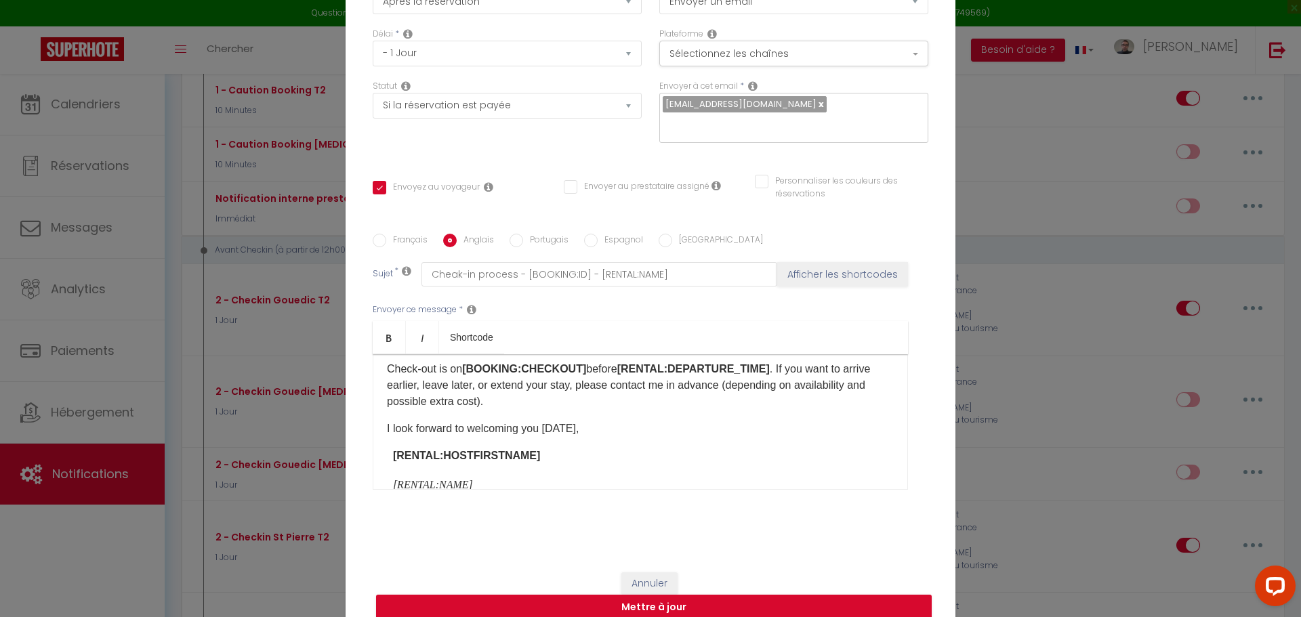
click at [557, 421] on p "I look forward to welcoming you [DATE]," at bounding box center [640, 429] width 507 height 16
drag, startPoint x: 375, startPoint y: 230, endPoint x: 373, endPoint y: 237, distance: 7.6
click at [375, 234] on input "Français" at bounding box center [380, 241] width 14 height 14
radio input "true"
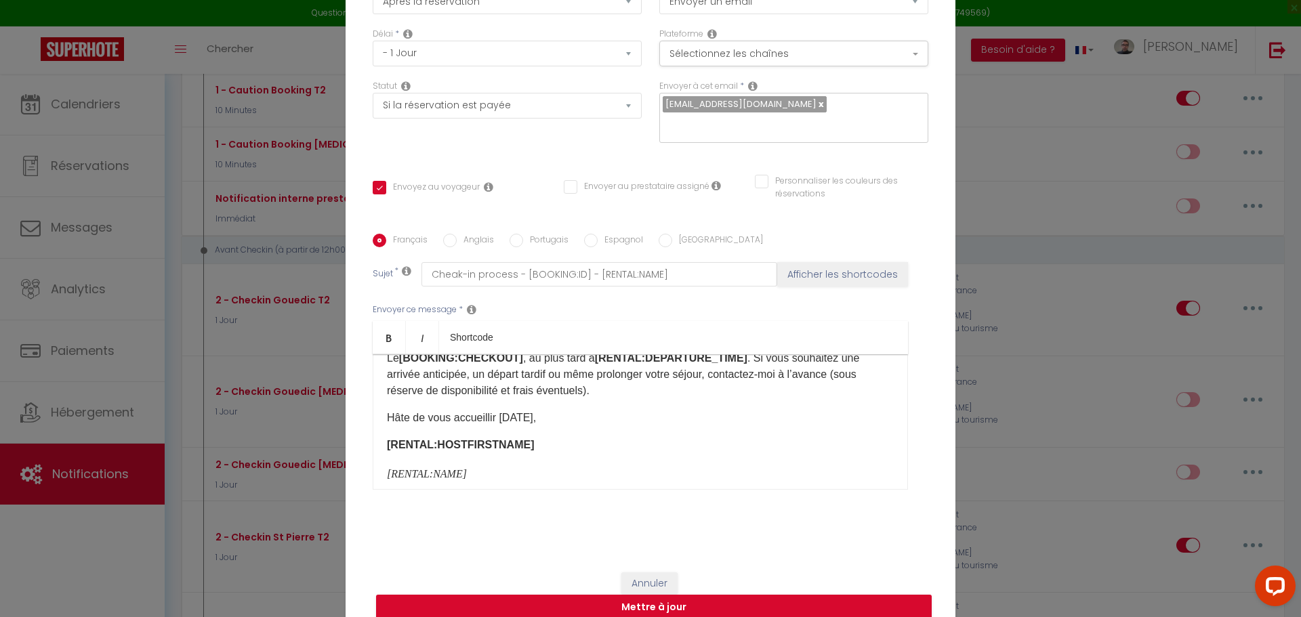
checkbox input "true"
checkbox input "false"
type input "Procédure pour le checkin - [RENTAL:NAME]"
click at [507, 410] on p "Hâte de vous accueillir [DATE]," at bounding box center [640, 418] width 507 height 16
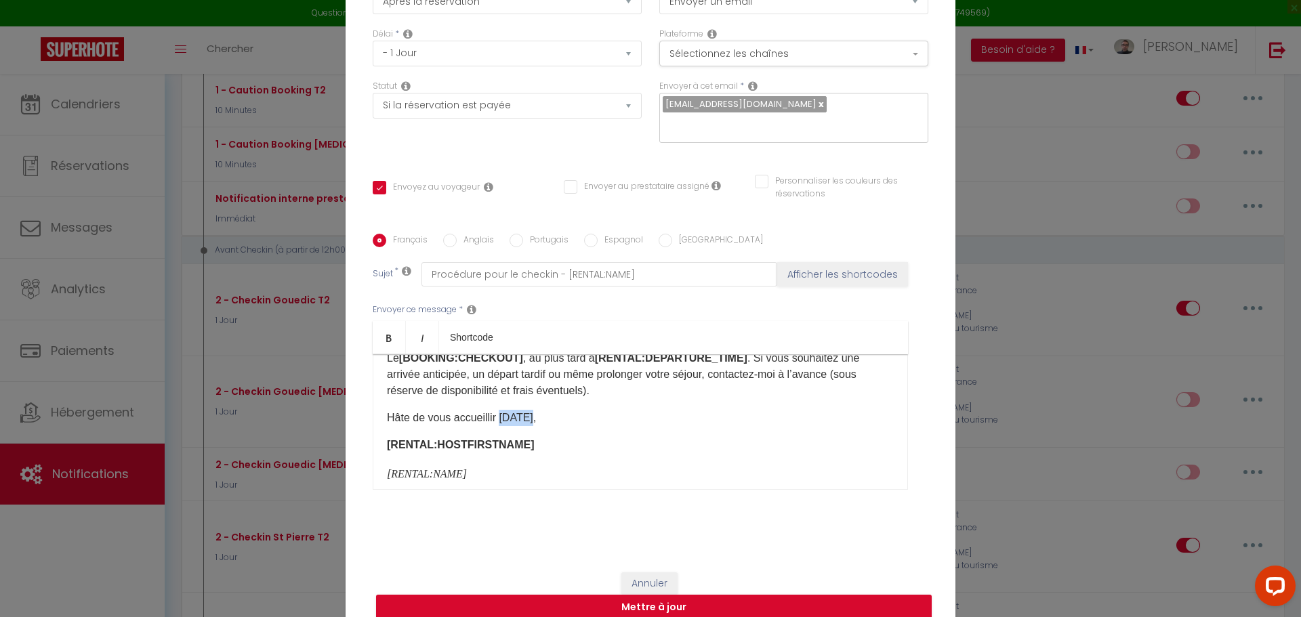
click at [507, 410] on p "Hâte de vous accueillir [DATE]," at bounding box center [640, 418] width 507 height 16
click at [588, 599] on button "Mettre à jour" at bounding box center [653, 608] width 555 height 26
checkbox input "true"
checkbox input "false"
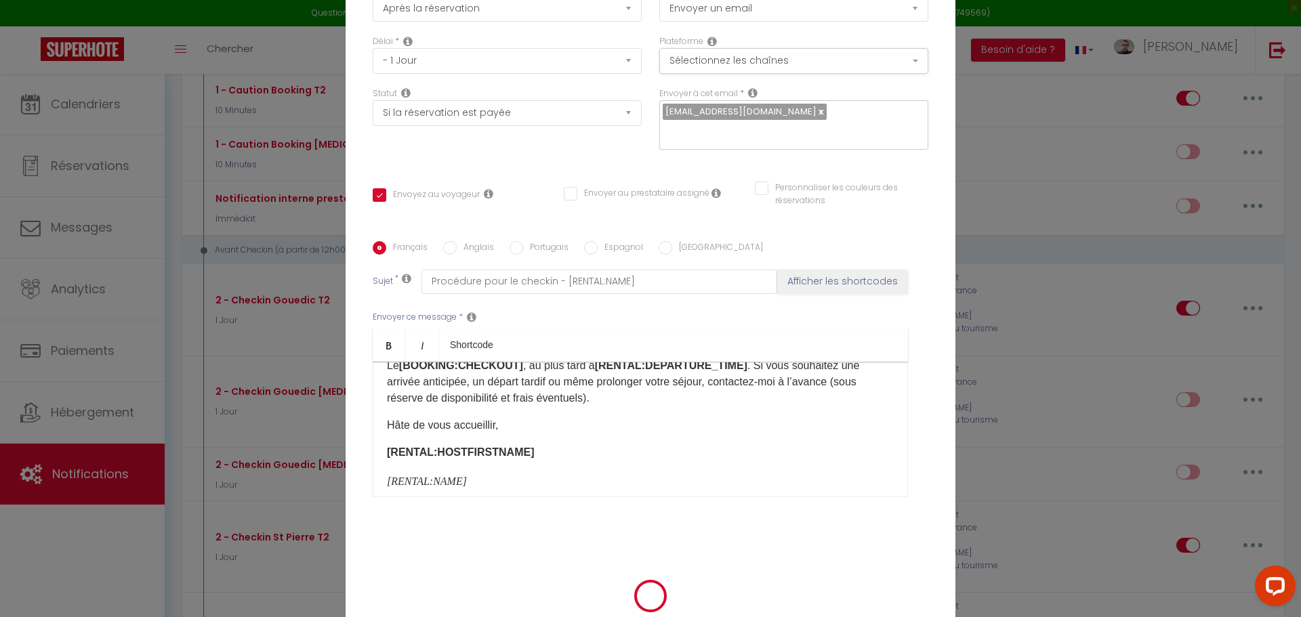
scroll to position [101, 0]
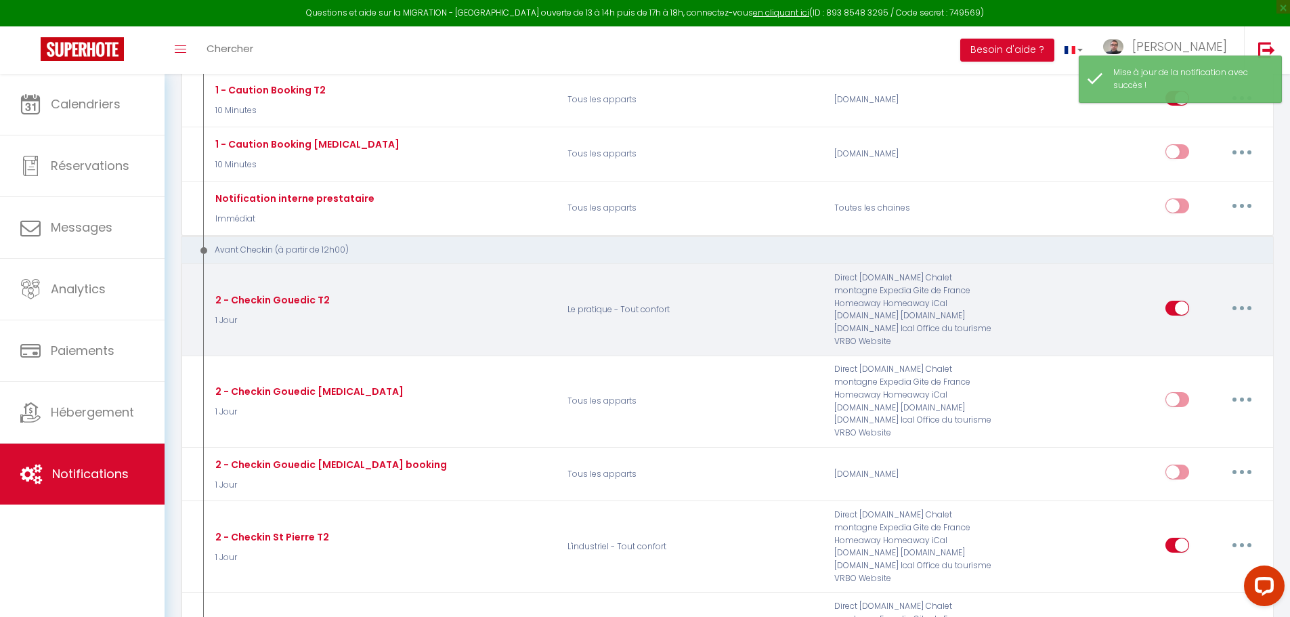
click at [1238, 303] on button "button" at bounding box center [1242, 308] width 38 height 22
click at [1200, 331] on link "Editer" at bounding box center [1207, 338] width 100 height 23
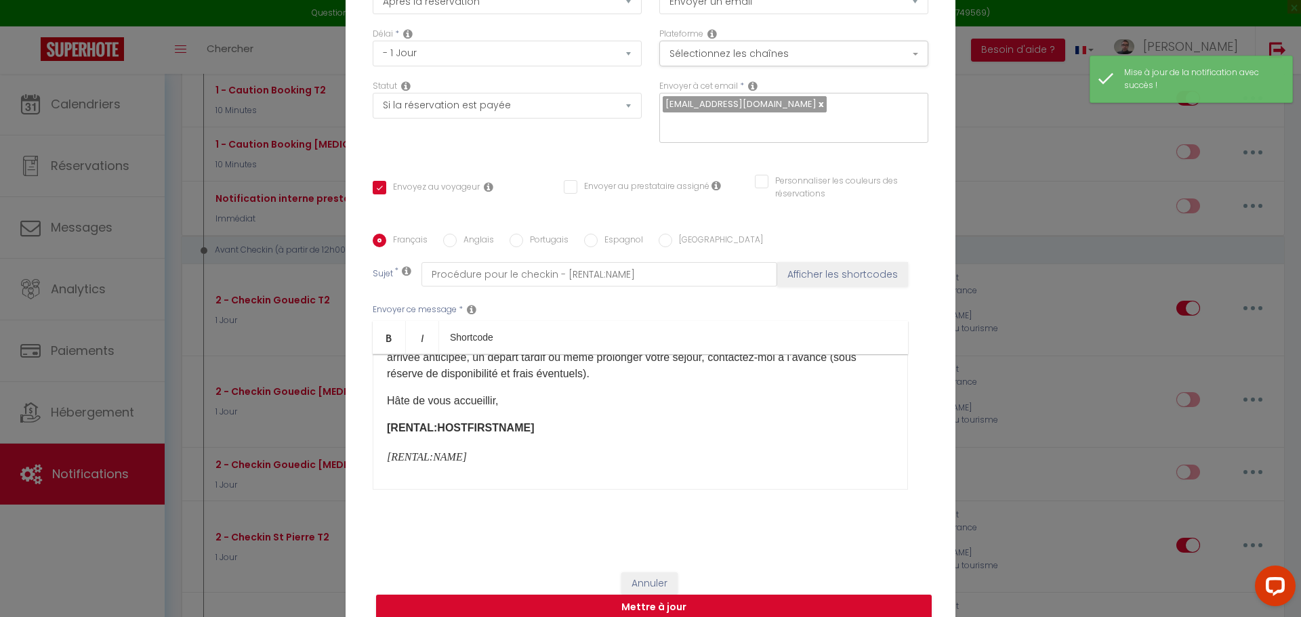
scroll to position [578, 0]
click at [449, 234] on input "Anglais" at bounding box center [450, 241] width 14 height 14
radio input "true"
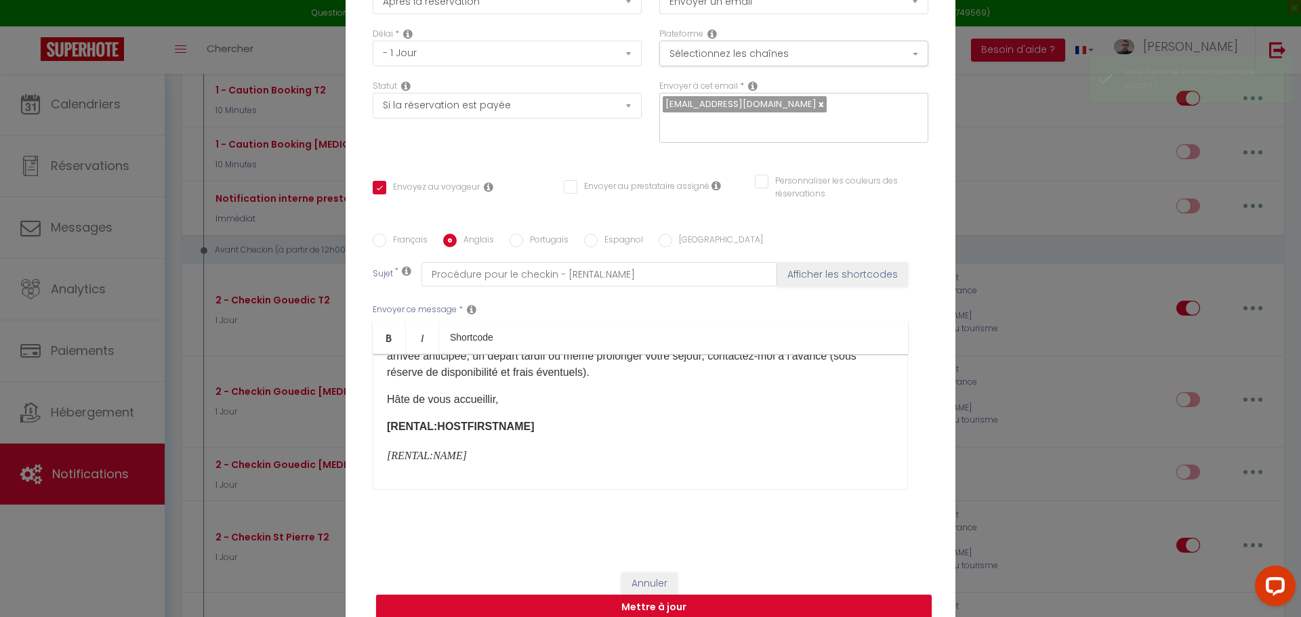
checkbox input "true"
checkbox input "false"
type input "Cheak-in process - [BOOKING:ID] - [RENTAL:NAME]"
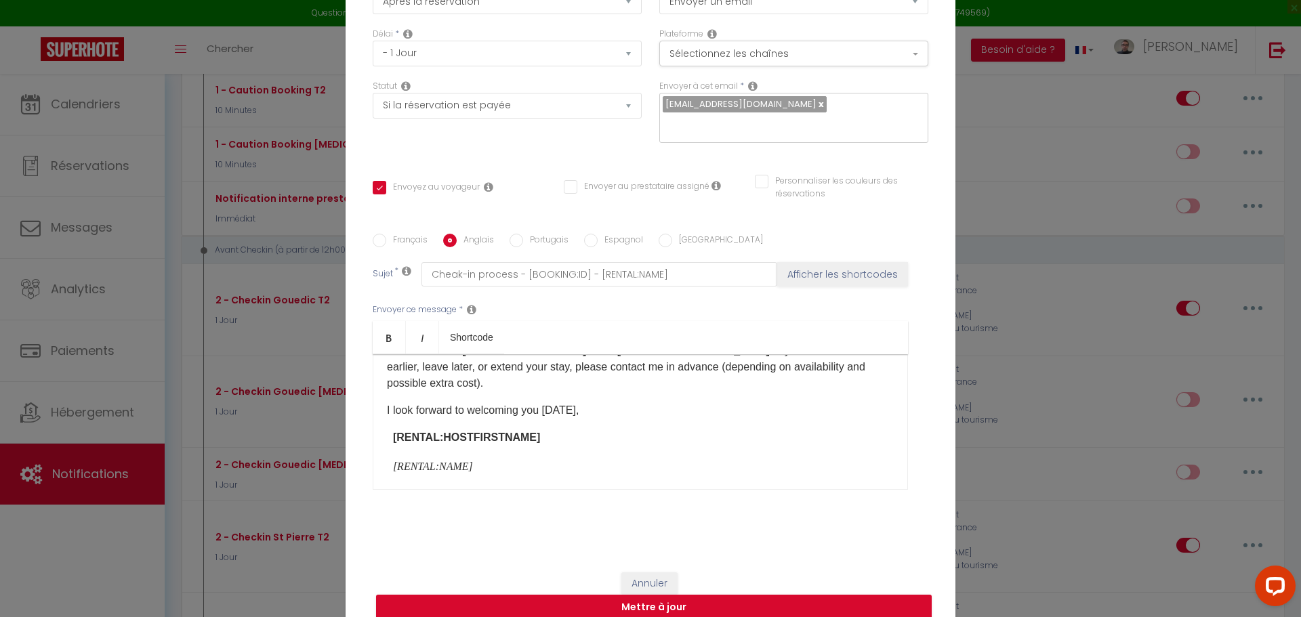
click at [549, 402] on p "I look forward to welcoming you [DATE]," at bounding box center [640, 410] width 507 height 16
click at [656, 595] on button "Mettre à jour" at bounding box center [653, 608] width 555 height 26
checkbox input "true"
checkbox input "false"
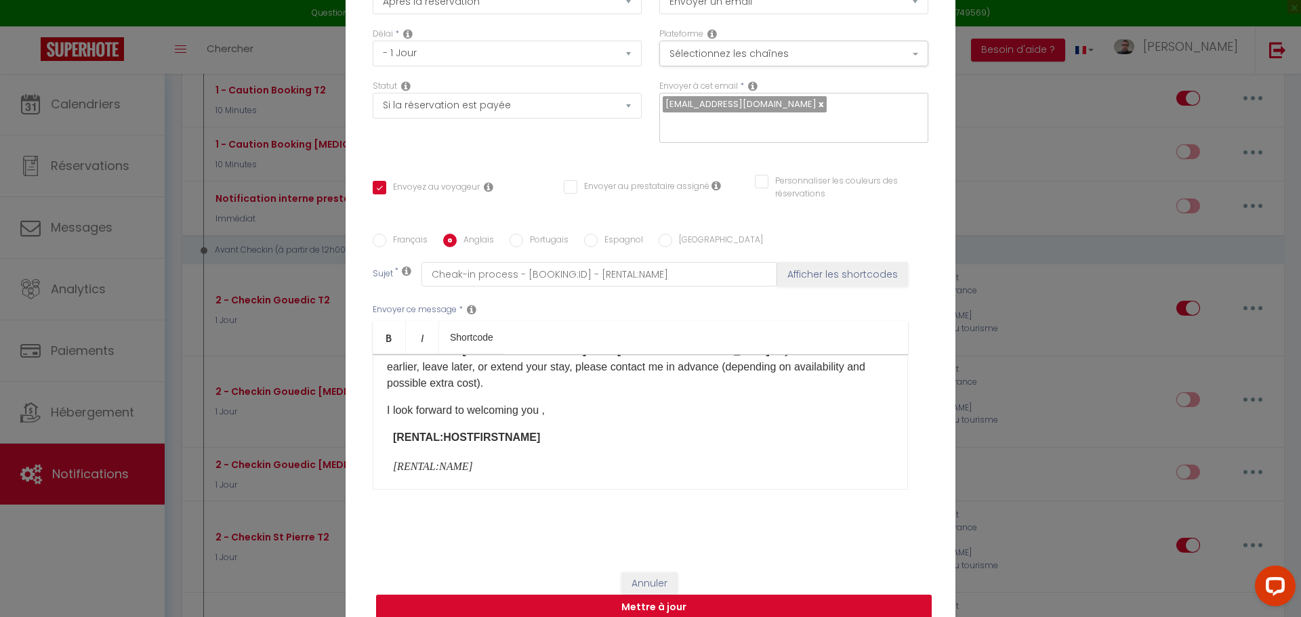
checkbox input "false"
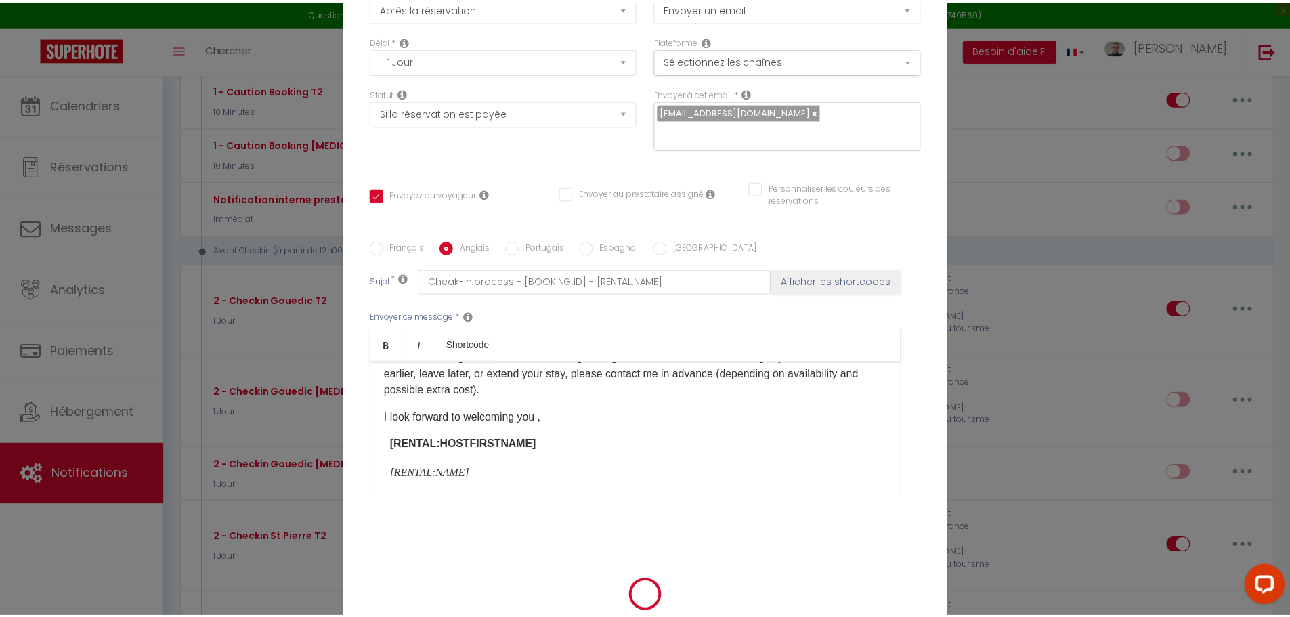
scroll to position [101, 0]
